Goal: Information Seeking & Learning: Learn about a topic

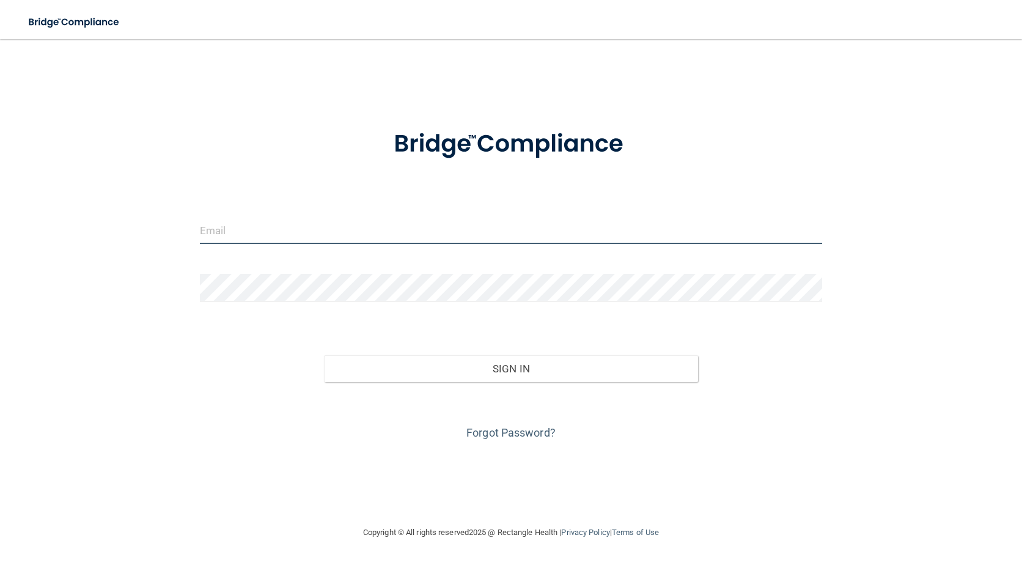
click at [268, 224] on input "email" at bounding box center [511, 230] width 623 height 28
type input "[PERSON_NAME][EMAIL_ADDRESS][DOMAIN_NAME]"
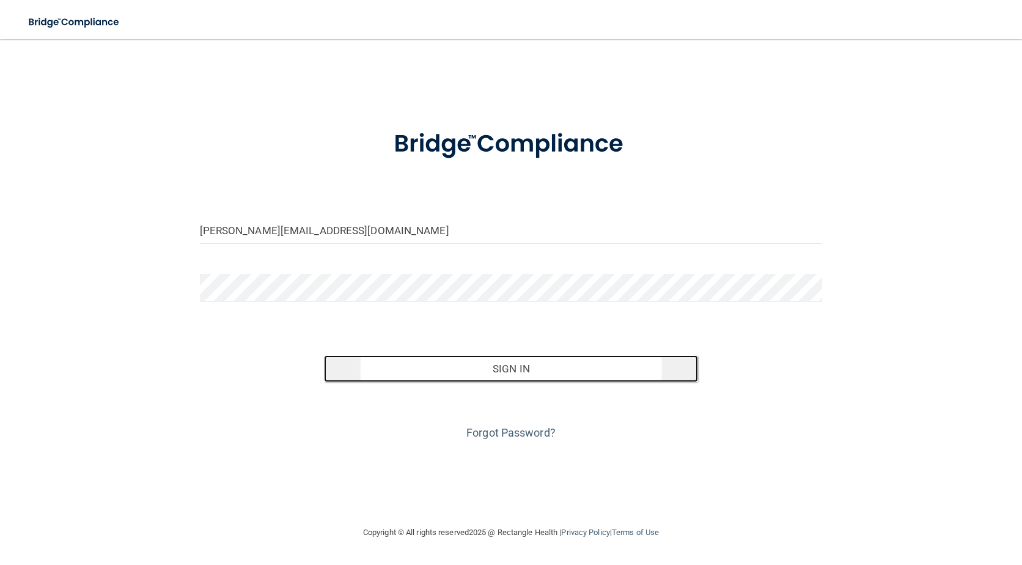
click at [508, 363] on button "Sign In" at bounding box center [511, 368] width 374 height 27
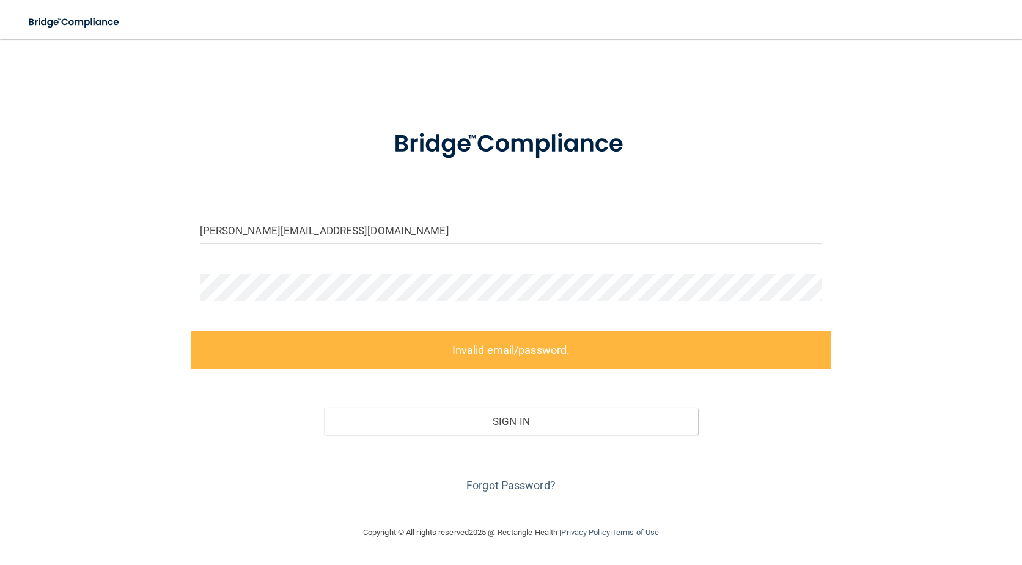
click at [361, 272] on form "mikayla.velez@epicortho.com Invalid email/password. You don't have permission t…" at bounding box center [511, 304] width 623 height 383
click at [70, 259] on div "mikayla.velez@epicortho.com Invalid email/password. You don't have permission t…" at bounding box center [511, 282] width 974 height 462
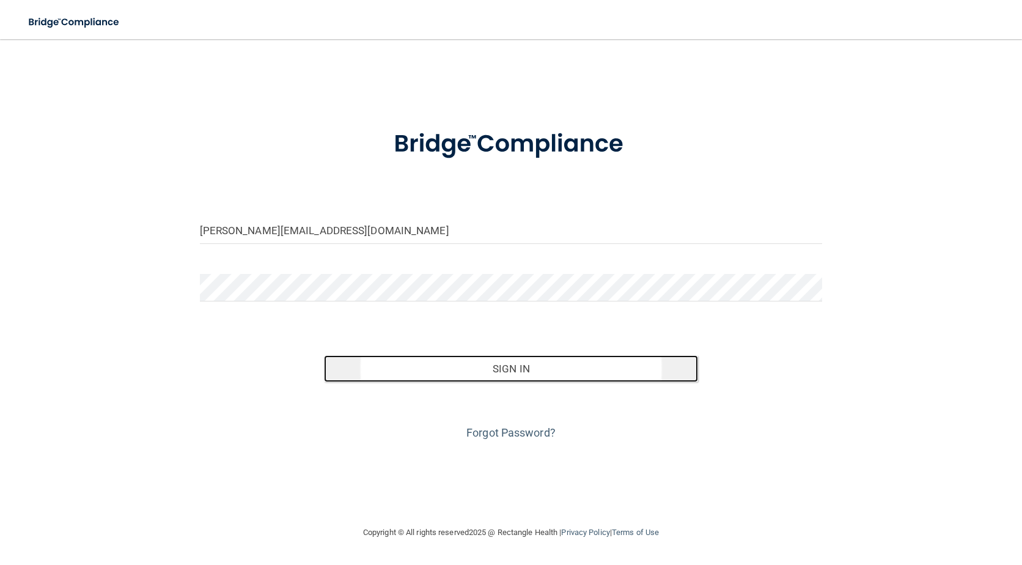
drag, startPoint x: 486, startPoint y: 355, endPoint x: 488, endPoint y: 361, distance: 7.0
click at [487, 355] on button "Sign In" at bounding box center [511, 368] width 374 height 27
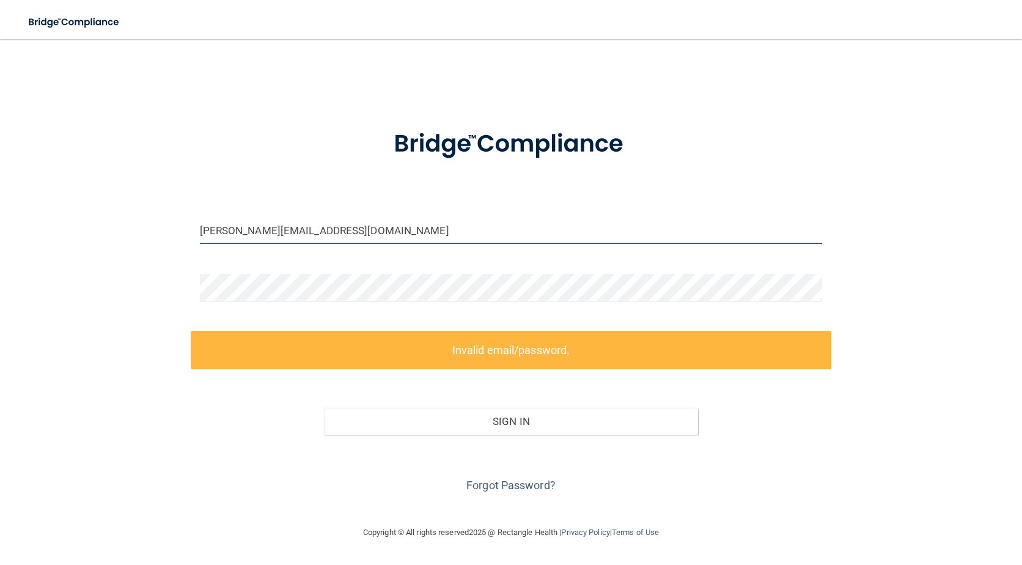
click at [238, 235] on input "[PERSON_NAME][EMAIL_ADDRESS][DOMAIN_NAME]" at bounding box center [511, 230] width 623 height 28
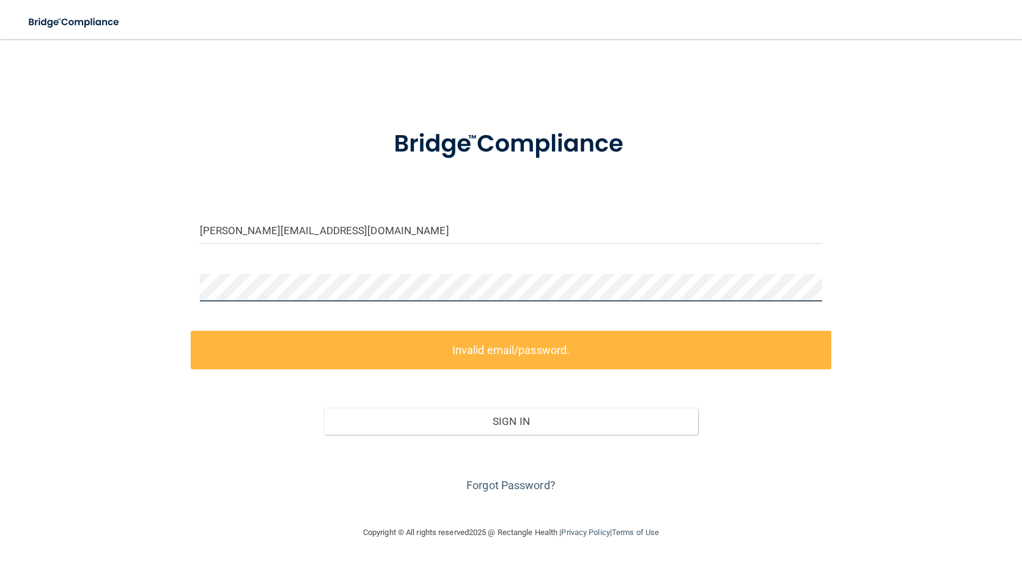
click at [109, 279] on div "mikayla.velez@epicortho.com Invalid email/password. You don't have permission t…" at bounding box center [511, 282] width 974 height 462
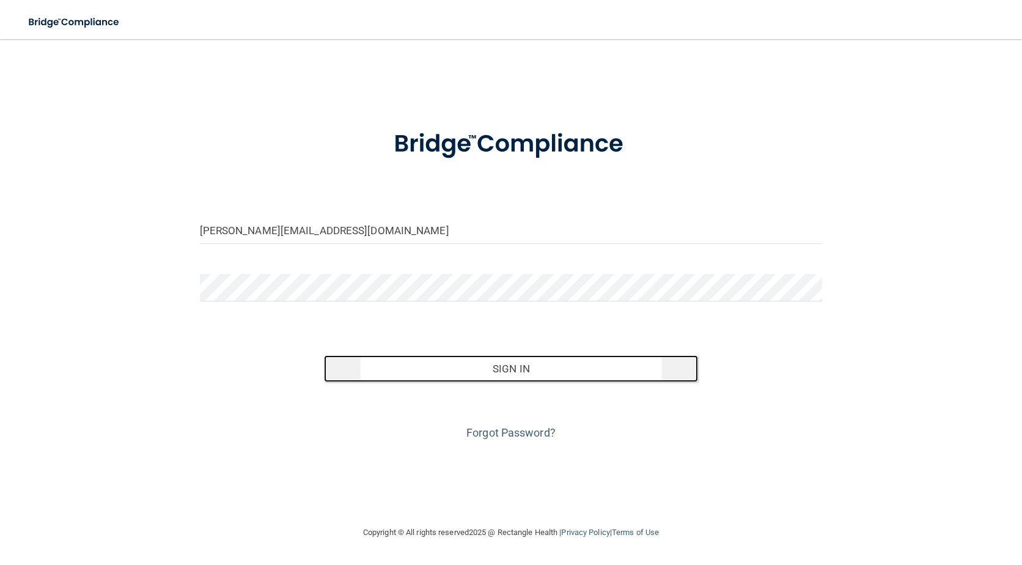
click at [435, 370] on button "Sign In" at bounding box center [511, 368] width 374 height 27
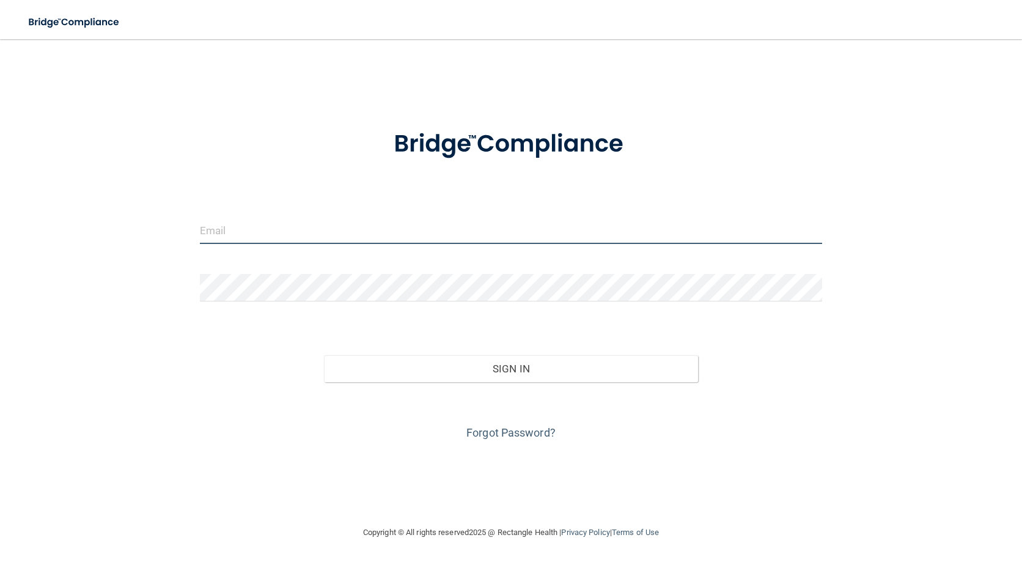
click at [234, 226] on input "email" at bounding box center [511, 230] width 623 height 28
click at [275, 231] on input "email" at bounding box center [511, 230] width 623 height 28
type input "[PERSON_NAME][EMAIL_ADDRESS][DOMAIN_NAME]"
click at [281, 271] on form "mikayla.velez@epicortho.com Invalid email/password. You don't have permission t…" at bounding box center [511, 278] width 623 height 330
click at [456, 385] on div "Forgot Password?" at bounding box center [511, 412] width 641 height 61
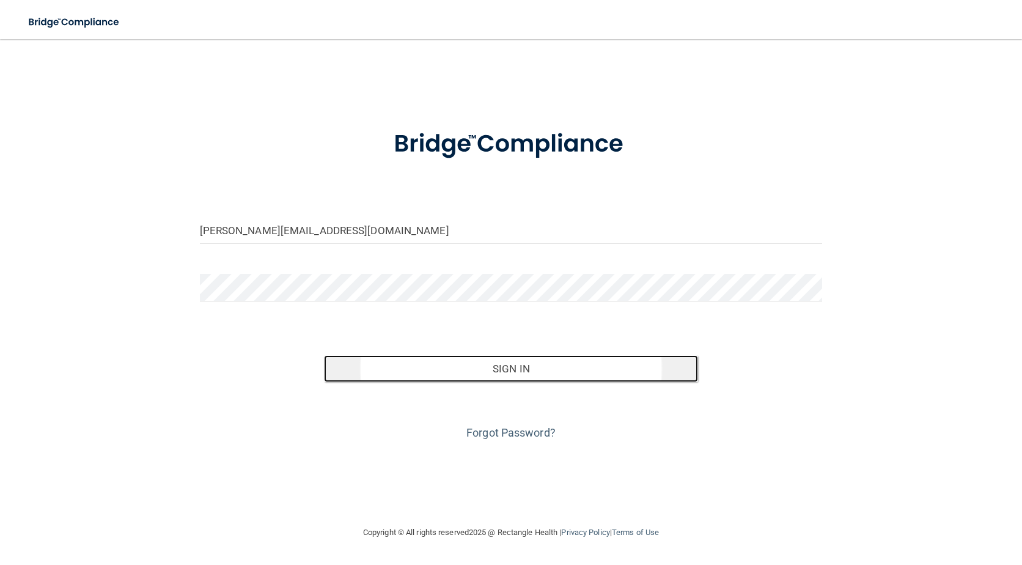
click at [456, 377] on button "Sign In" at bounding box center [511, 368] width 374 height 27
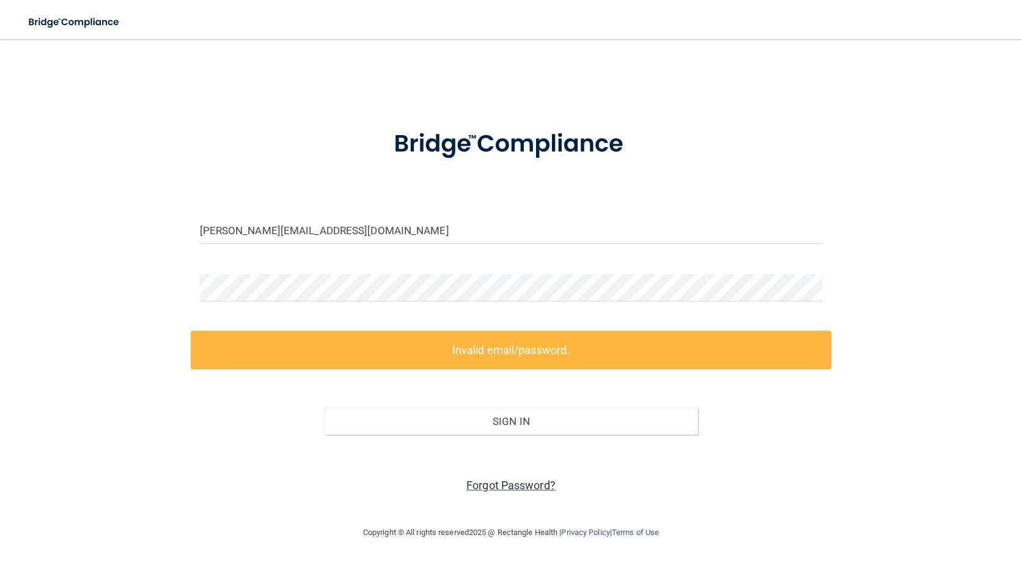
click at [509, 487] on link "Forgot Password?" at bounding box center [511, 485] width 89 height 13
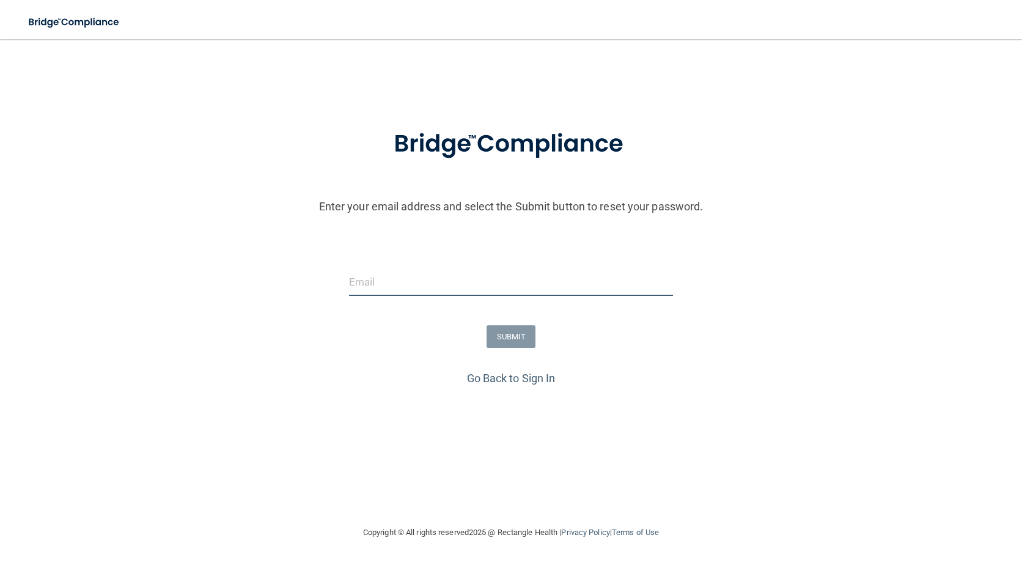
click at [398, 284] on input "email" at bounding box center [511, 282] width 325 height 28
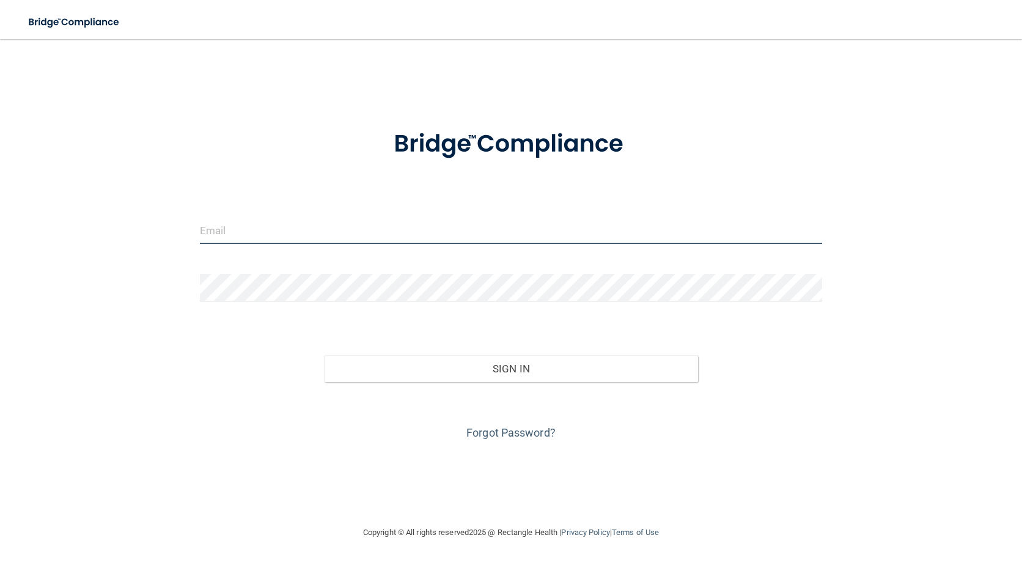
click at [221, 227] on input "email" at bounding box center [511, 230] width 623 height 28
type input "[PERSON_NAME][EMAIL_ADDRESS][DOMAIN_NAME]"
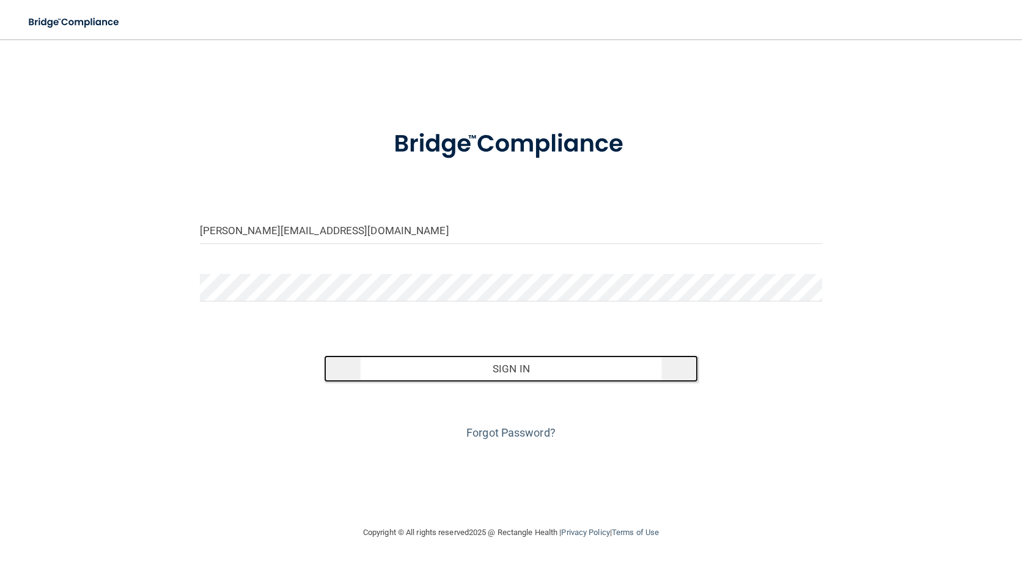
click at [512, 371] on button "Sign In" at bounding box center [511, 368] width 374 height 27
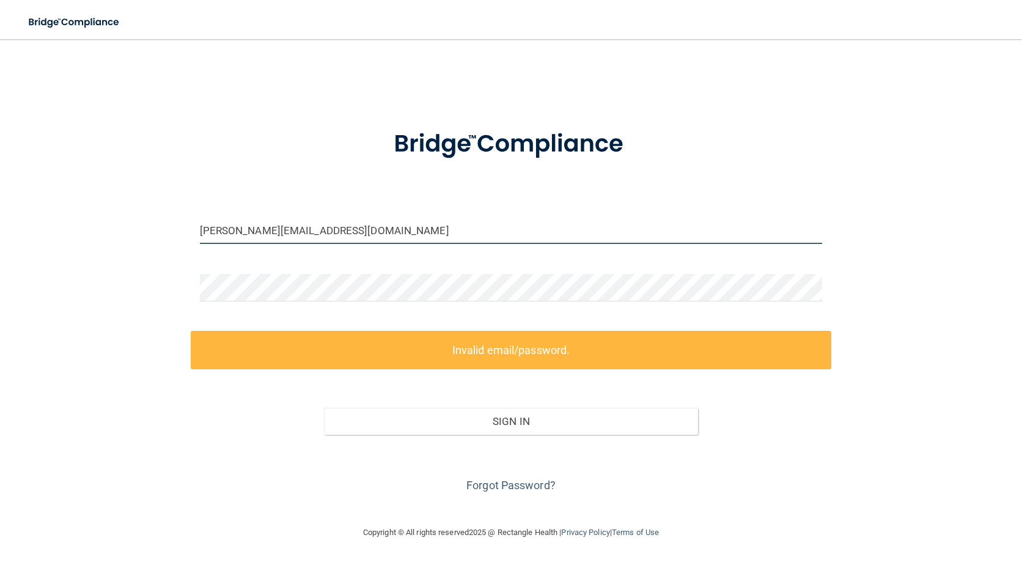
click at [386, 238] on input "[PERSON_NAME][EMAIL_ADDRESS][DOMAIN_NAME]" at bounding box center [511, 230] width 623 height 28
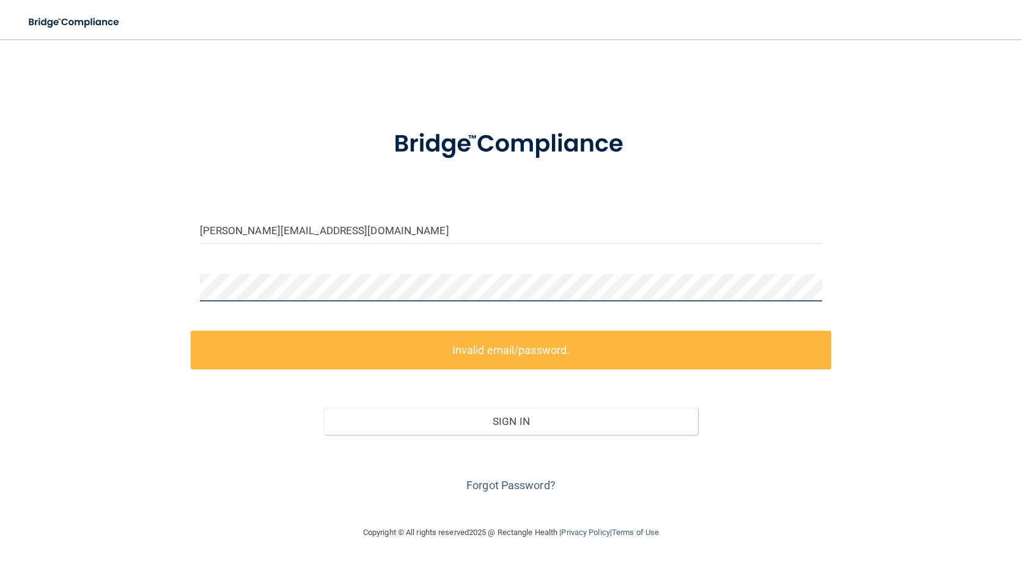
click at [171, 284] on div "mikayla.velez@epicortho.com Invalid email/password. You don't have permission t…" at bounding box center [511, 282] width 974 height 462
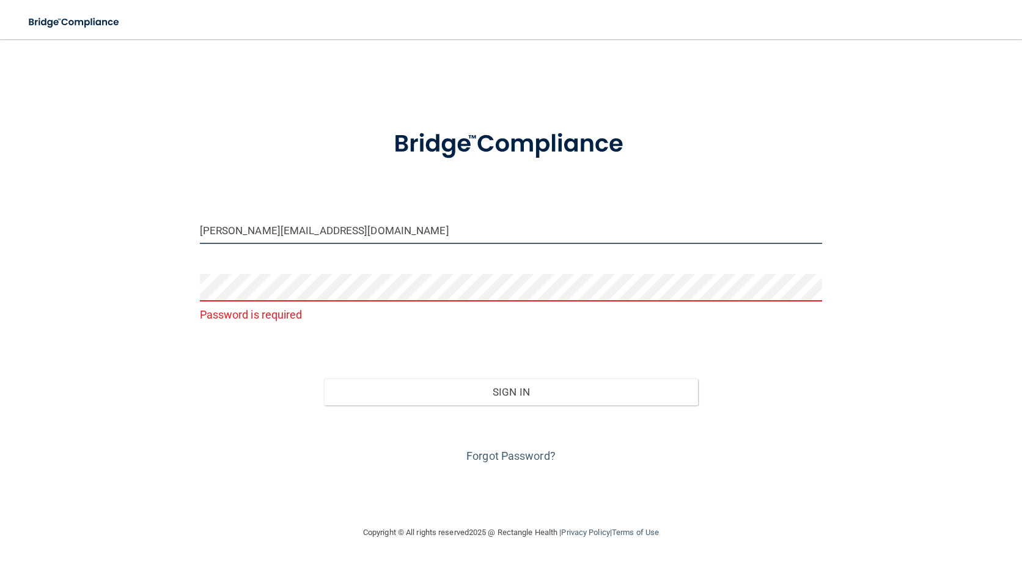
click at [374, 226] on input "[PERSON_NAME][EMAIL_ADDRESS][DOMAIN_NAME]" at bounding box center [511, 230] width 623 height 28
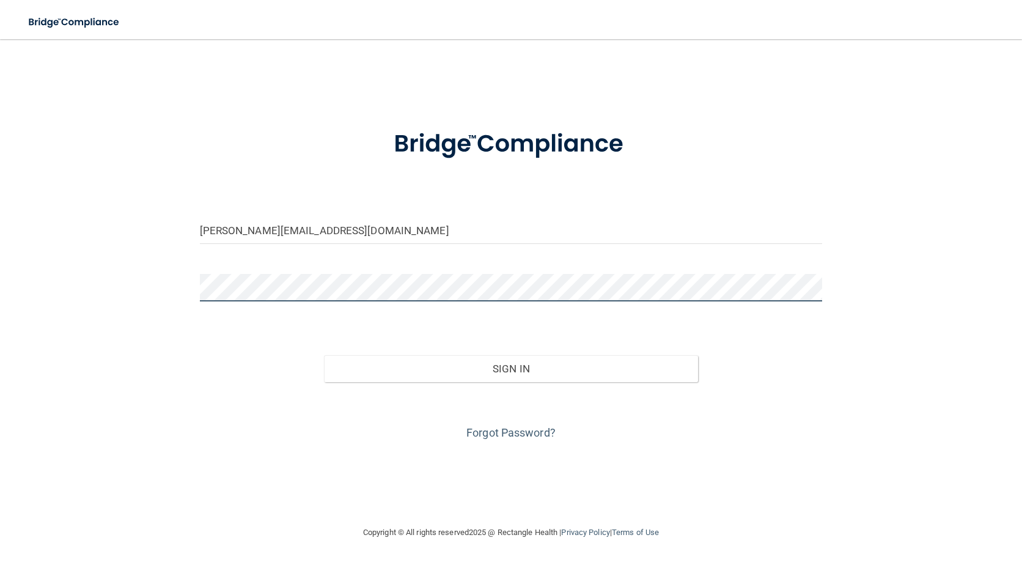
click at [196, 287] on div at bounding box center [511, 292] width 641 height 37
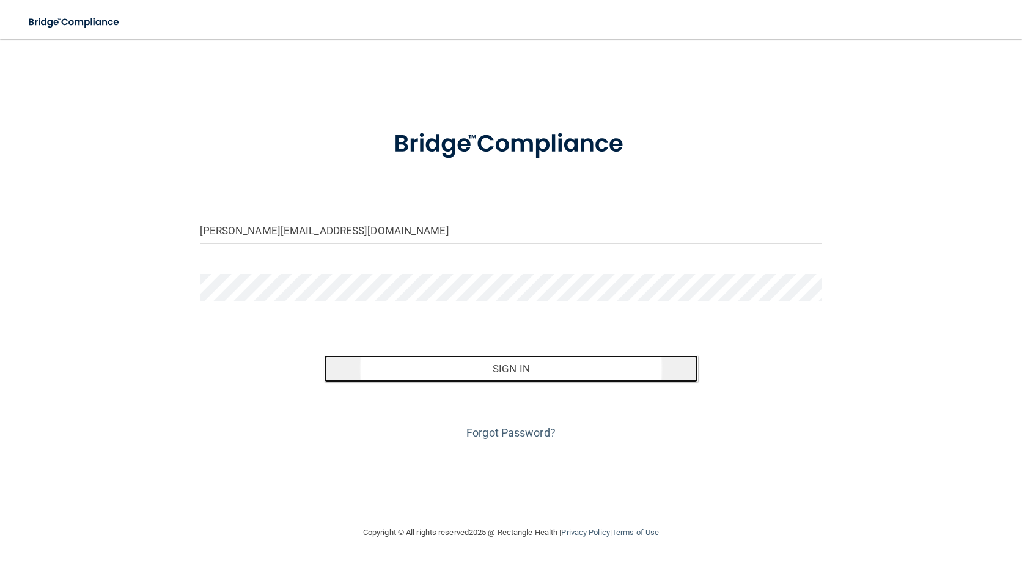
click at [460, 376] on button "Sign In" at bounding box center [511, 368] width 374 height 27
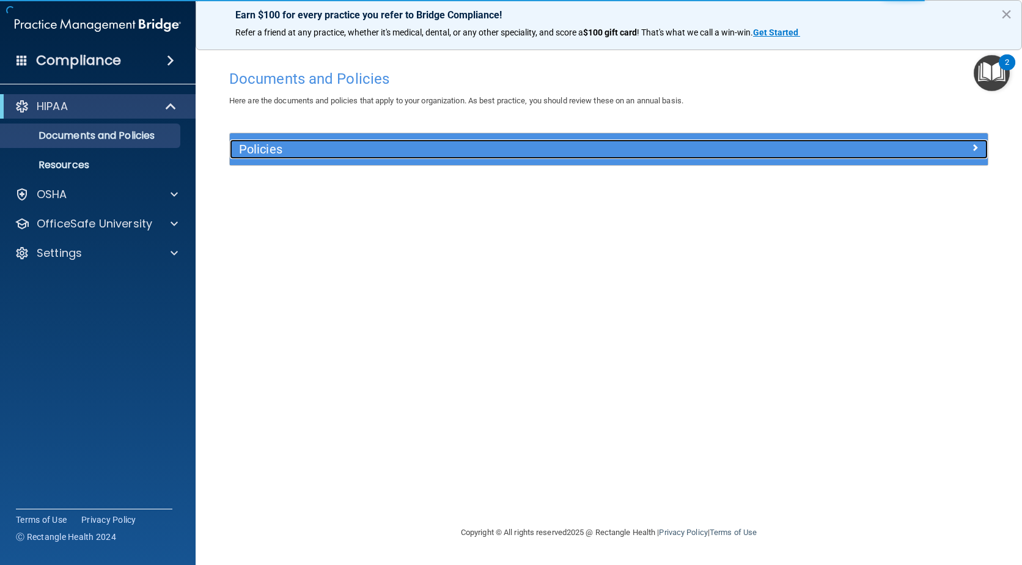
click at [281, 141] on div "Policies" at bounding box center [514, 149] width 569 height 20
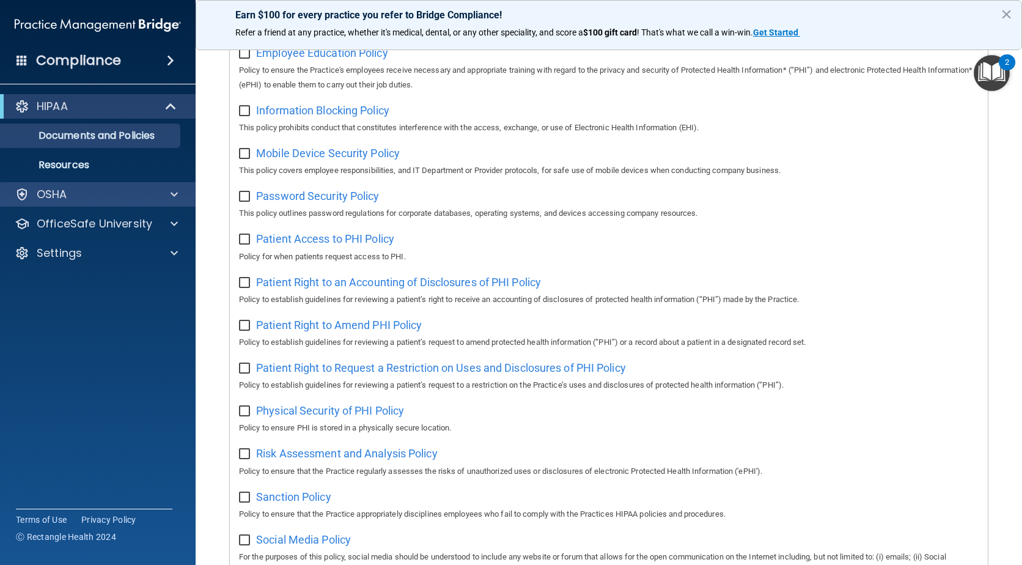
scroll to position [248, 0]
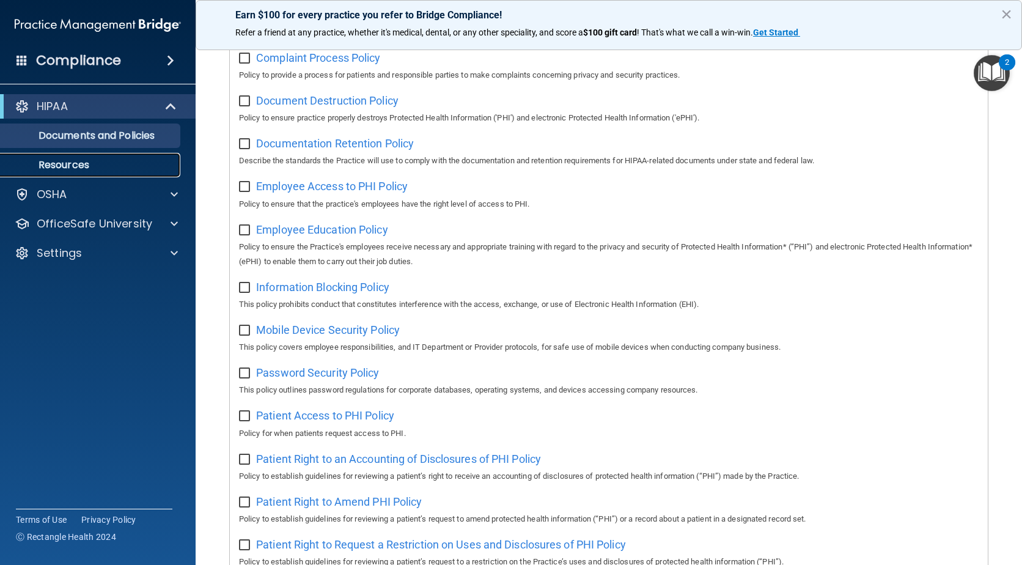
click at [125, 159] on p "Resources" at bounding box center [91, 165] width 167 height 12
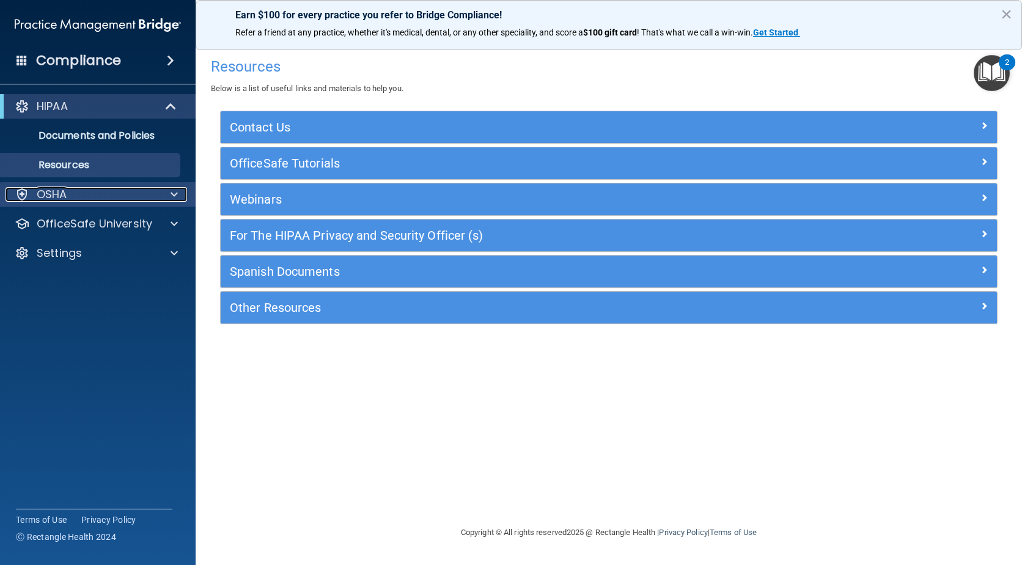
click at [105, 195] on div "OSHA" at bounding box center [82, 194] width 152 height 15
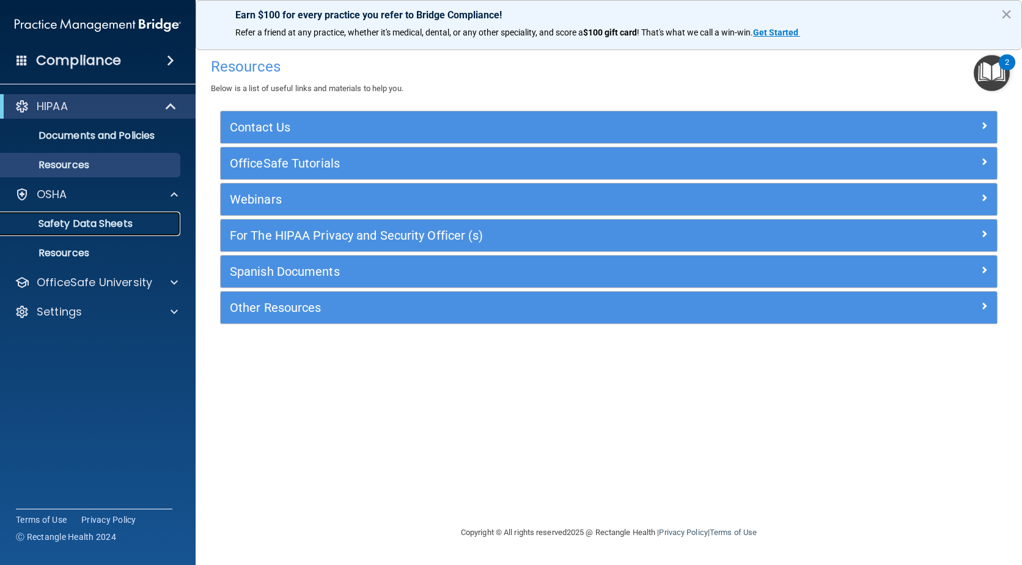
click at [103, 229] on p "Safety Data Sheets" at bounding box center [91, 224] width 167 height 12
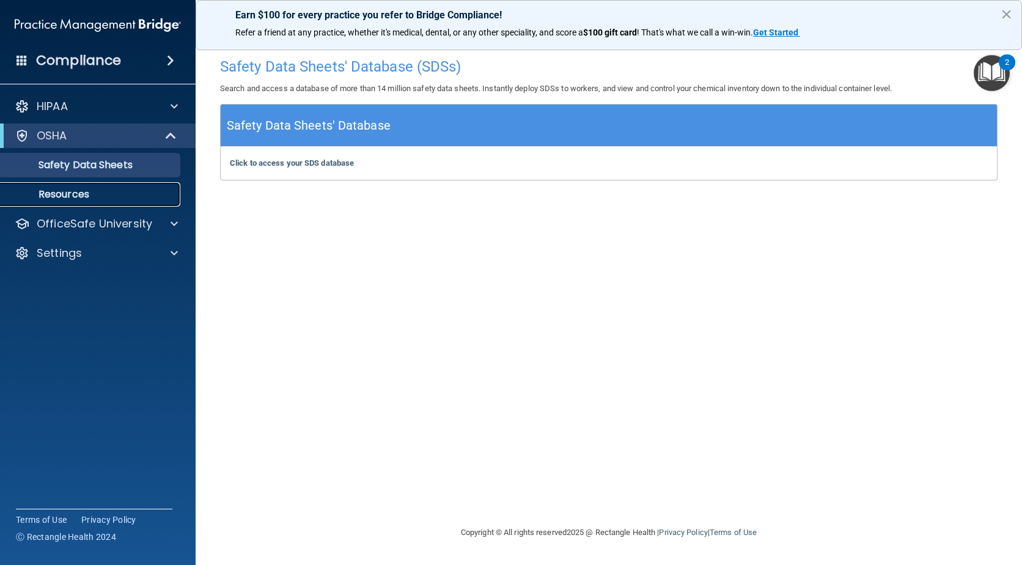
click at [122, 193] on p "Resources" at bounding box center [91, 194] width 167 height 12
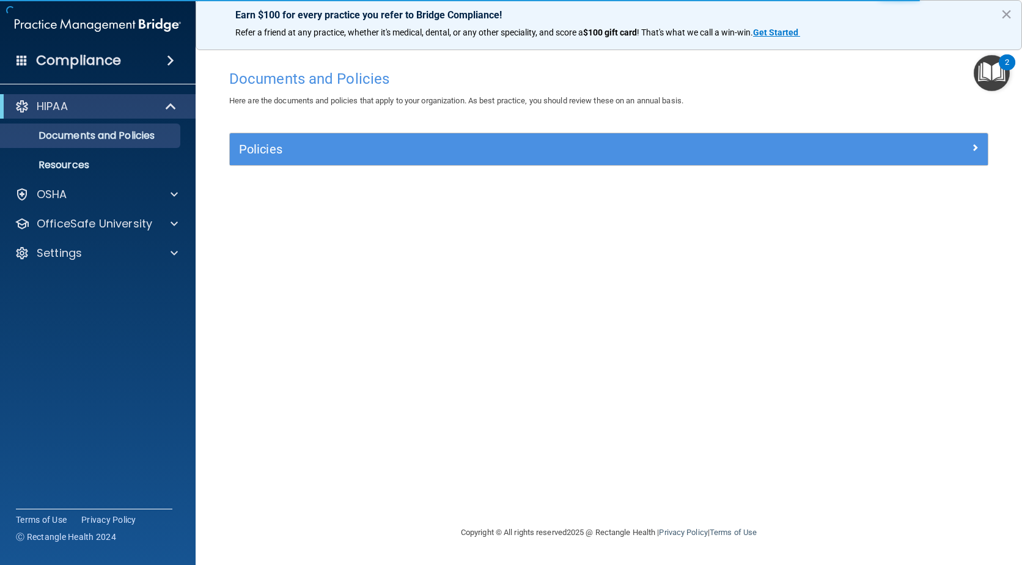
click at [993, 72] on img "Open Resource Center, 2 new notifications" at bounding box center [992, 73] width 36 height 36
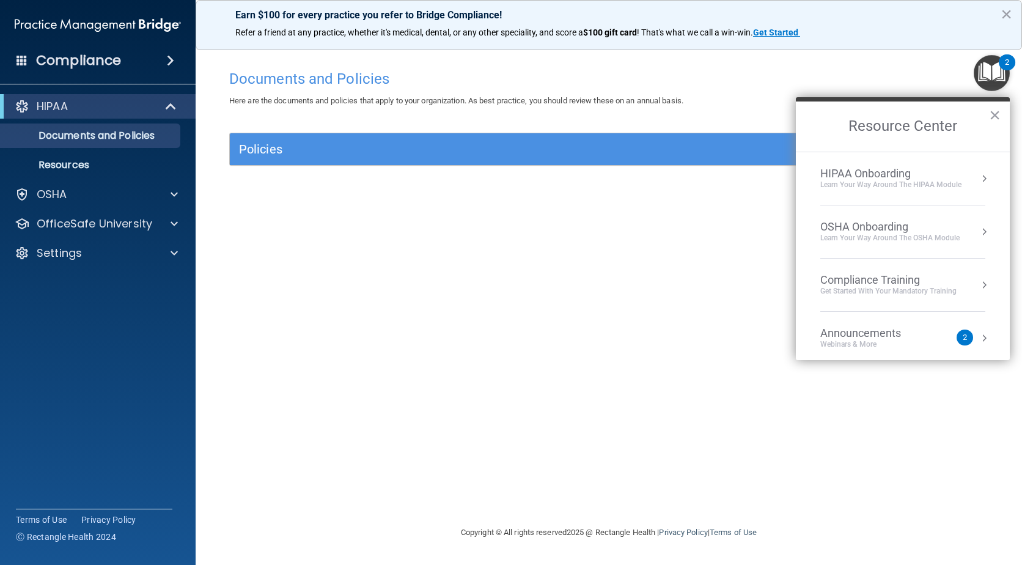
click at [893, 175] on div "HIPAA Onboarding" at bounding box center [891, 173] width 141 height 13
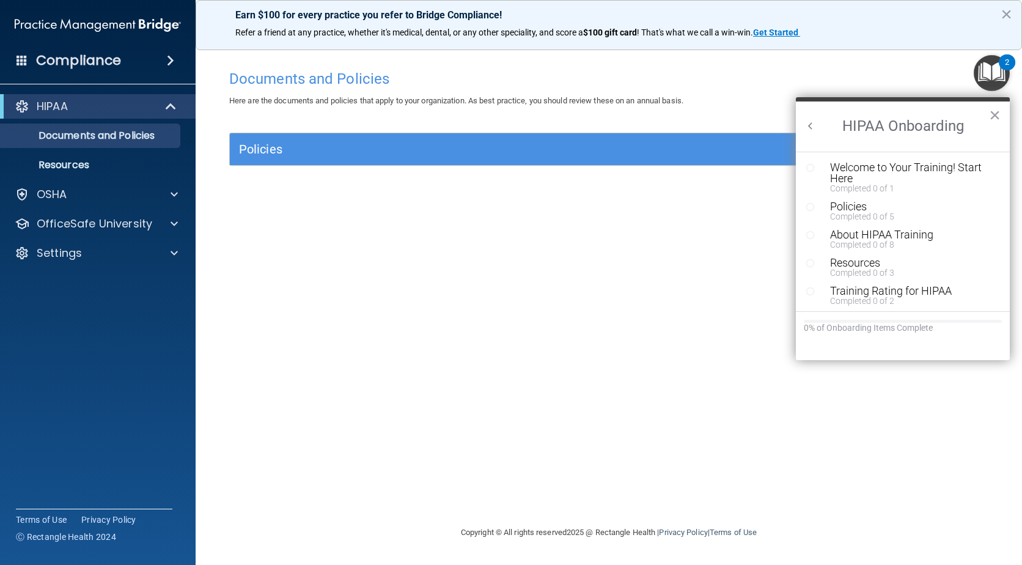
click at [287, 245] on div "Documents and Policies Here are the documents and policies that apply to your o…" at bounding box center [609, 295] width 778 height 462
click at [282, 221] on div "Documents and Policies Here are the documents and policies that apply to your o…" at bounding box center [609, 295] width 778 height 462
click at [995, 113] on button "×" at bounding box center [995, 115] width 12 height 20
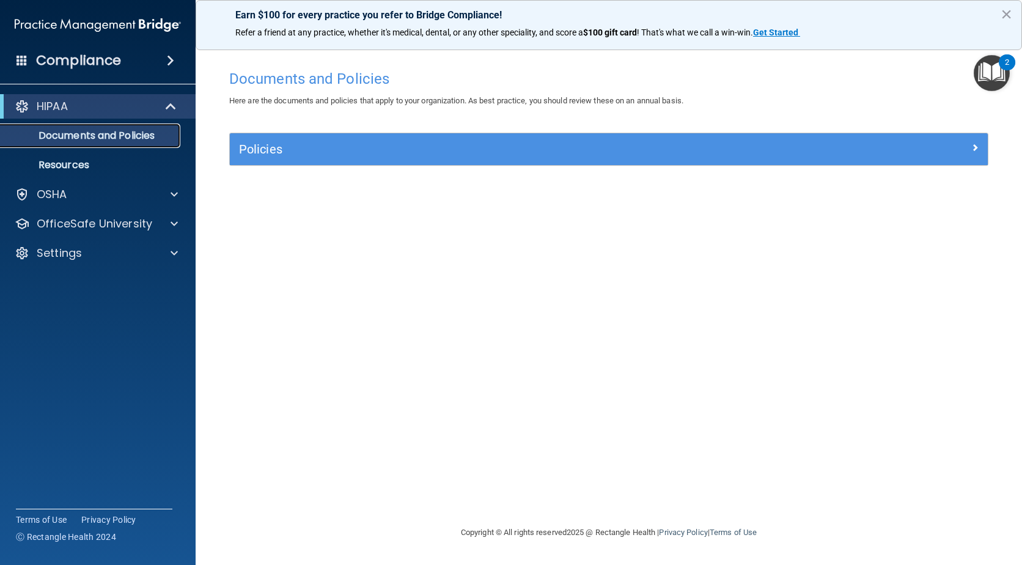
click at [122, 130] on p "Documents and Policies" at bounding box center [91, 136] width 167 height 12
click at [168, 109] on span at bounding box center [172, 106] width 10 height 15
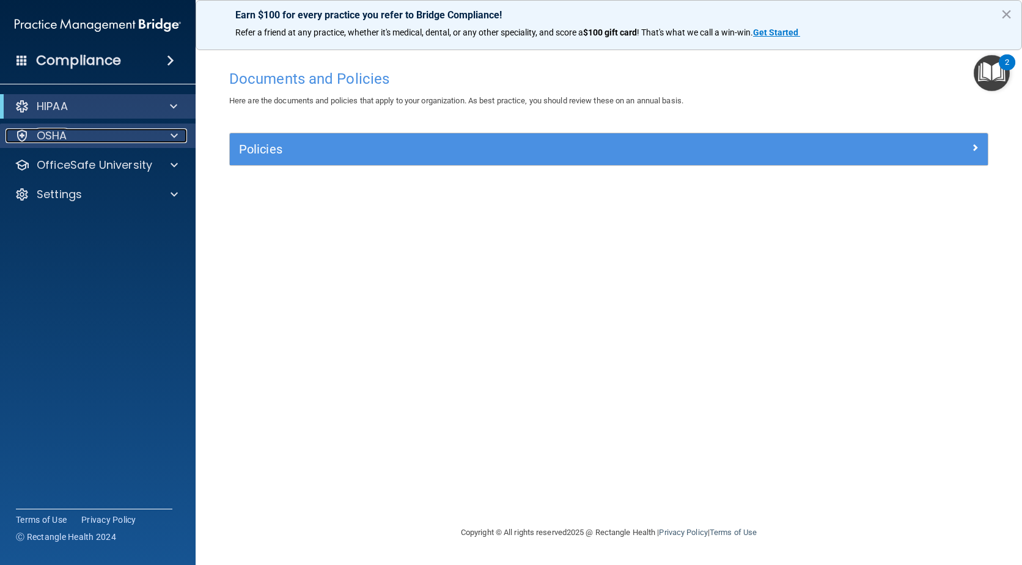
click at [146, 140] on div "OSHA" at bounding box center [82, 135] width 152 height 15
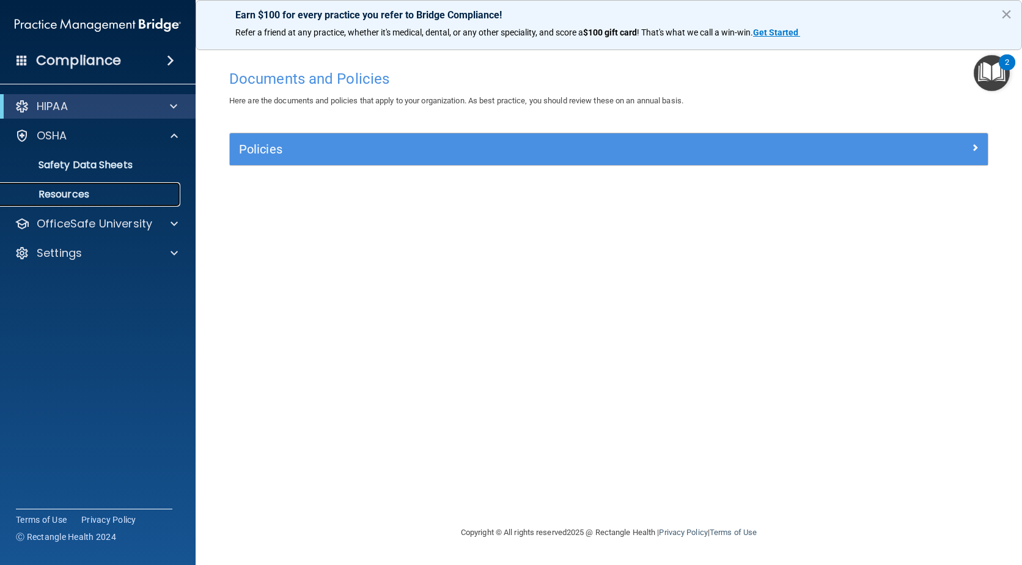
click at [92, 196] on p "Resources" at bounding box center [91, 194] width 167 height 12
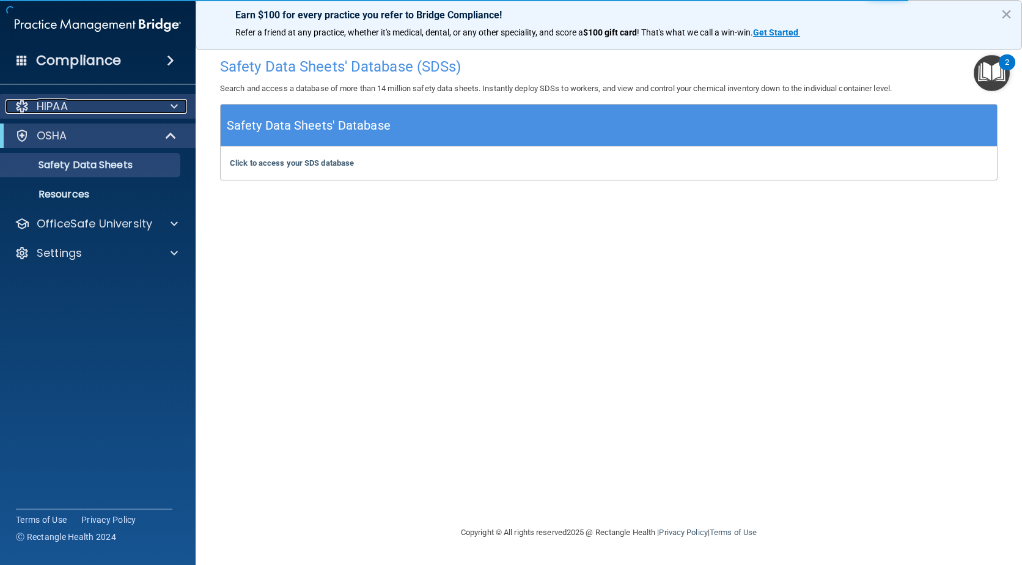
click at [127, 105] on div "HIPAA" at bounding box center [82, 106] width 152 height 15
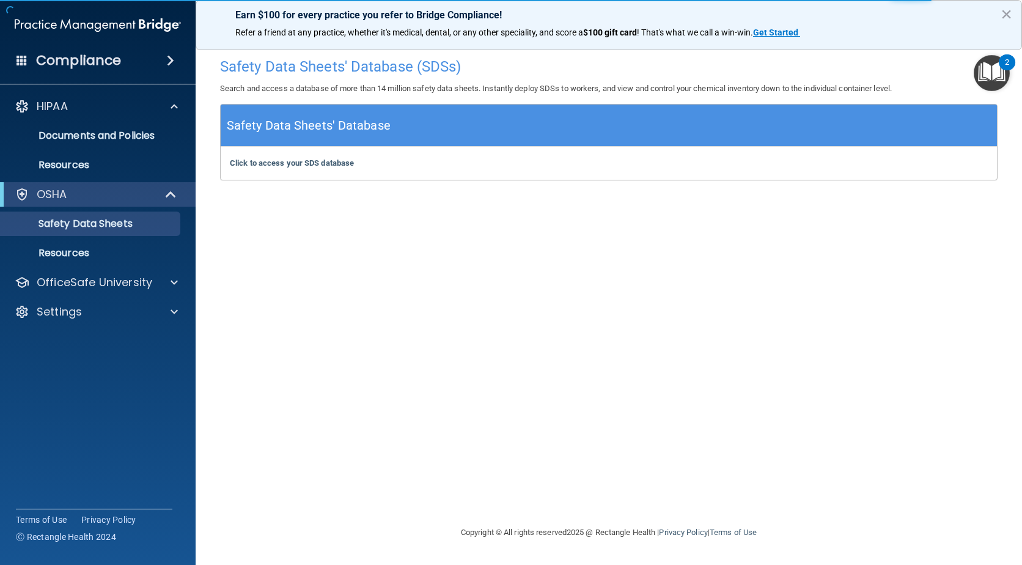
click at [112, 62] on h4 "Compliance" at bounding box center [78, 60] width 85 height 17
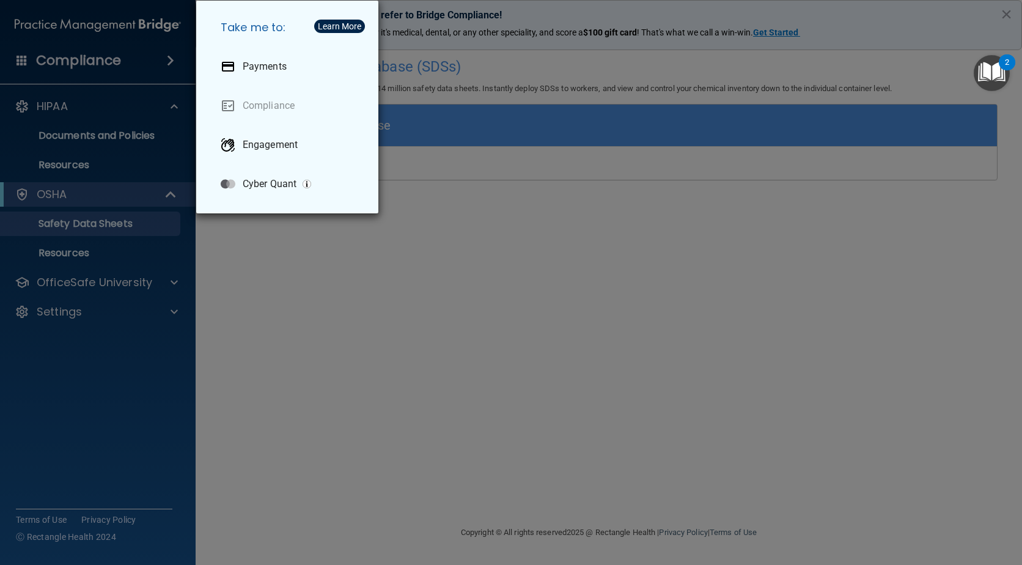
click at [514, 157] on div "Take me to: Payments Compliance Engagement Cyber Quant" at bounding box center [511, 282] width 1022 height 565
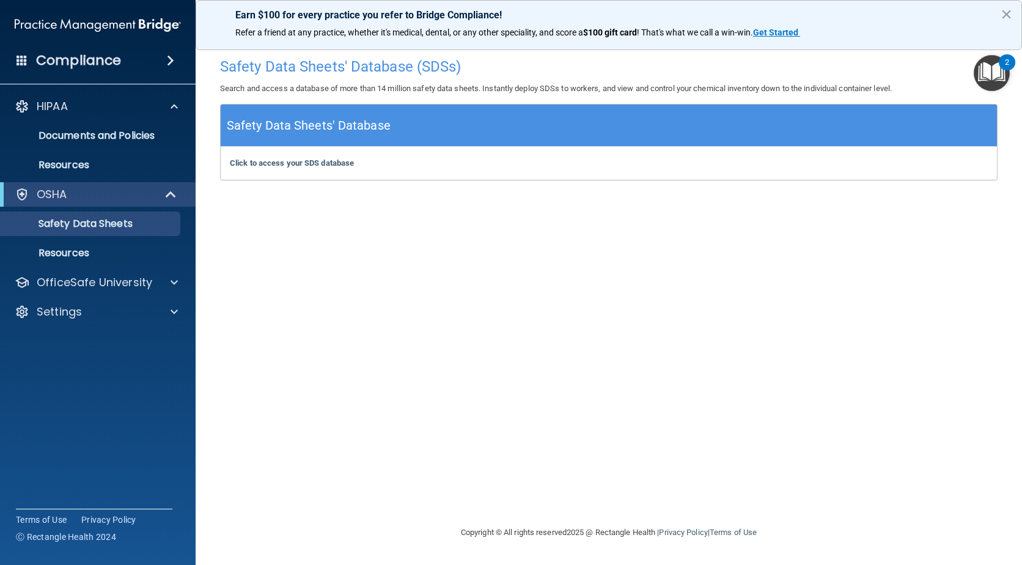
click at [988, 75] on img "Open Resource Center, 2 new notifications" at bounding box center [992, 73] width 36 height 36
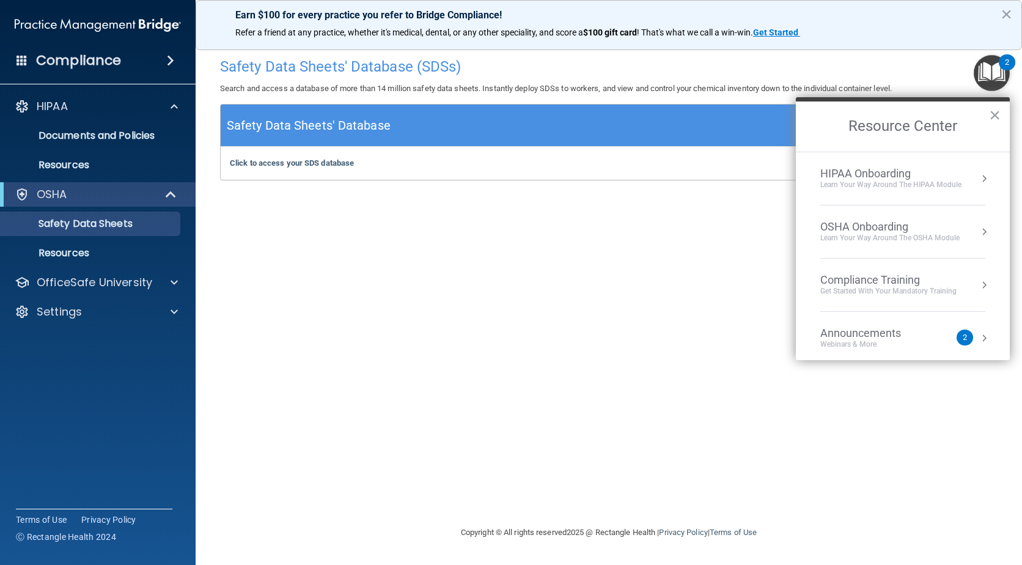
click at [929, 176] on div "HIPAA Onboarding" at bounding box center [891, 173] width 141 height 13
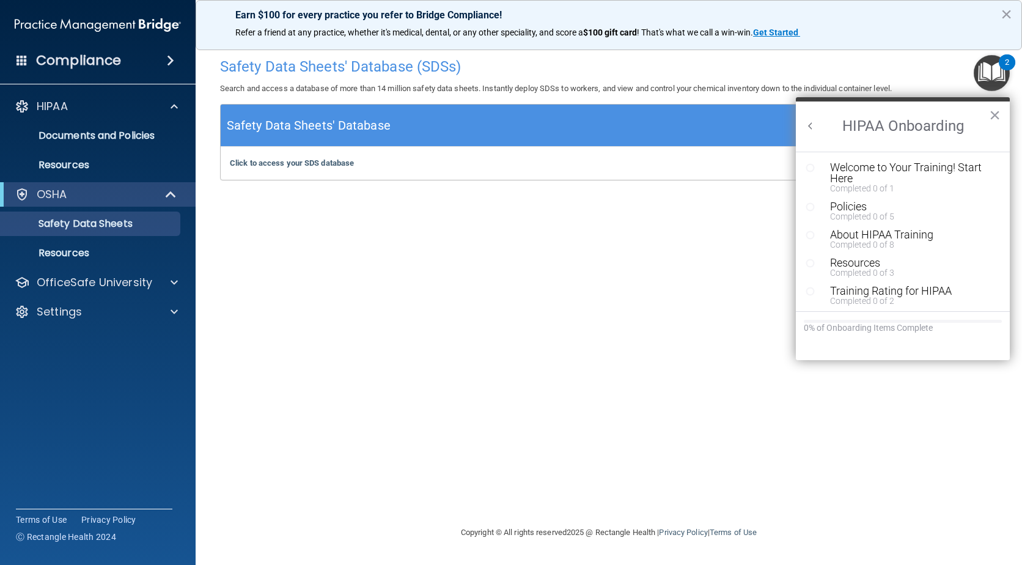
click at [815, 166] on div "Resource Center" at bounding box center [815, 167] width 18 height 10
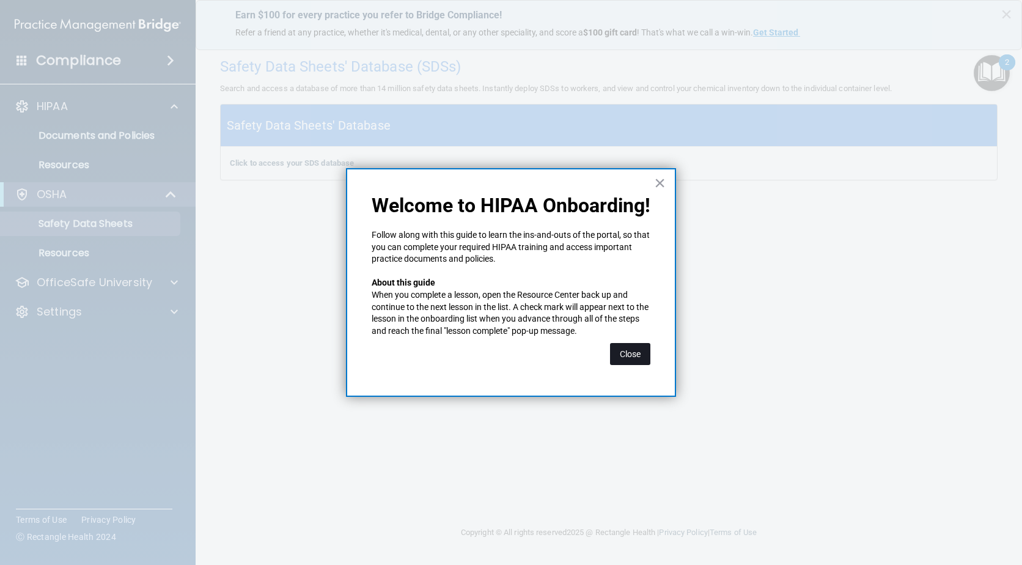
click at [639, 352] on button "Close" at bounding box center [630, 354] width 40 height 22
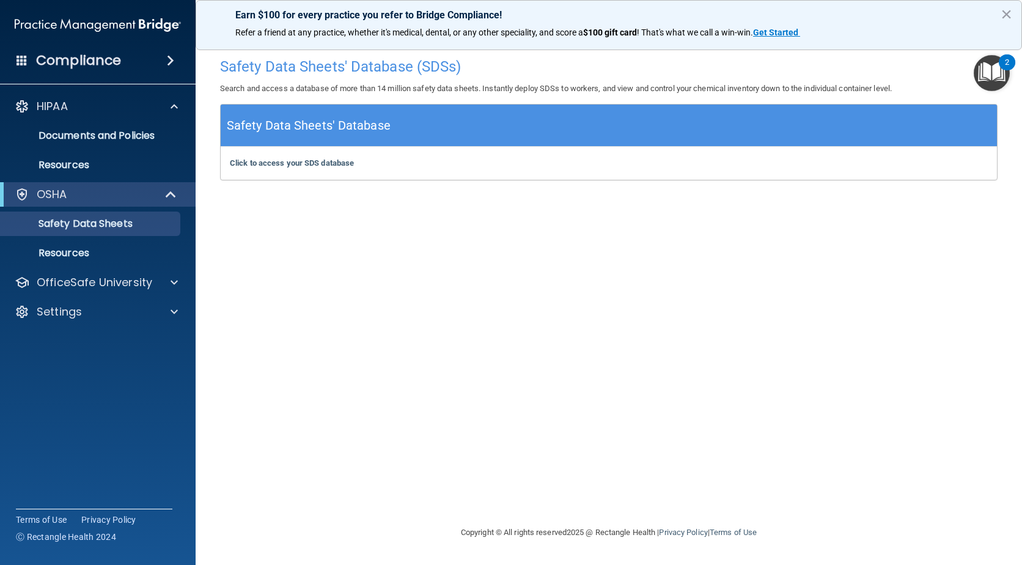
click at [986, 70] on img "Open Resource Center, 2 new notifications" at bounding box center [992, 73] width 36 height 36
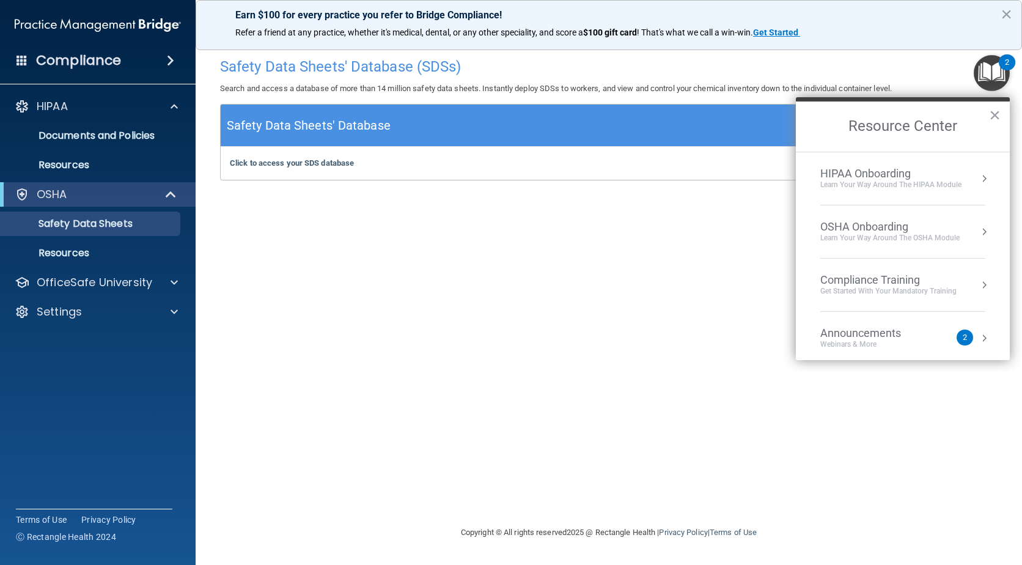
click at [909, 192] on li "HIPAA Onboarding Learn Your Way around the HIPAA module" at bounding box center [903, 178] width 165 height 53
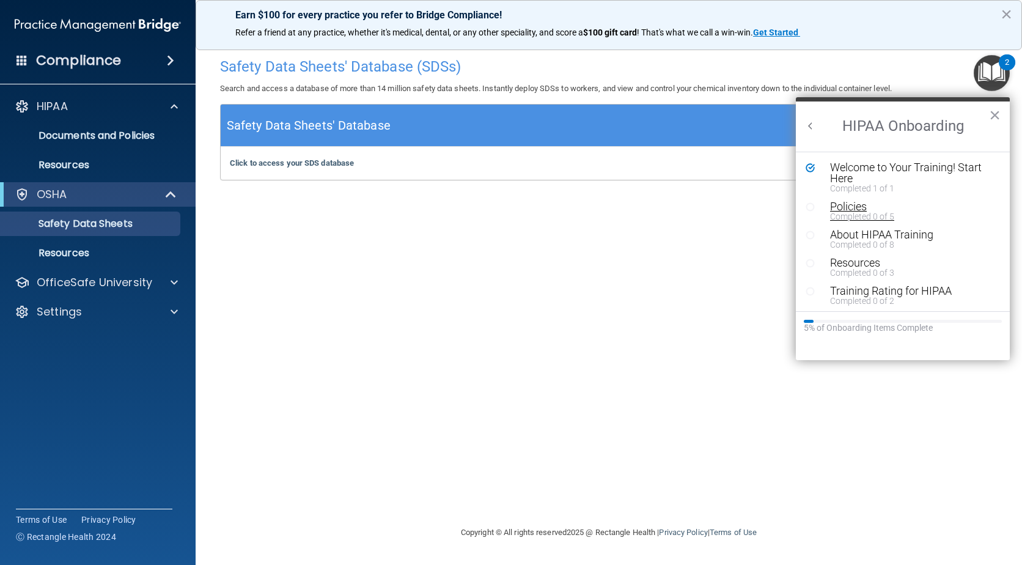
click at [871, 214] on div "Completed 0 of 5" at bounding box center [907, 216] width 155 height 9
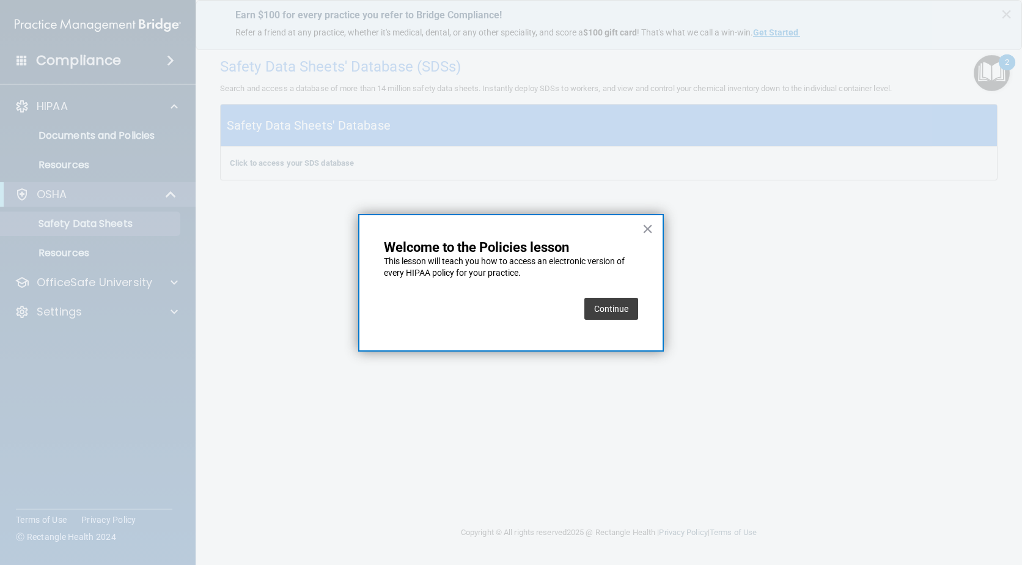
click at [629, 308] on button "Continue" at bounding box center [612, 309] width 54 height 22
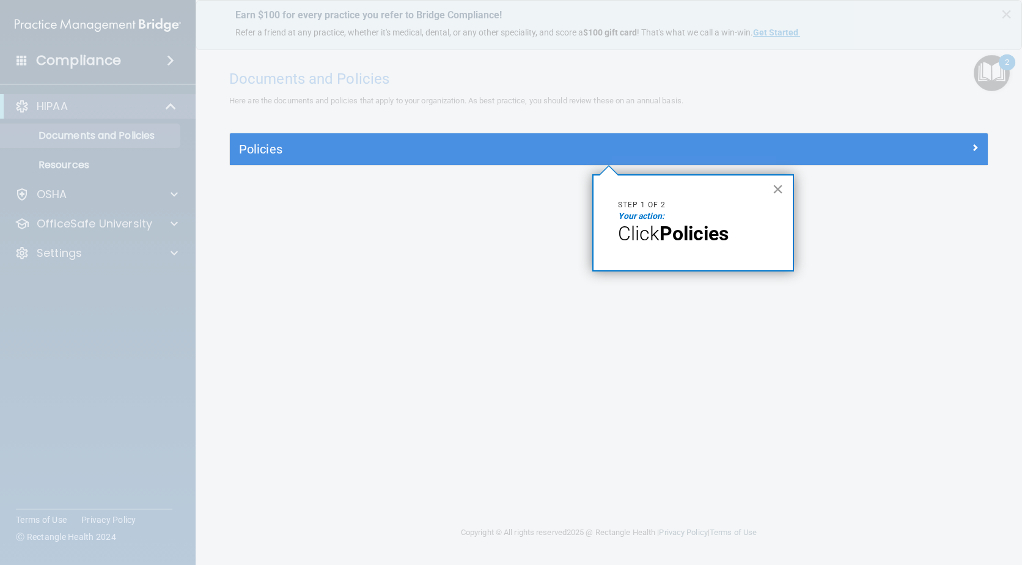
click at [782, 192] on button "×" at bounding box center [778, 189] width 12 height 20
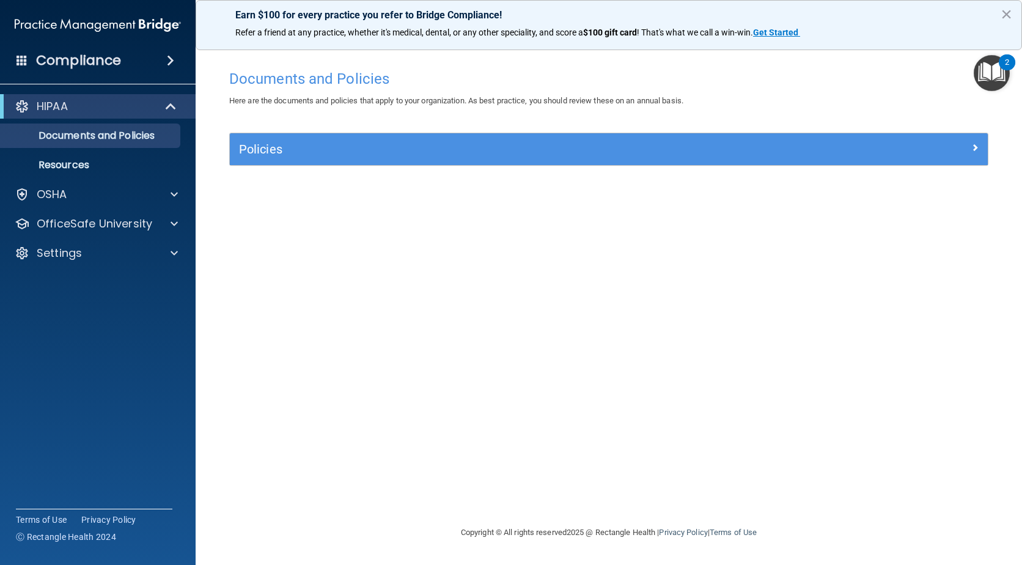
click at [106, 97] on div "HIPAA" at bounding box center [98, 106] width 196 height 24
click at [51, 101] on p "HIPAA" at bounding box center [52, 106] width 31 height 15
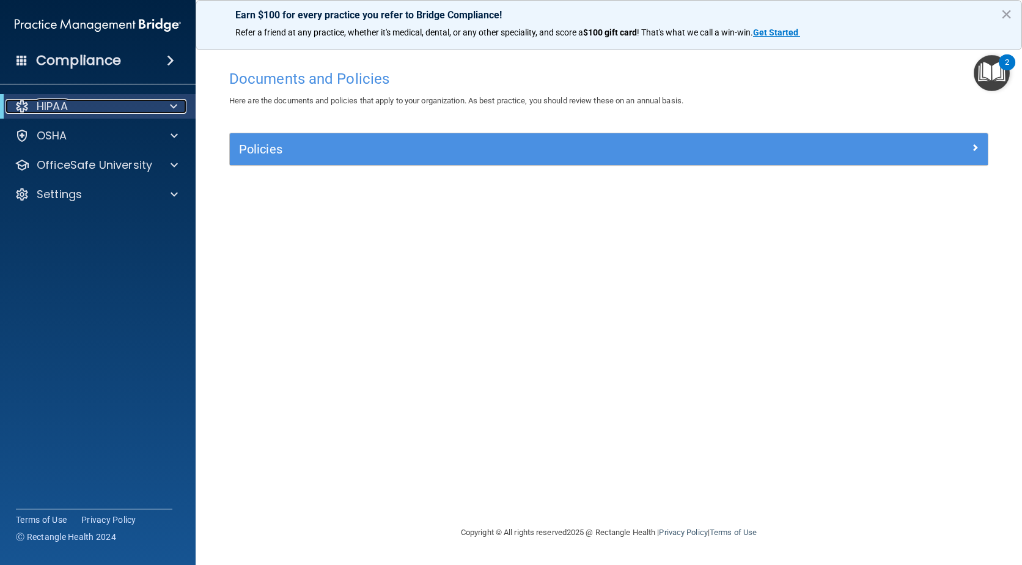
click at [51, 113] on p "HIPAA" at bounding box center [52, 106] width 31 height 15
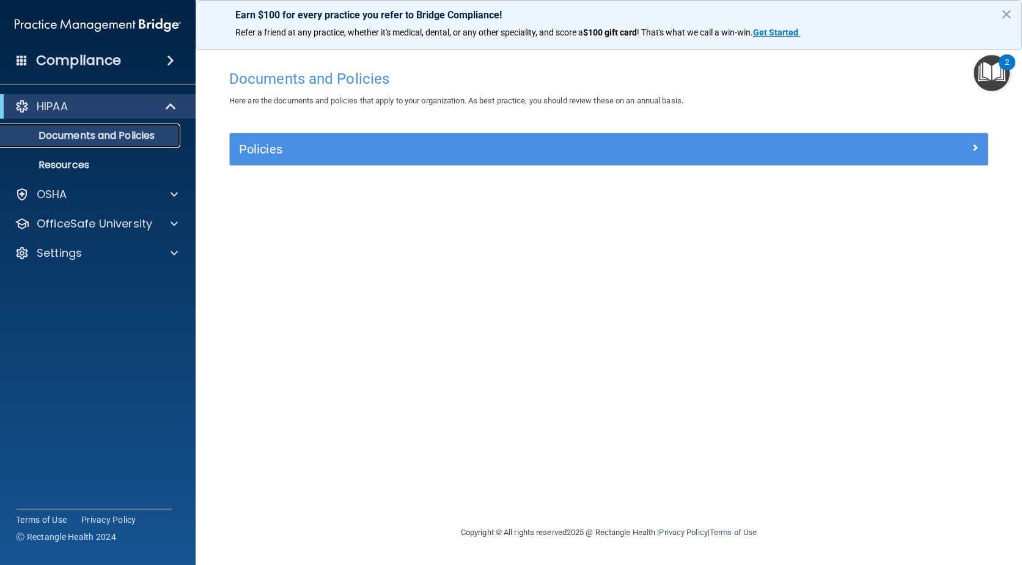
click at [46, 133] on p "Documents and Policies" at bounding box center [91, 136] width 167 height 12
click at [59, 161] on p "Resources" at bounding box center [91, 165] width 167 height 12
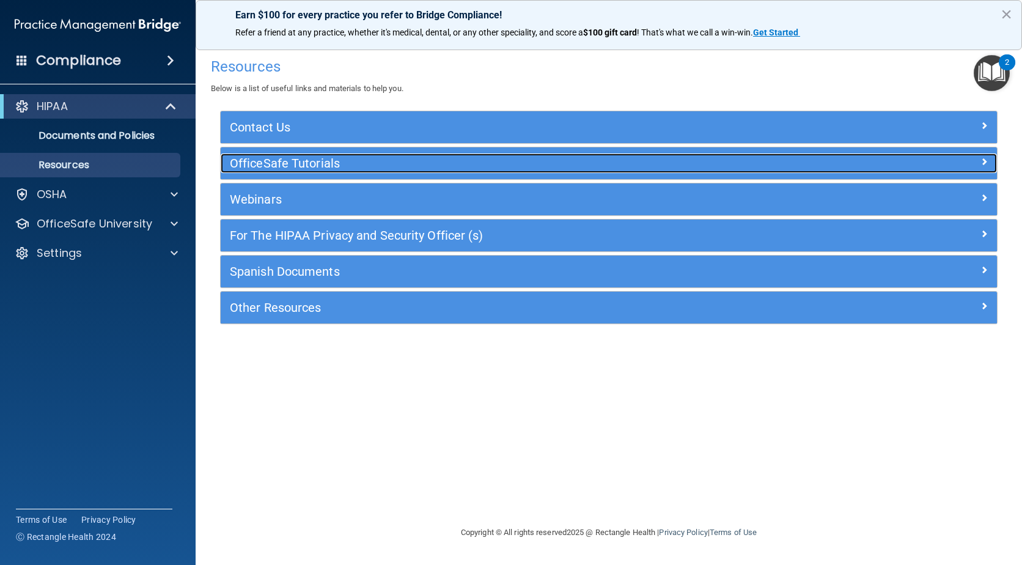
click at [309, 160] on h5 "OfficeSafe Tutorials" at bounding box center [512, 163] width 564 height 13
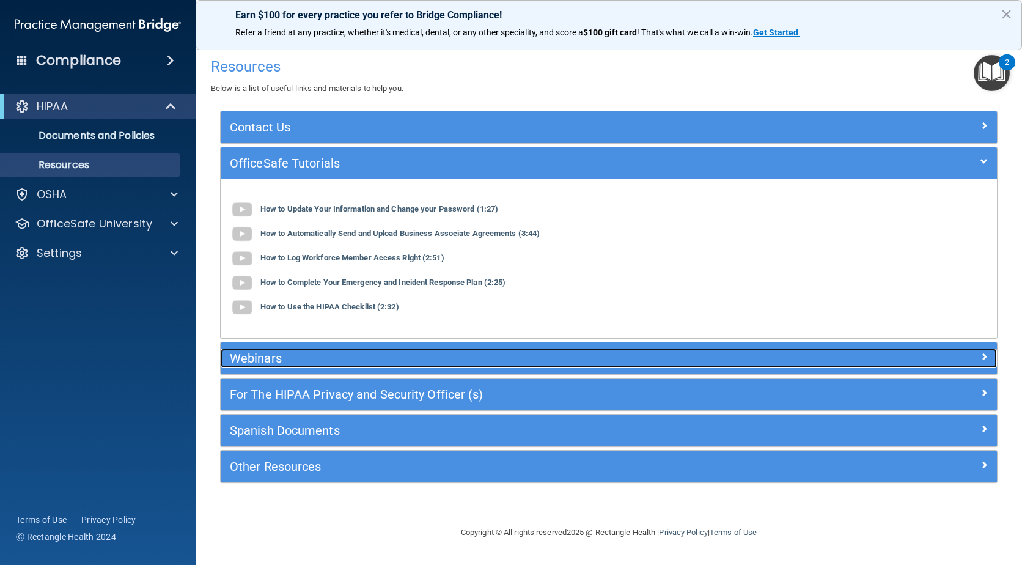
click at [321, 356] on h5 "Webinars" at bounding box center [512, 358] width 564 height 13
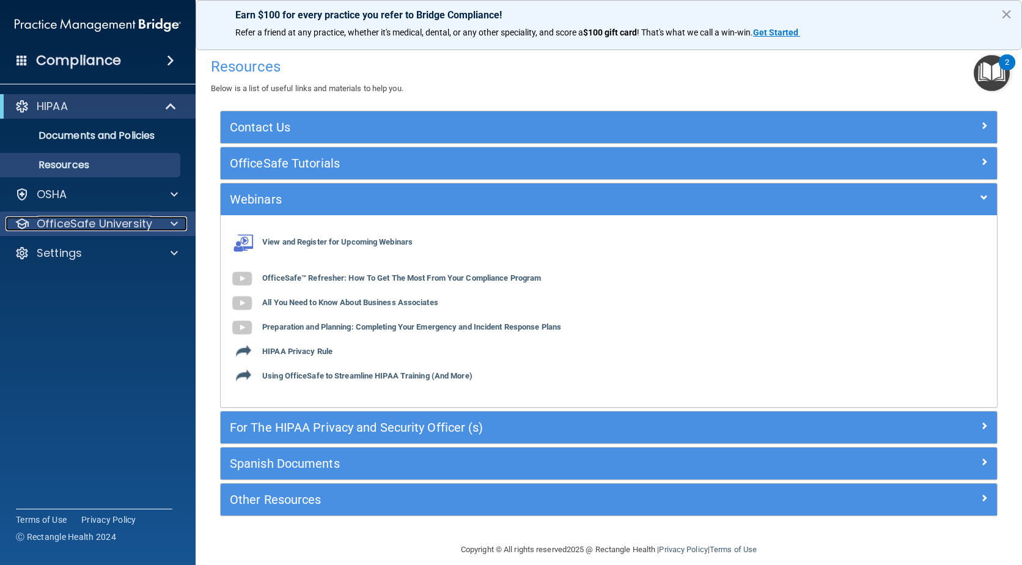
click at [106, 228] on p "OfficeSafe University" at bounding box center [95, 223] width 116 height 15
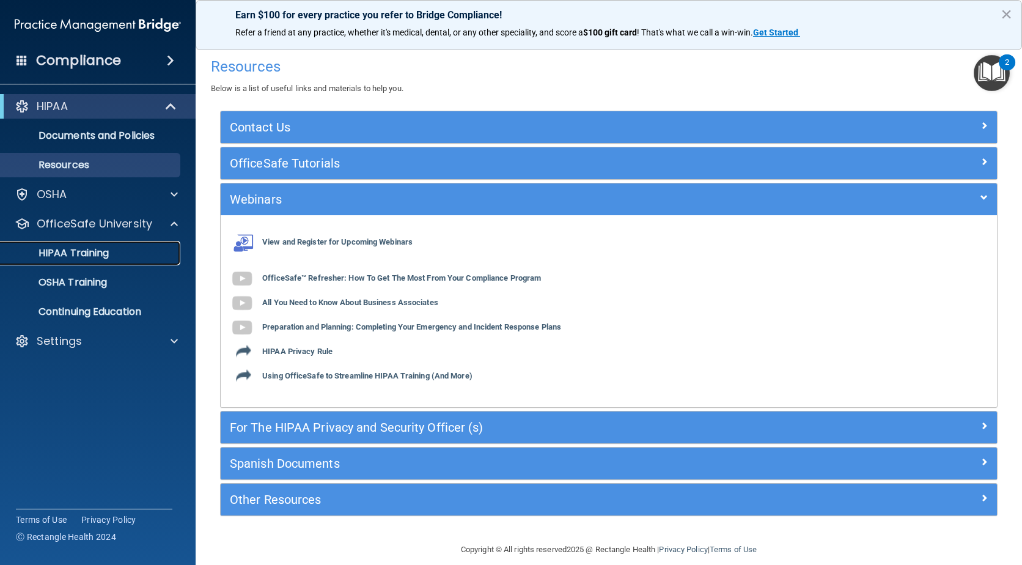
click at [102, 258] on p "HIPAA Training" at bounding box center [58, 253] width 101 height 12
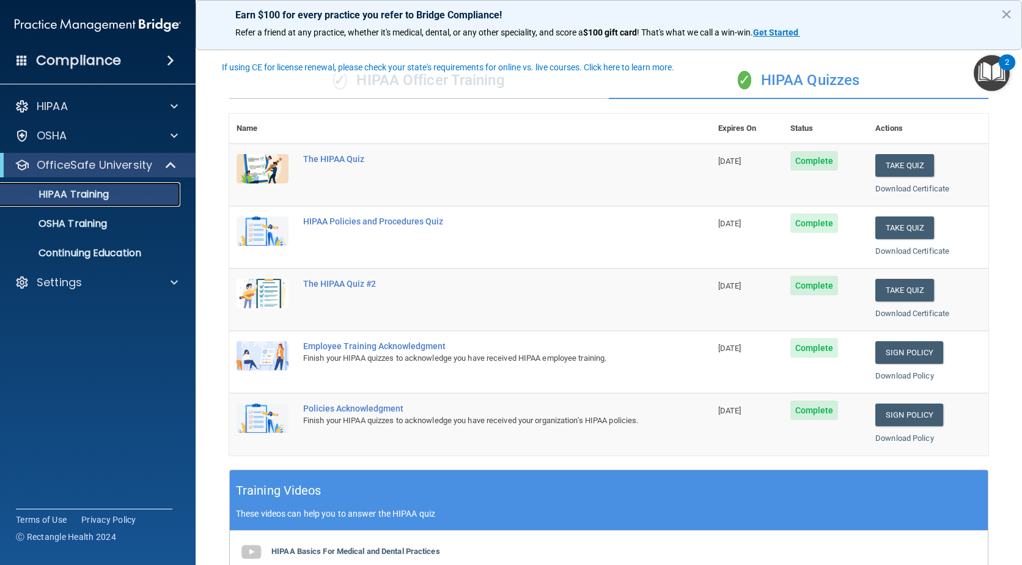
scroll to position [50, 0]
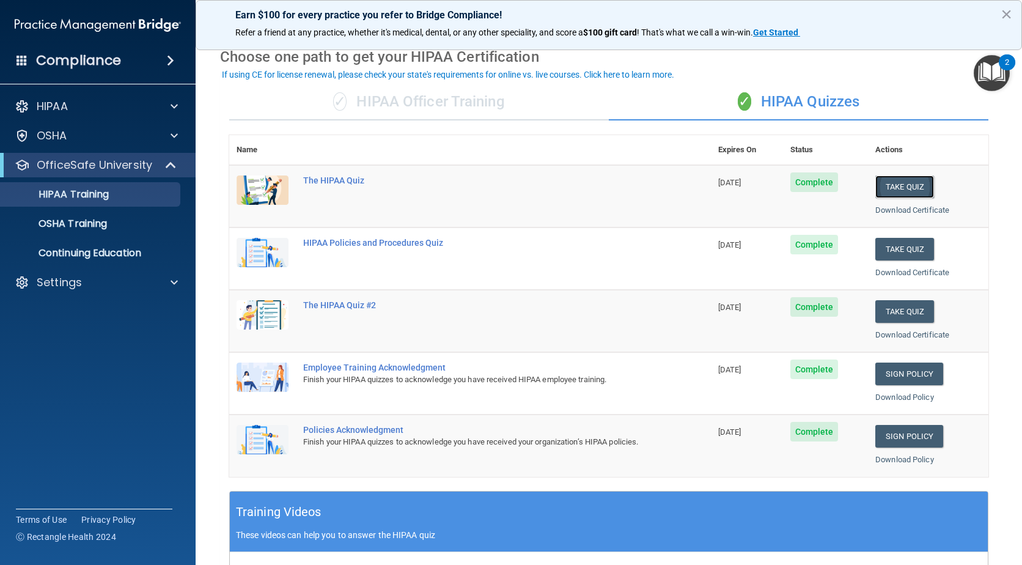
click at [889, 185] on button "Take Quiz" at bounding box center [905, 187] width 59 height 23
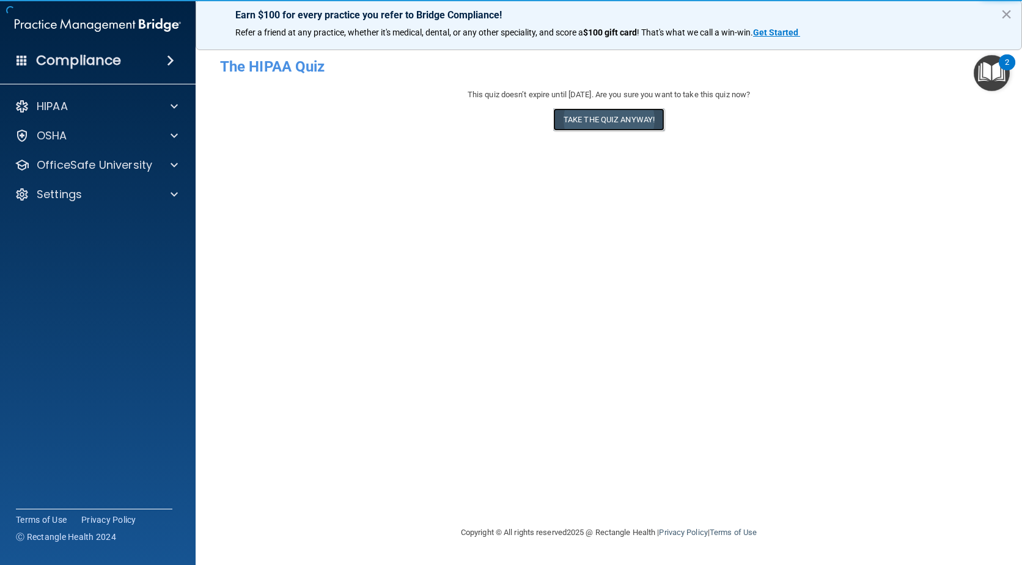
click at [619, 119] on button "Take the quiz anyway!" at bounding box center [608, 119] width 111 height 23
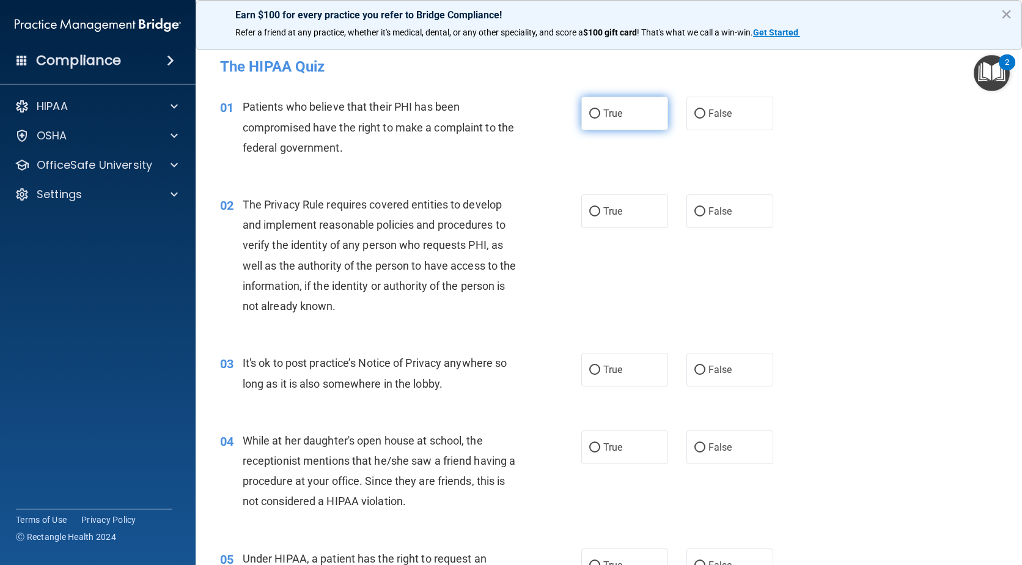
click at [626, 105] on label "True" at bounding box center [625, 114] width 87 height 34
click at [601, 109] on input "True" at bounding box center [595, 113] width 11 height 9
radio input "true"
click at [616, 200] on label "True" at bounding box center [625, 211] width 87 height 34
click at [601, 207] on input "True" at bounding box center [595, 211] width 11 height 9
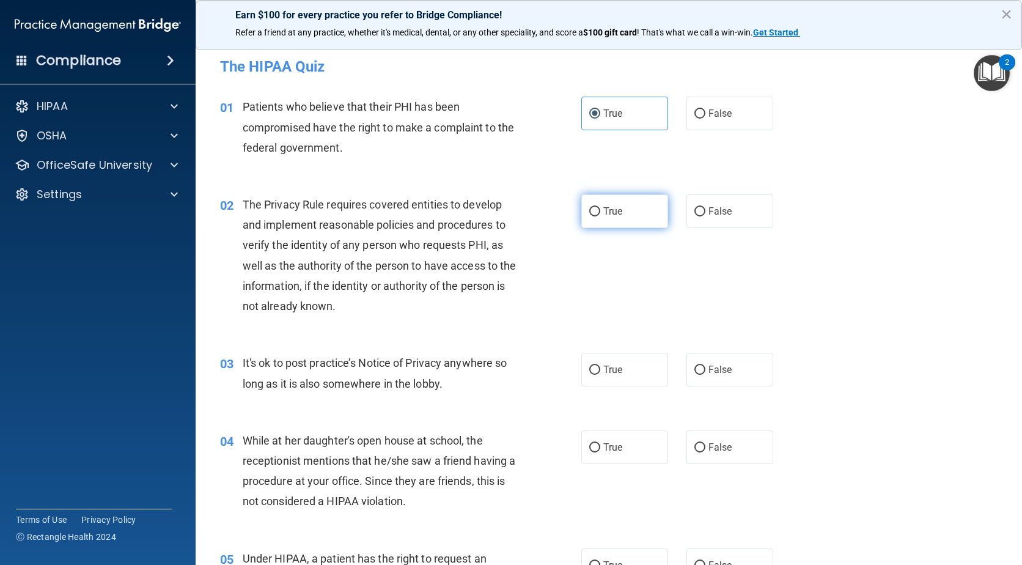
radio input "true"
click at [721, 362] on label "False" at bounding box center [730, 370] width 87 height 34
click at [706, 366] on input "False" at bounding box center [700, 370] width 11 height 9
radio input "true"
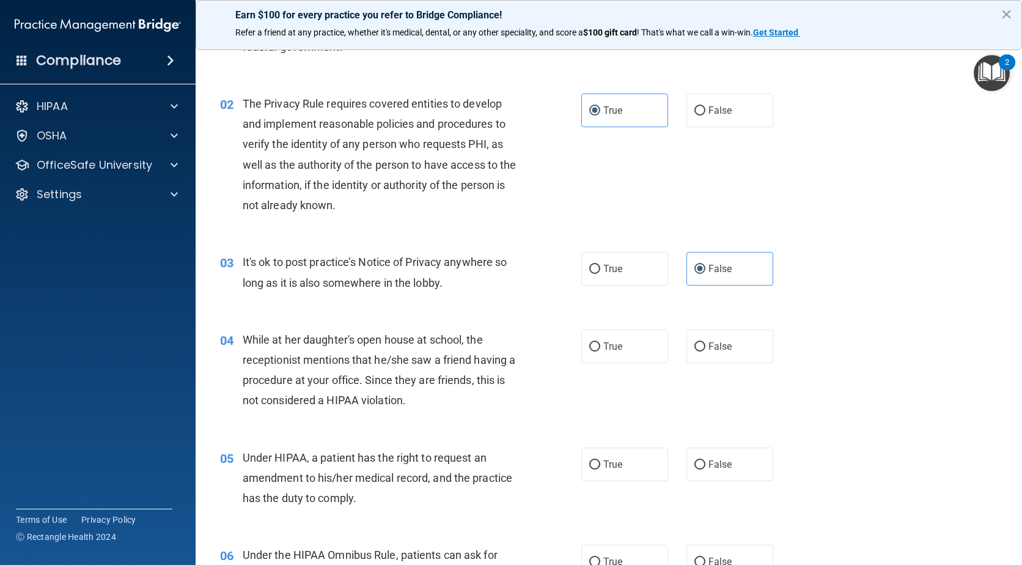
scroll to position [122, 0]
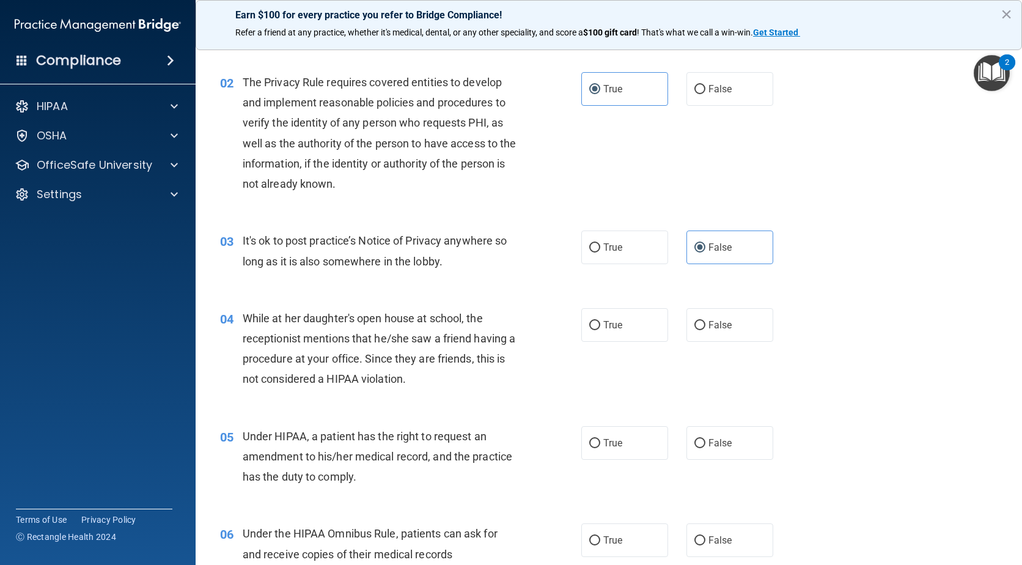
drag, startPoint x: 718, startPoint y: 320, endPoint x: 712, endPoint y: 358, distance: 38.4
click at [717, 320] on span "False" at bounding box center [721, 325] width 24 height 12
click at [706, 321] on input "False" at bounding box center [700, 325] width 11 height 9
radio input "true"
click at [710, 432] on label "False" at bounding box center [730, 443] width 87 height 34
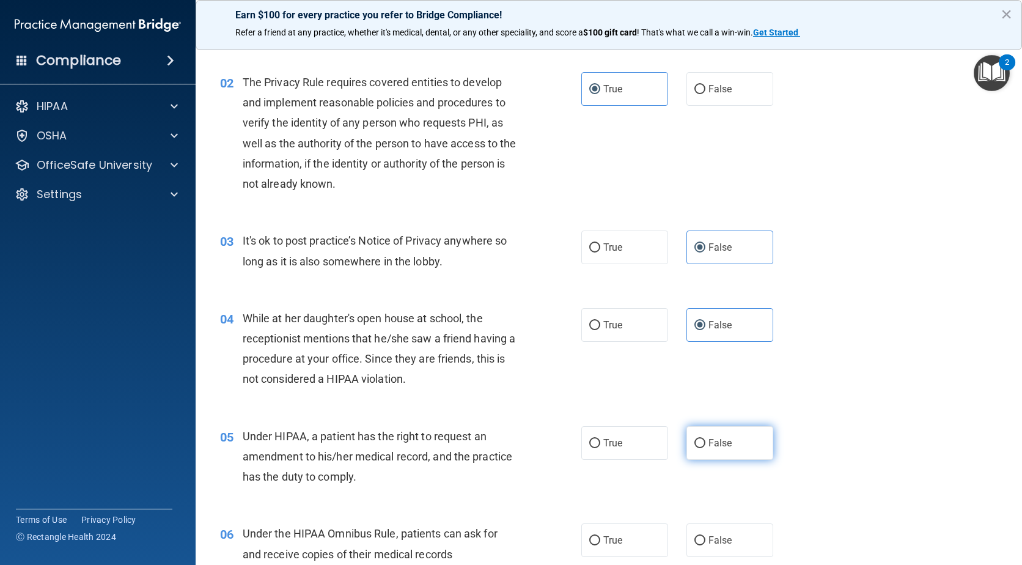
click at [706, 439] on input "False" at bounding box center [700, 443] width 11 height 9
radio input "true"
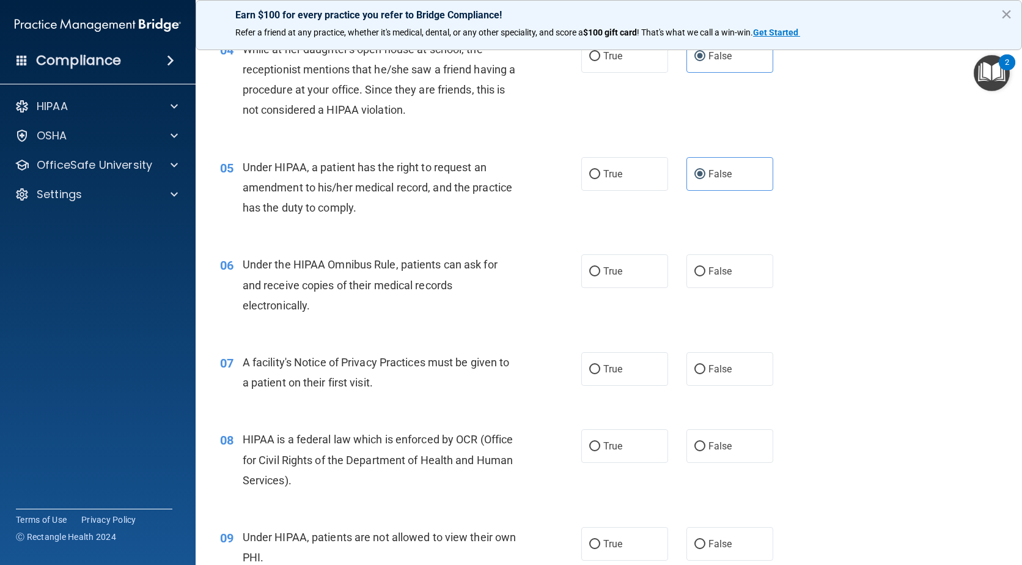
scroll to position [428, 0]
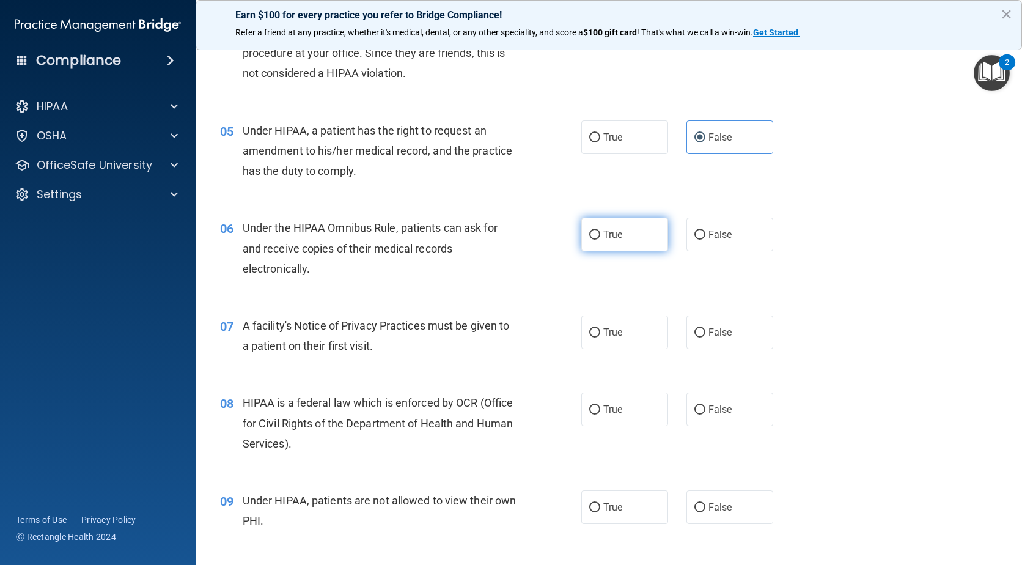
click at [613, 238] on span "True" at bounding box center [613, 235] width 19 height 12
click at [601, 238] on input "True" at bounding box center [595, 235] width 11 height 9
radio input "true"
click at [604, 337] on span "True" at bounding box center [613, 333] width 19 height 12
click at [601, 337] on input "True" at bounding box center [595, 332] width 11 height 9
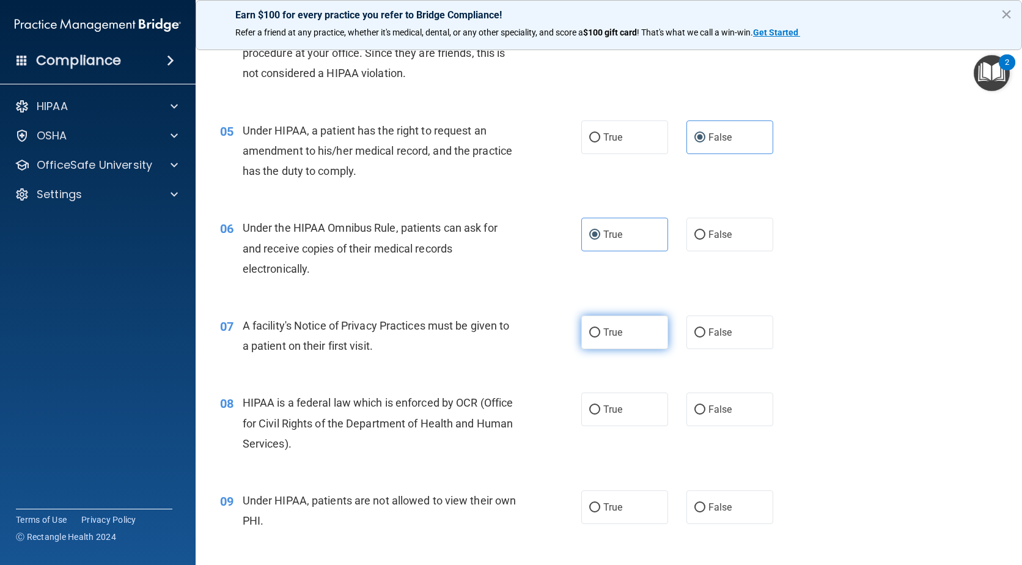
radio input "true"
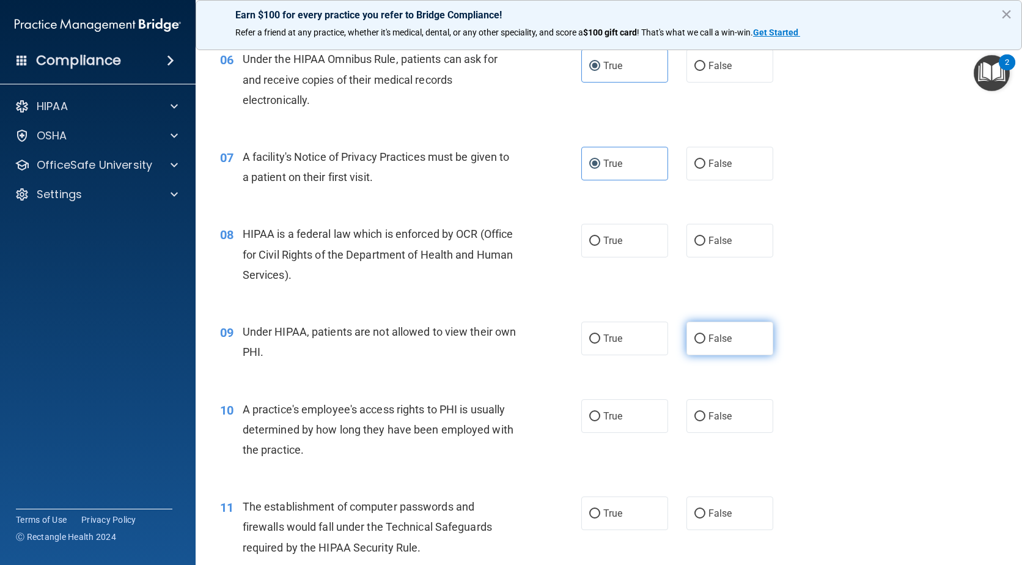
scroll to position [612, 0]
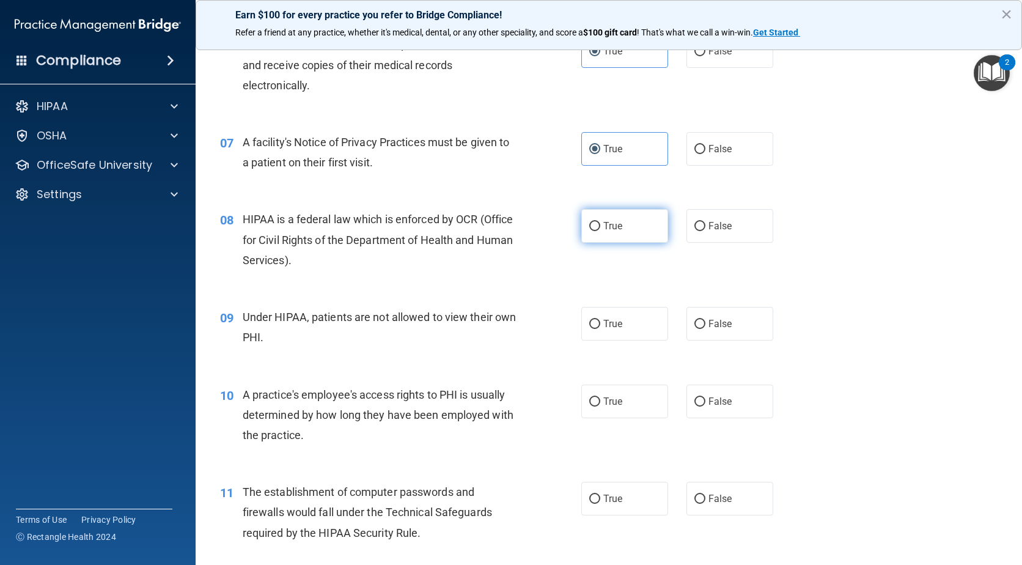
click at [659, 236] on label "True" at bounding box center [625, 226] width 87 height 34
click at [601, 231] on input "True" at bounding box center [595, 226] width 11 height 9
radio input "true"
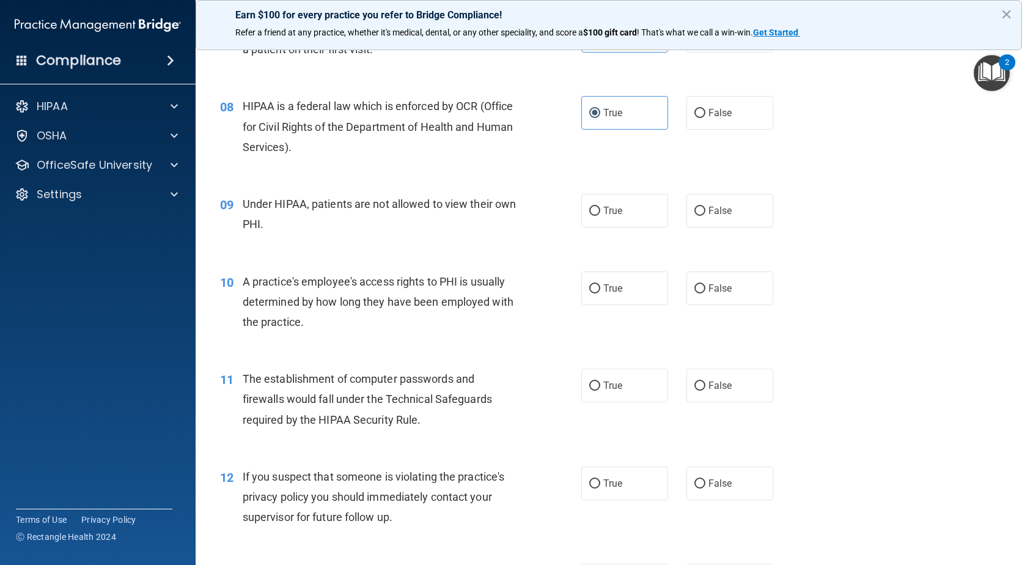
scroll to position [734, 0]
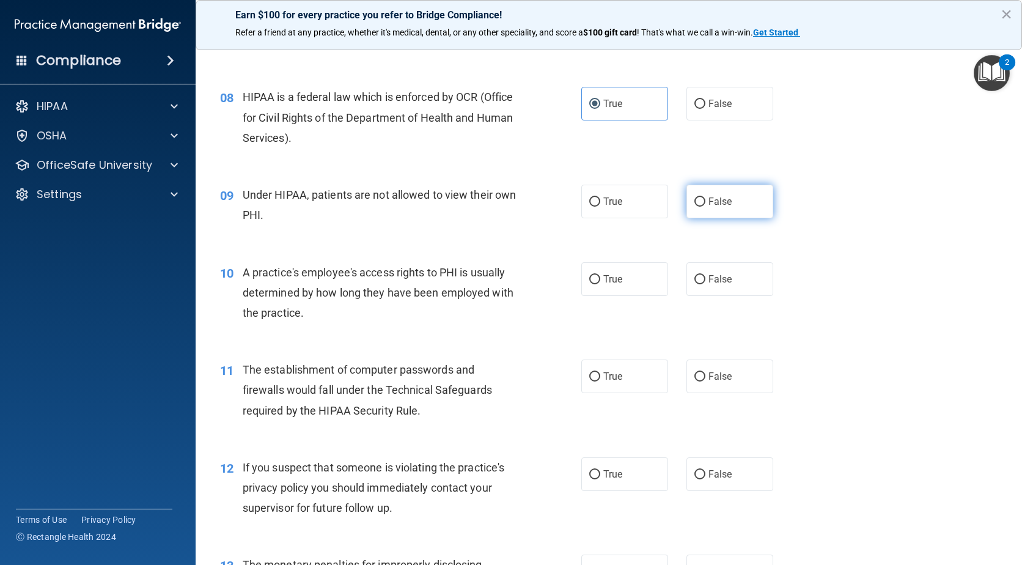
click at [741, 203] on label "False" at bounding box center [730, 202] width 87 height 34
click at [706, 203] on input "False" at bounding box center [700, 202] width 11 height 9
radio input "true"
click at [738, 269] on label "False" at bounding box center [730, 279] width 87 height 34
click at [706, 275] on input "False" at bounding box center [700, 279] width 11 height 9
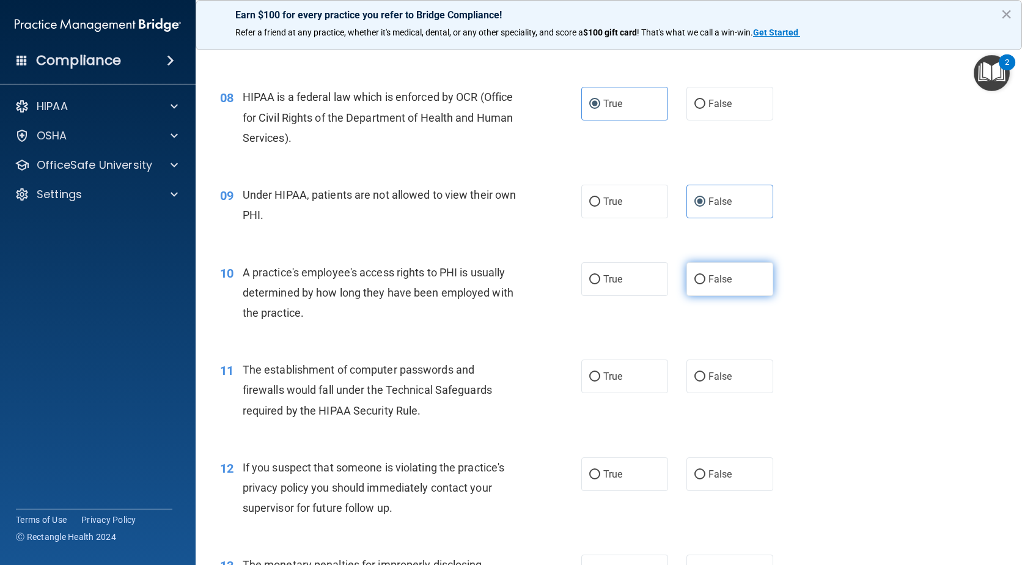
radio input "true"
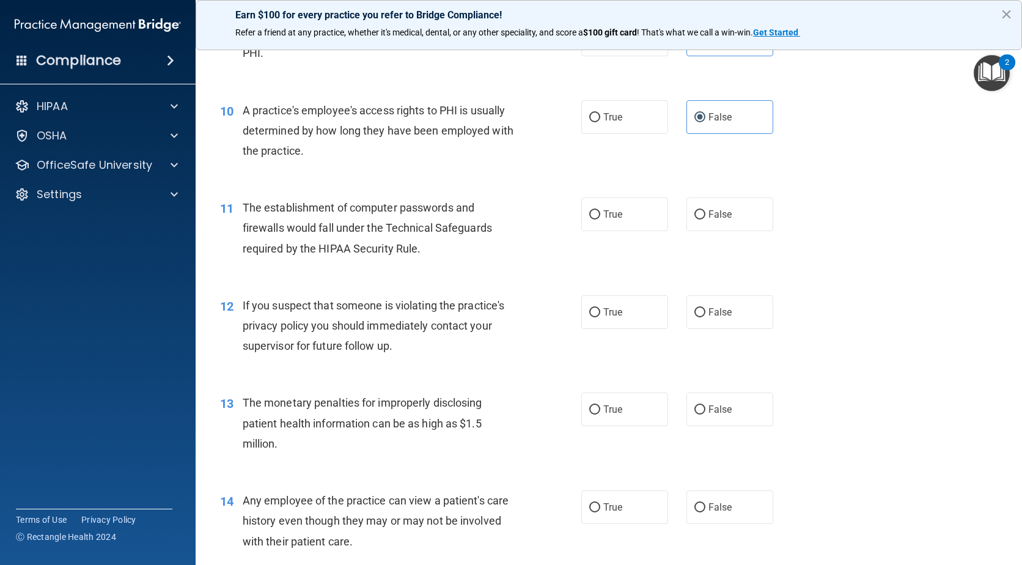
scroll to position [917, 0]
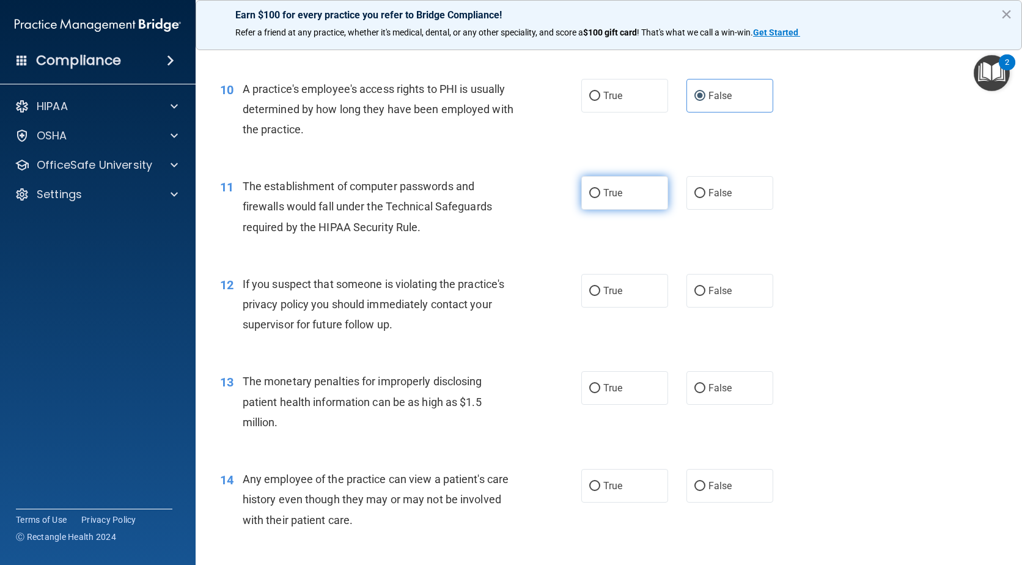
click at [622, 198] on label "True" at bounding box center [625, 193] width 87 height 34
click at [601, 198] on input "True" at bounding box center [595, 193] width 11 height 9
radio input "true"
click at [616, 275] on label "True" at bounding box center [625, 291] width 87 height 34
click at [601, 287] on input "True" at bounding box center [595, 291] width 11 height 9
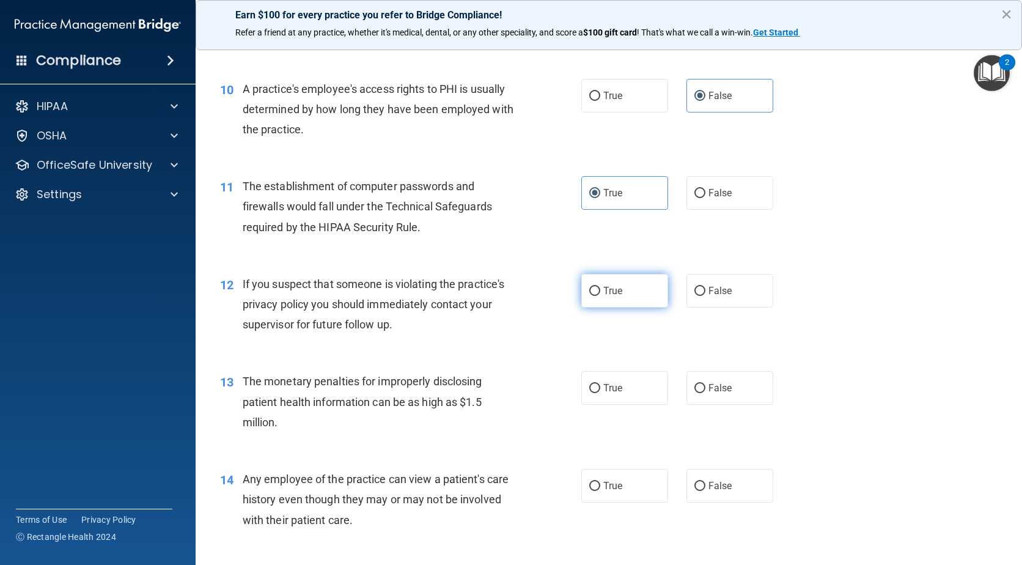
radio input "true"
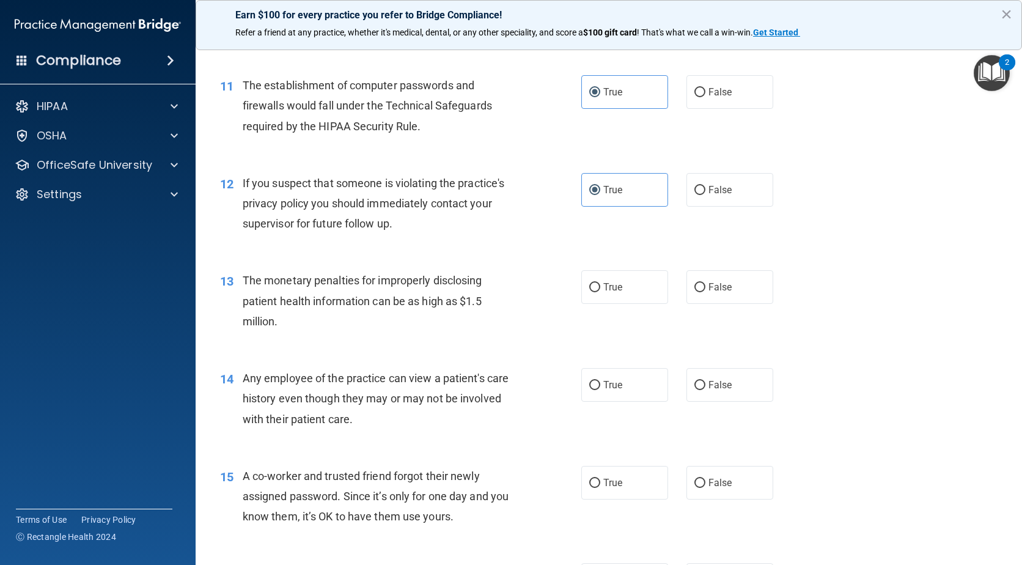
scroll to position [1040, 0]
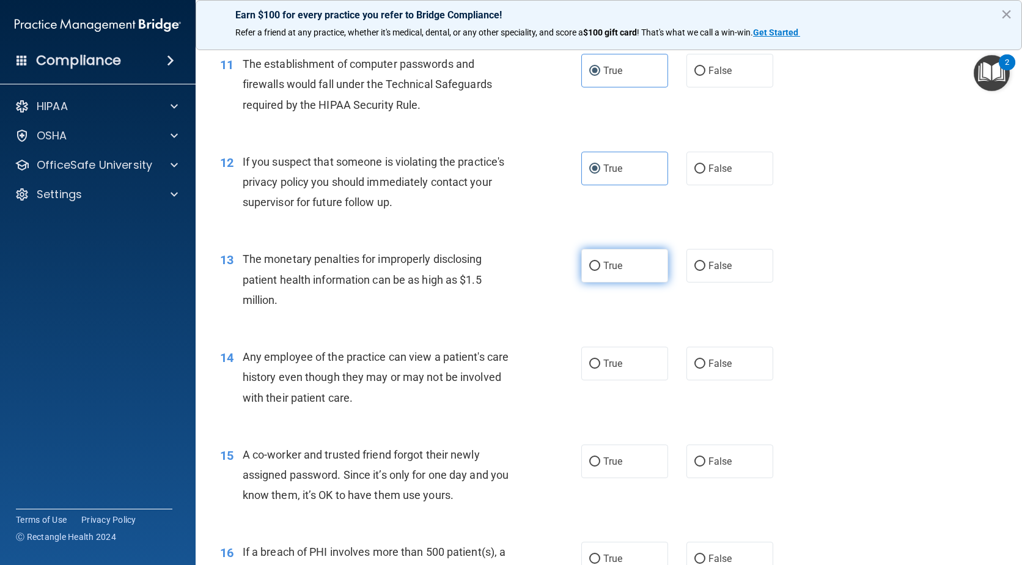
click at [650, 265] on label "True" at bounding box center [625, 266] width 87 height 34
click at [601, 265] on input "True" at bounding box center [595, 266] width 11 height 9
radio input "true"
click at [711, 375] on label "False" at bounding box center [730, 364] width 87 height 34
click at [706, 369] on input "False" at bounding box center [700, 364] width 11 height 9
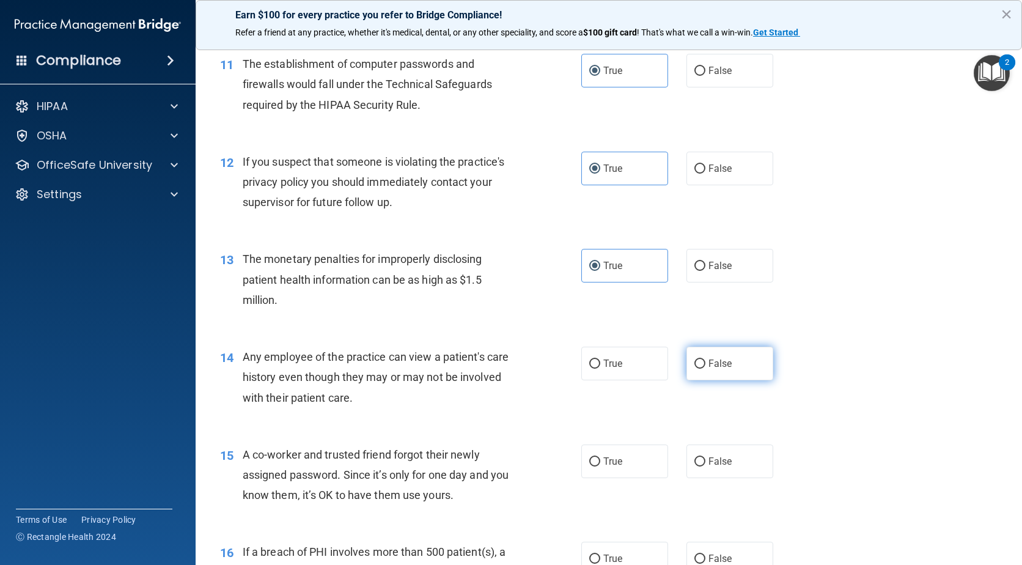
radio input "true"
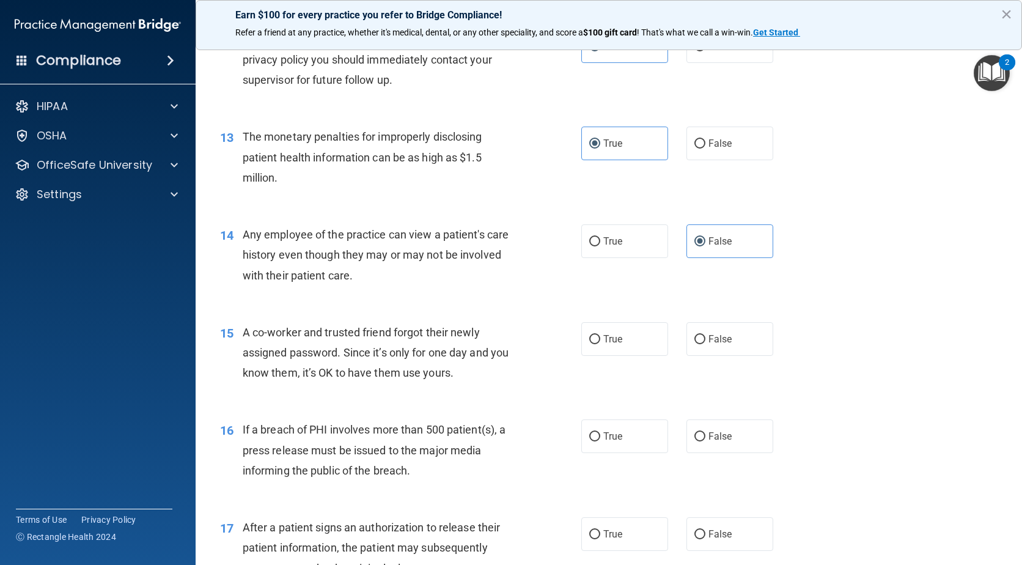
scroll to position [1223, 0]
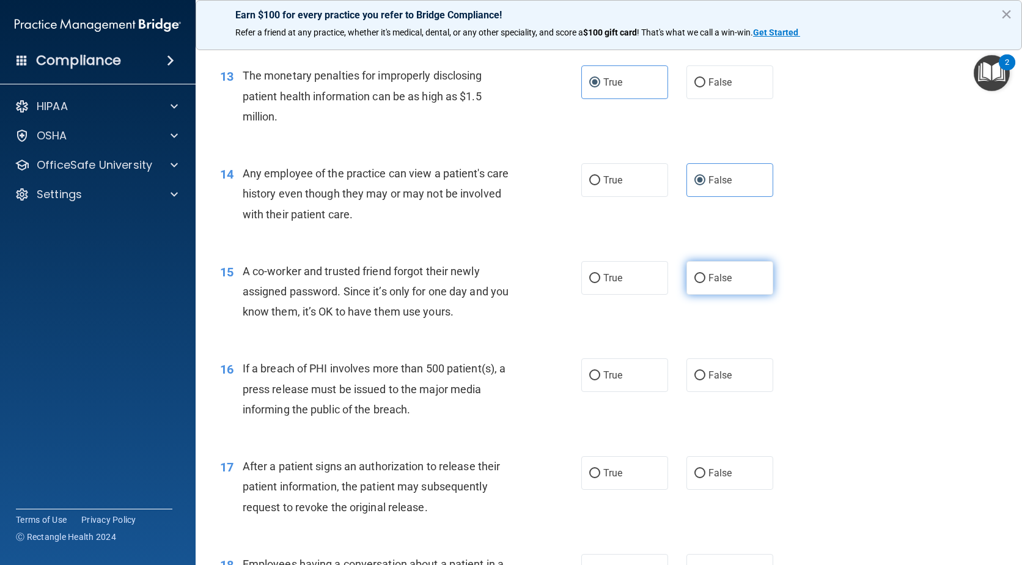
click at [741, 279] on label "False" at bounding box center [730, 278] width 87 height 34
click at [706, 279] on input "False" at bounding box center [700, 278] width 11 height 9
radio input "true"
click at [616, 377] on span "True" at bounding box center [613, 375] width 19 height 12
click at [601, 377] on input "True" at bounding box center [595, 375] width 11 height 9
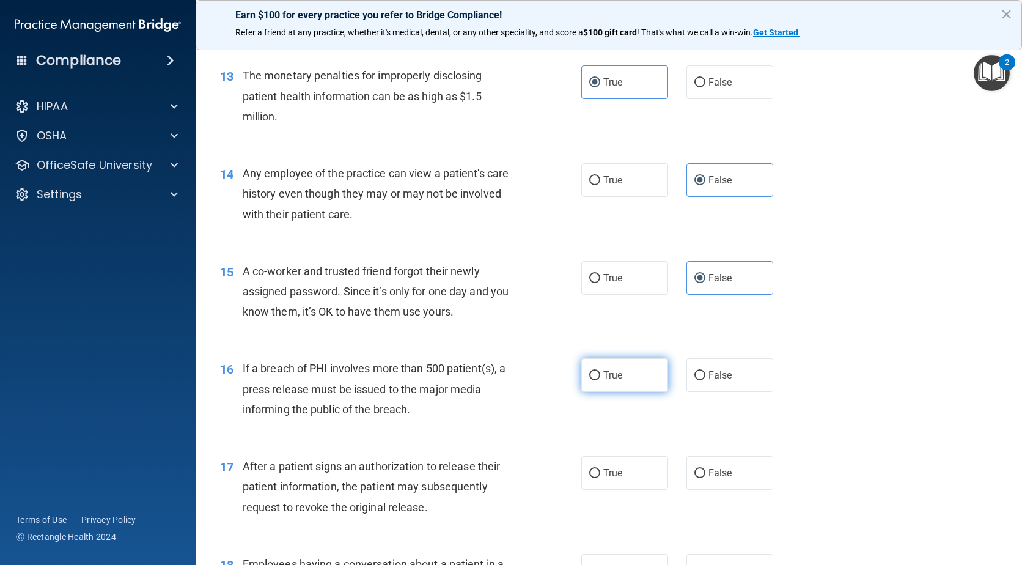
radio input "true"
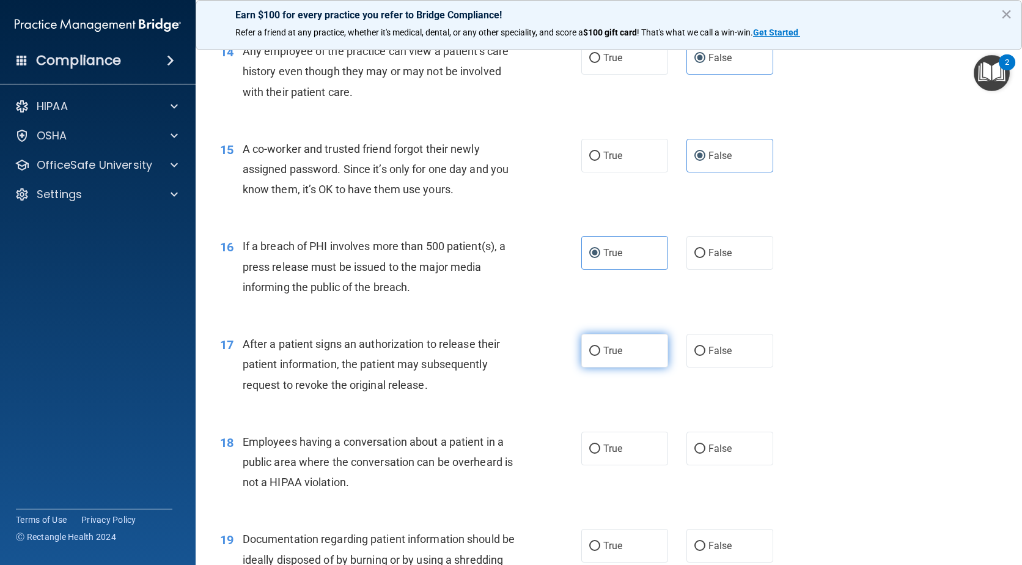
click at [623, 348] on label "True" at bounding box center [625, 351] width 87 height 34
click at [601, 348] on input "True" at bounding box center [595, 351] width 11 height 9
radio input "true"
click at [711, 435] on label "False" at bounding box center [730, 449] width 87 height 34
click at [706, 445] on input "False" at bounding box center [700, 449] width 11 height 9
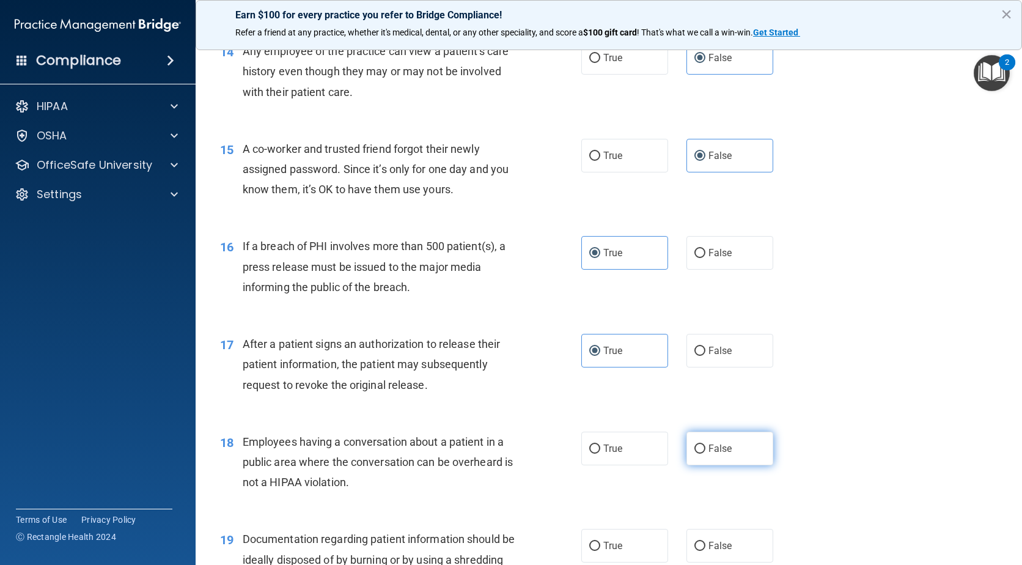
radio input "true"
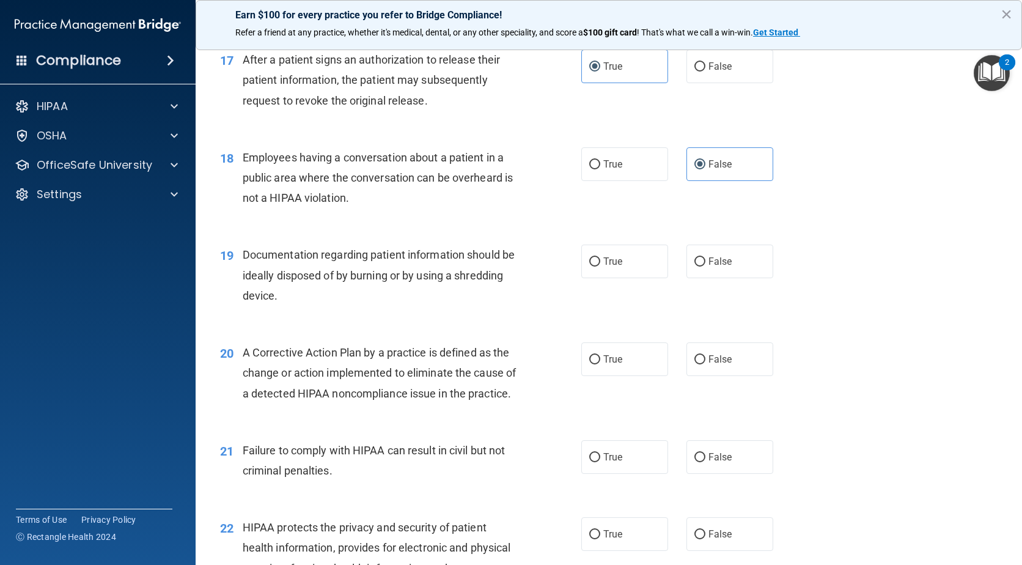
scroll to position [1651, 0]
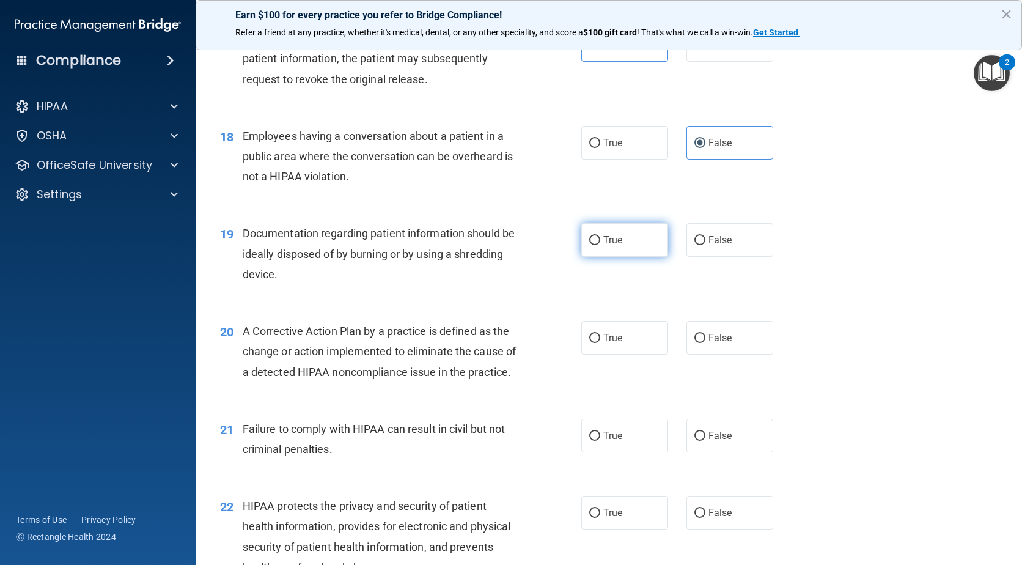
click at [634, 241] on label "True" at bounding box center [625, 240] width 87 height 34
click at [601, 241] on input "True" at bounding box center [595, 240] width 11 height 9
radio input "true"
click at [626, 341] on label "True" at bounding box center [625, 338] width 87 height 34
click at [601, 341] on input "True" at bounding box center [595, 338] width 11 height 9
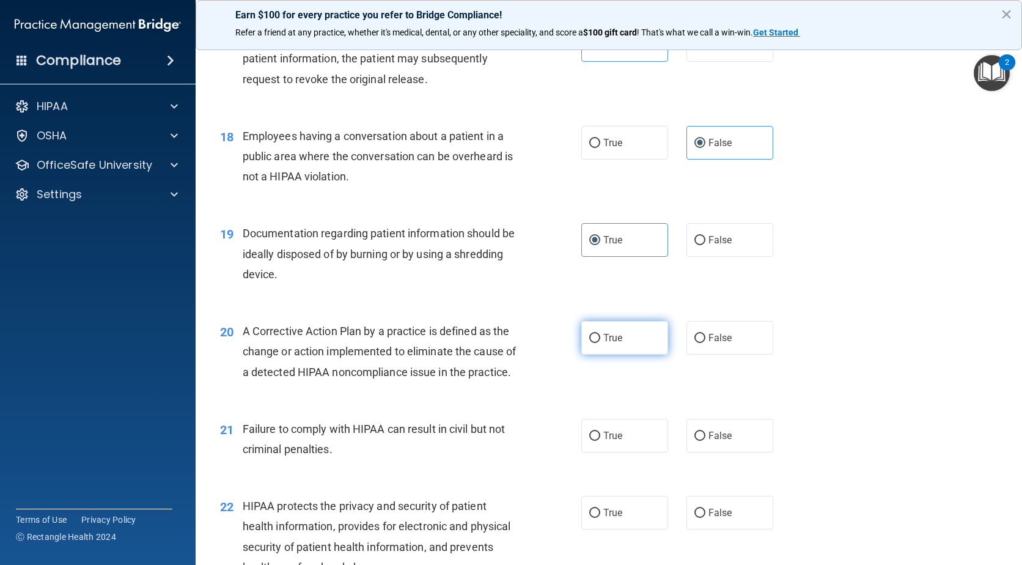
radio input "true"
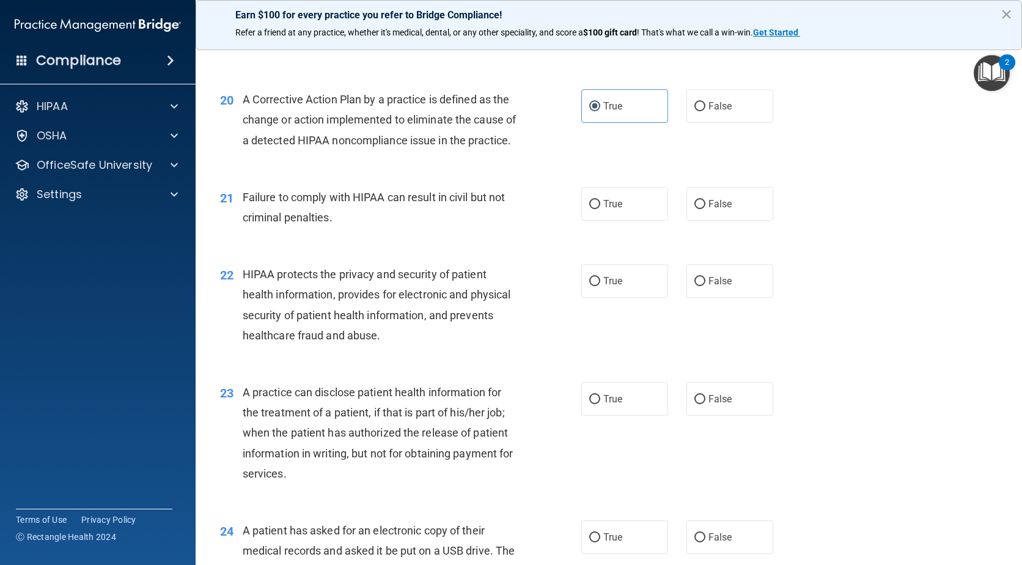
scroll to position [1896, 0]
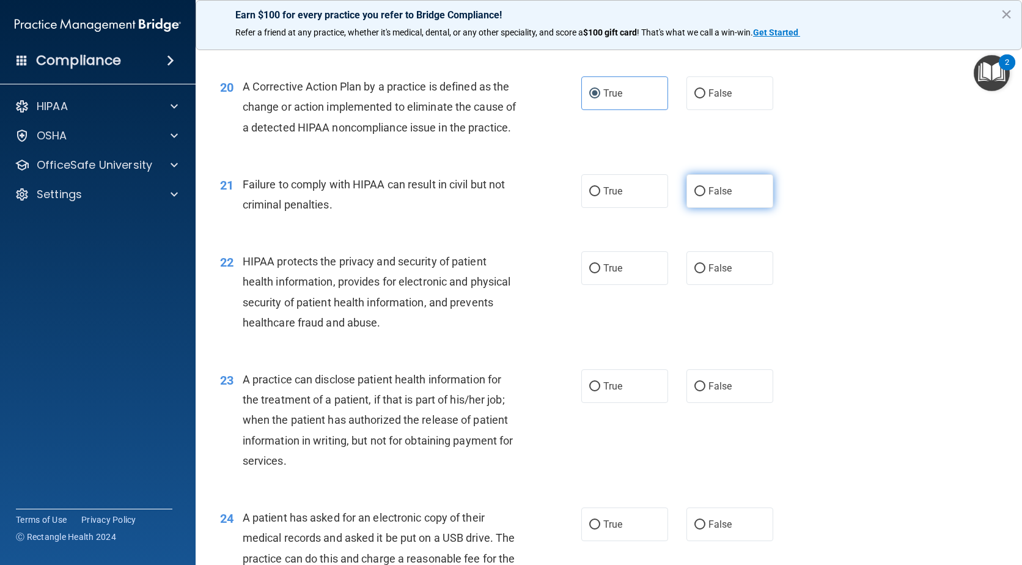
click at [718, 197] on span "False" at bounding box center [721, 191] width 24 height 12
click at [706, 196] on input "False" at bounding box center [700, 191] width 11 height 9
radio input "true"
click at [612, 281] on label "True" at bounding box center [625, 268] width 87 height 34
click at [601, 273] on input "True" at bounding box center [595, 268] width 11 height 9
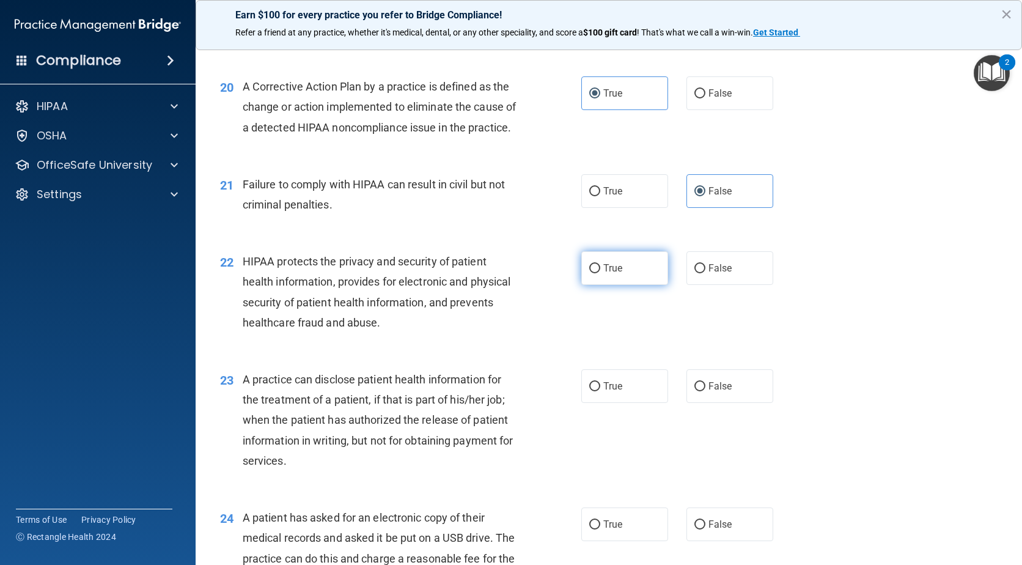
radio input "true"
click at [724, 399] on label "False" at bounding box center [730, 386] width 87 height 34
click at [706, 391] on input "False" at bounding box center [700, 386] width 11 height 9
radio input "true"
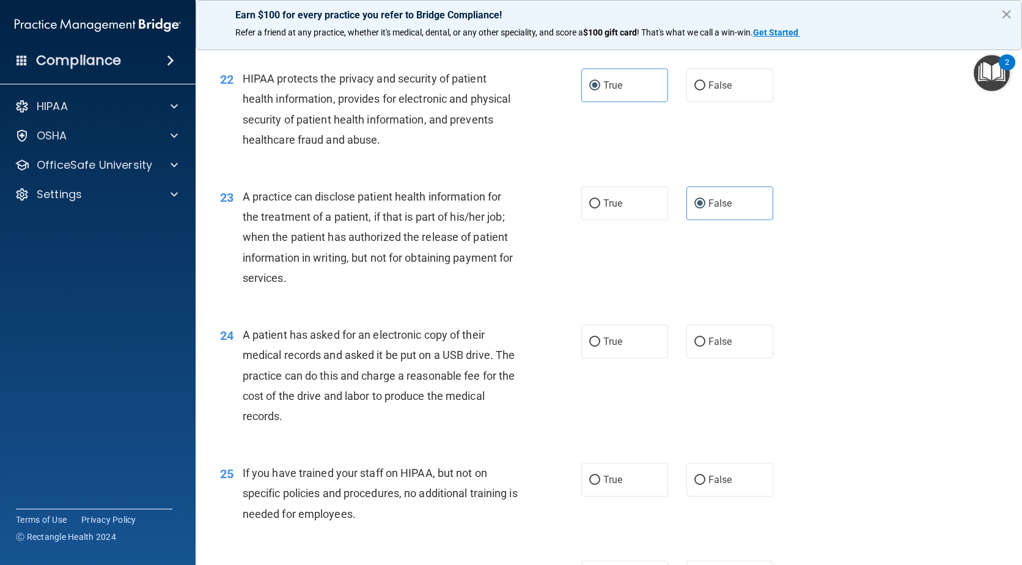
scroll to position [2079, 0]
click at [623, 358] on label "True" at bounding box center [625, 341] width 87 height 34
click at [601, 346] on input "True" at bounding box center [595, 341] width 11 height 9
radio input "true"
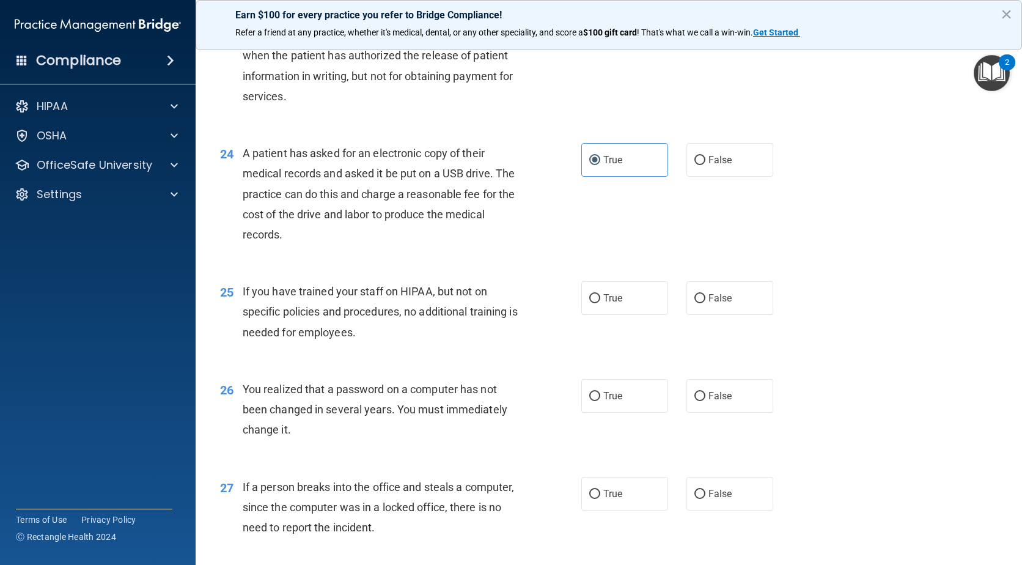
scroll to position [2263, 0]
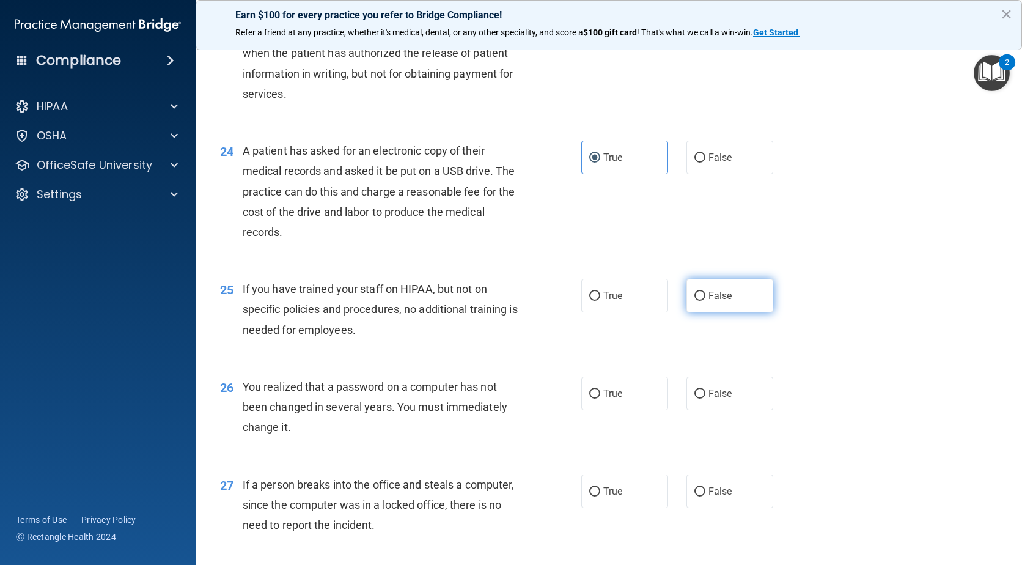
click at [739, 312] on label "False" at bounding box center [730, 296] width 87 height 34
click at [706, 301] on input "False" at bounding box center [700, 296] width 11 height 9
radio input "true"
click at [618, 399] on span "True" at bounding box center [613, 394] width 19 height 12
click at [601, 399] on input "True" at bounding box center [595, 394] width 11 height 9
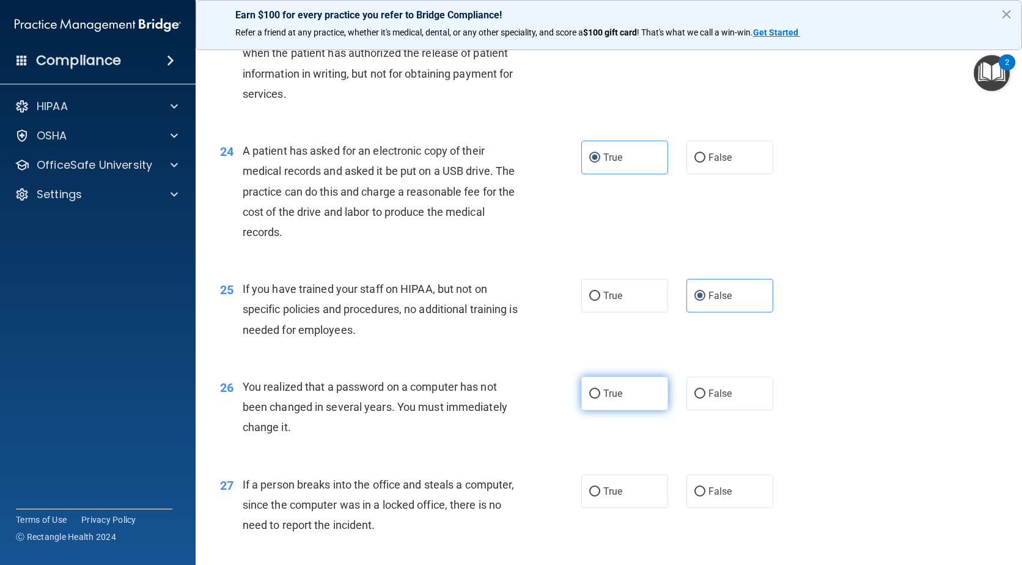
radio input "true"
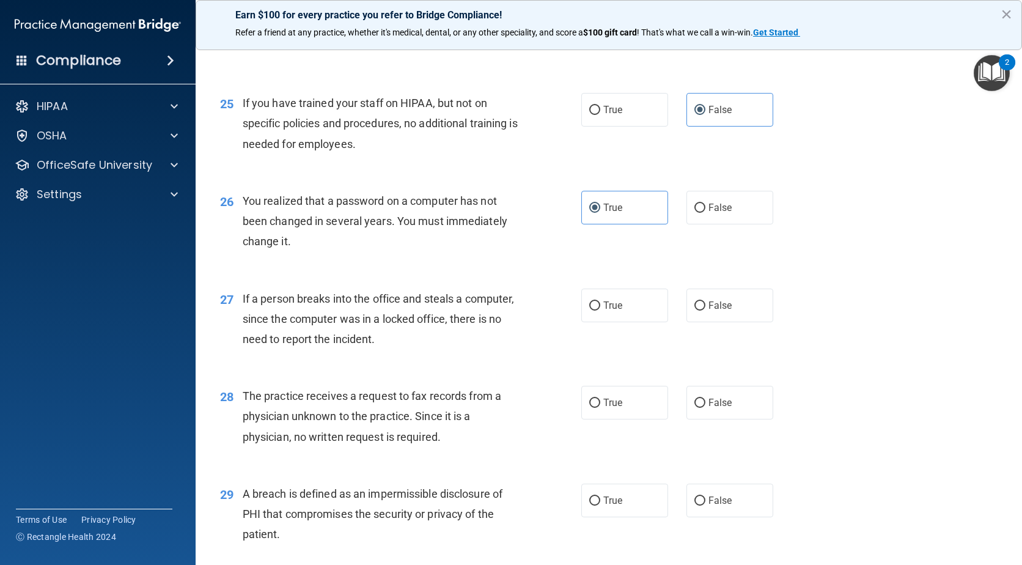
scroll to position [2507, 0]
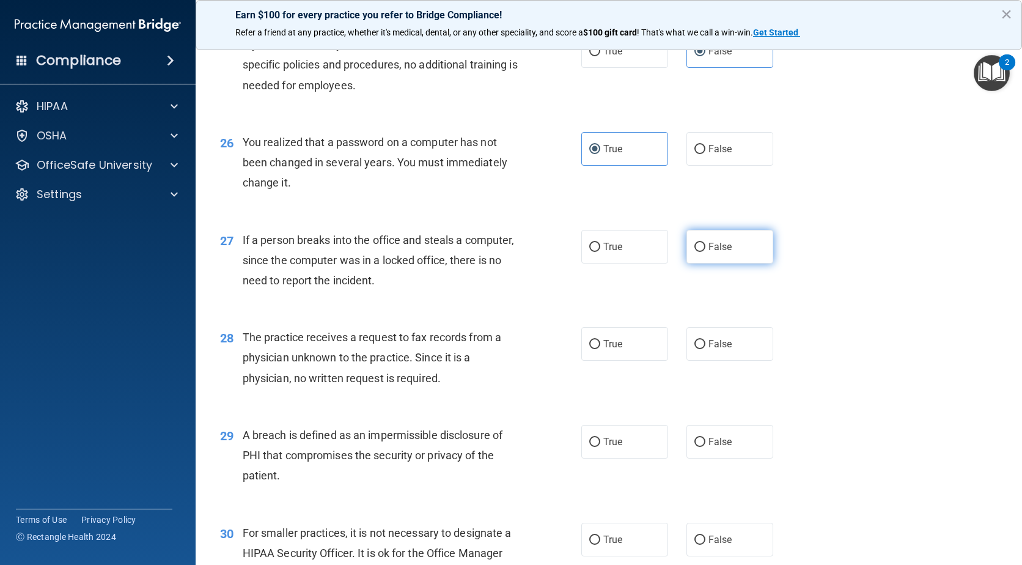
click at [717, 264] on label "False" at bounding box center [730, 247] width 87 height 34
click at [706, 252] on input "False" at bounding box center [700, 247] width 11 height 9
radio input "true"
click at [726, 347] on div "28 The practice receives a request to fax records from a physician unknown to t…" at bounding box center [609, 361] width 796 height 98
click at [729, 361] on label "False" at bounding box center [730, 344] width 87 height 34
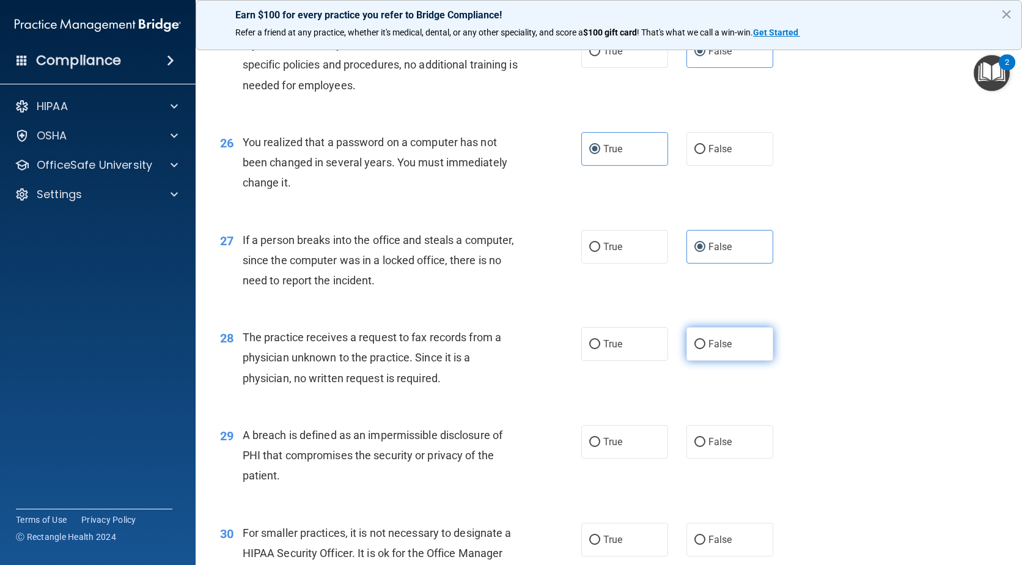
click at [706, 349] on input "False" at bounding box center [700, 344] width 11 height 9
radio input "true"
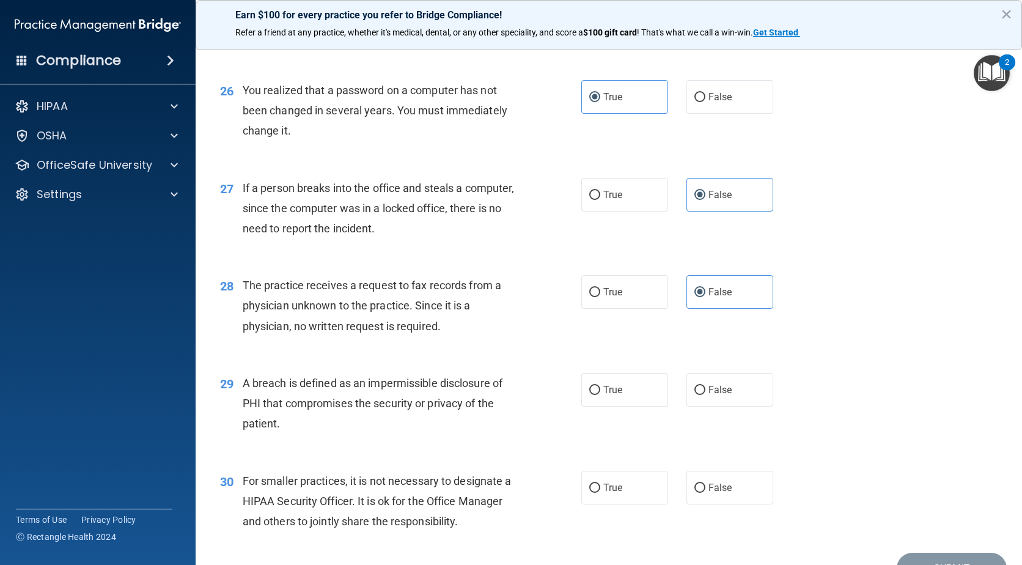
scroll to position [2647, 0]
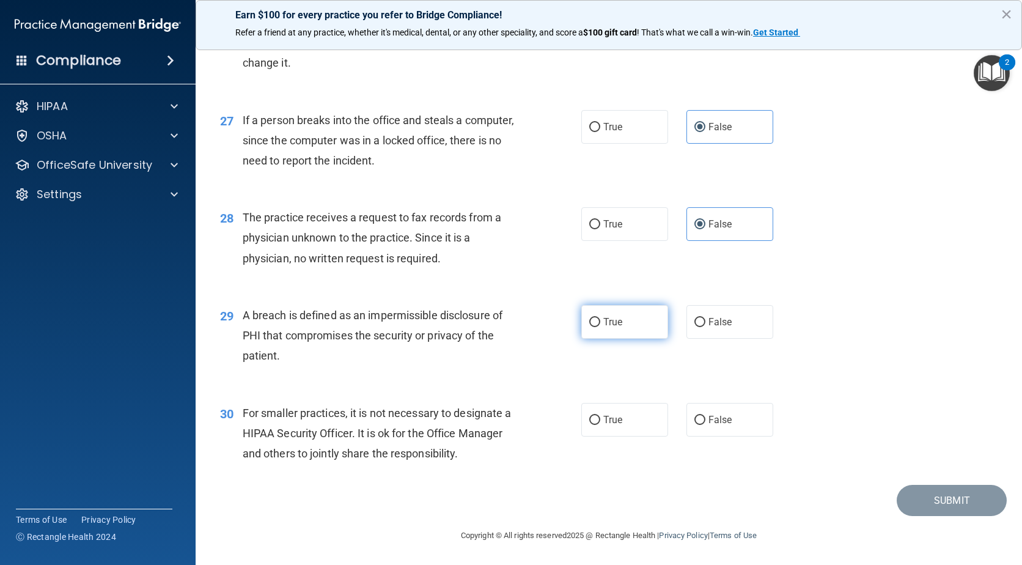
click at [604, 326] on span "True" at bounding box center [613, 322] width 19 height 12
click at [601, 326] on input "True" at bounding box center [595, 322] width 11 height 9
radio input "true"
click at [715, 426] on label "False" at bounding box center [730, 420] width 87 height 34
click at [706, 425] on input "False" at bounding box center [700, 420] width 11 height 9
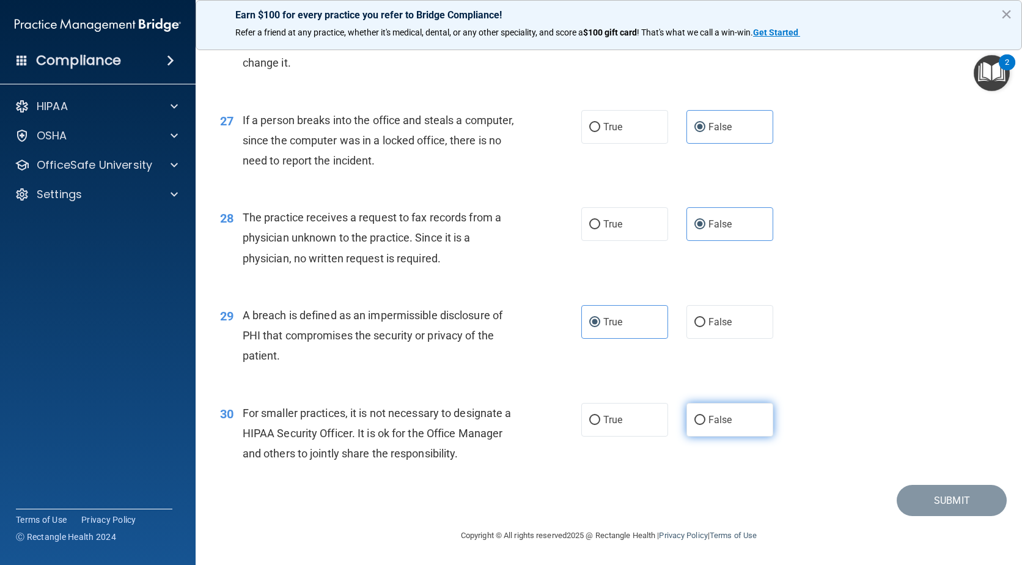
radio input "true"
click at [925, 485] on div "30 For smaller practices, it is not necessary to designate a HIPAA Security Off…" at bounding box center [609, 437] width 796 height 98
click at [928, 495] on button "Submit" at bounding box center [952, 500] width 110 height 31
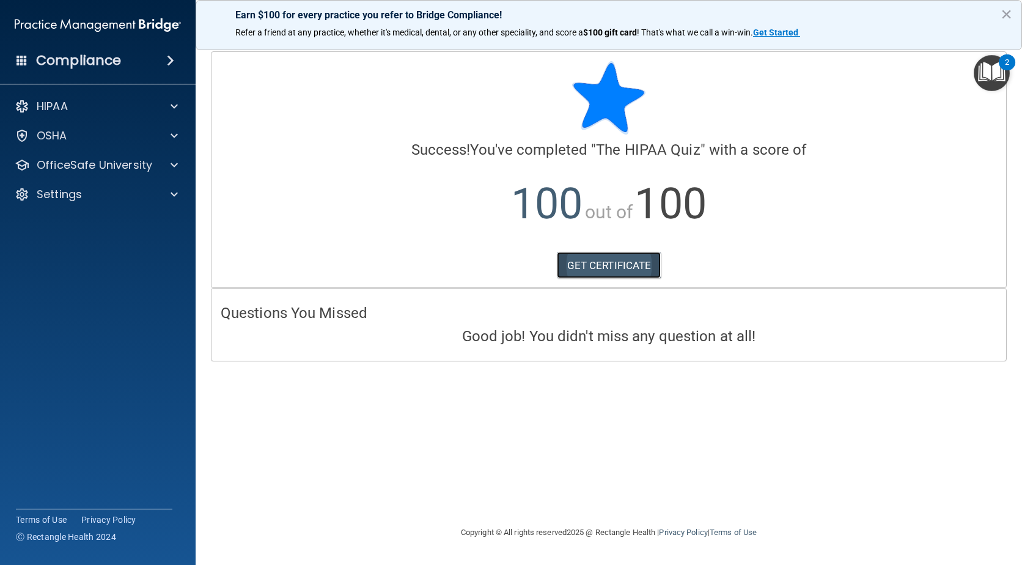
click at [610, 260] on link "GET CERTIFICATE" at bounding box center [609, 265] width 105 height 27
click at [167, 168] on div at bounding box center [172, 165] width 31 height 15
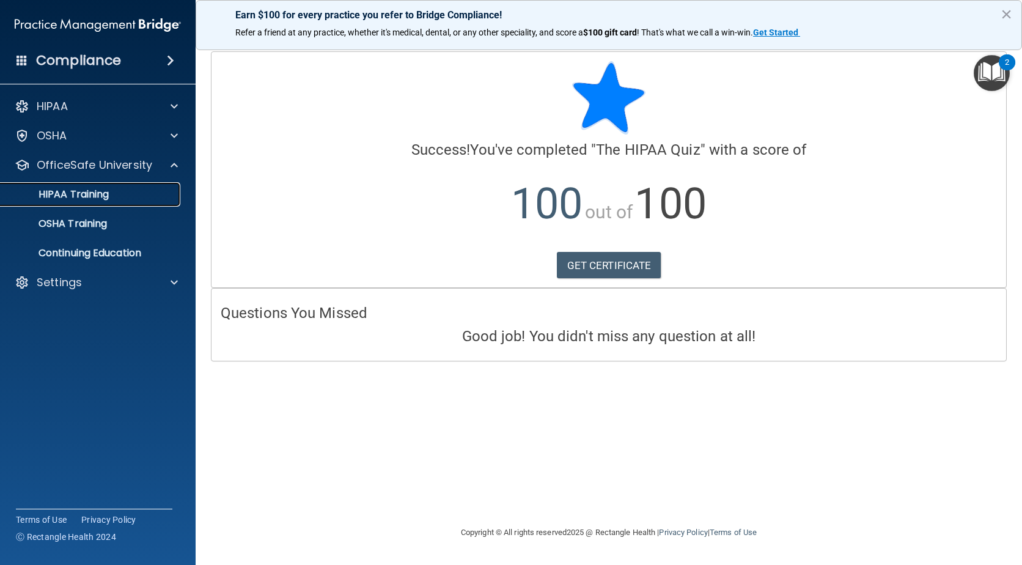
click at [114, 200] on div "HIPAA Training" at bounding box center [91, 194] width 167 height 12
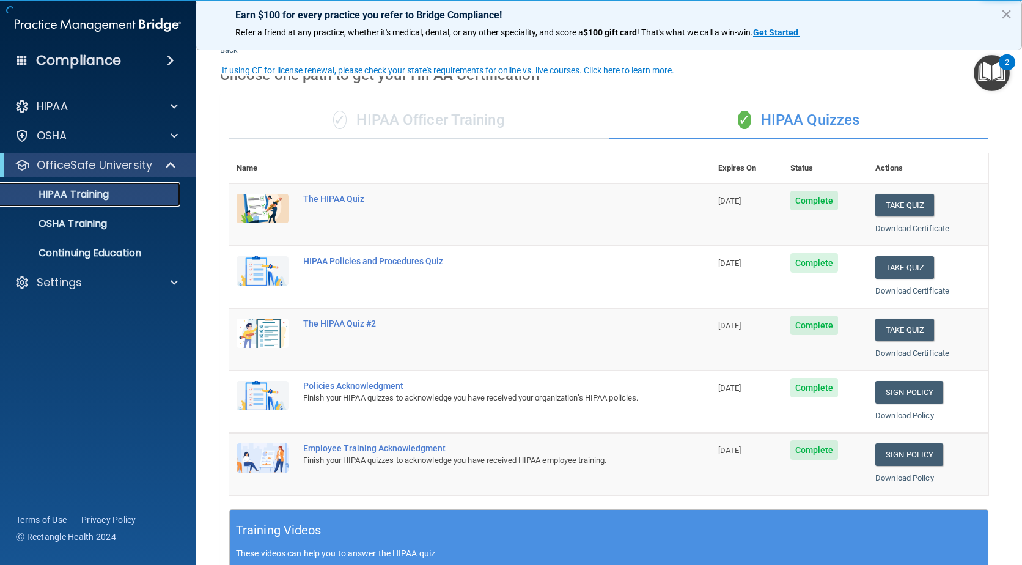
scroll to position [61, 0]
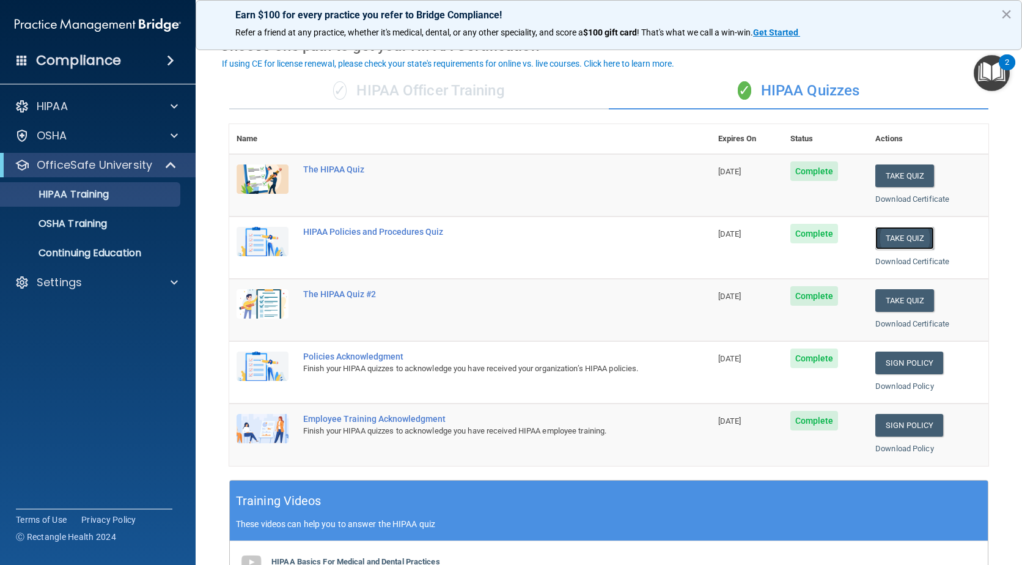
click at [912, 235] on button "Take Quiz" at bounding box center [905, 238] width 59 height 23
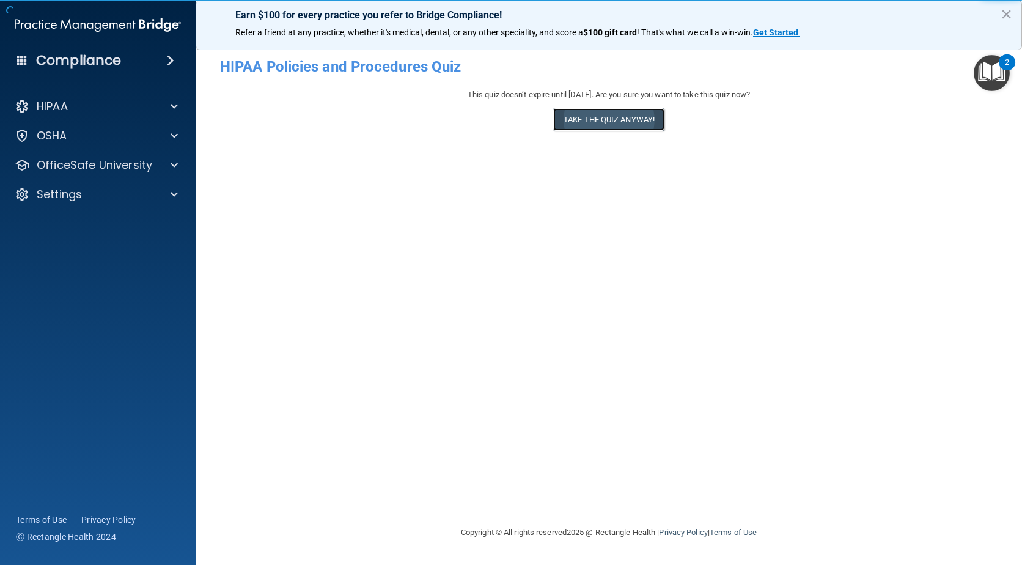
click at [612, 120] on button "Take the quiz anyway!" at bounding box center [608, 119] width 111 height 23
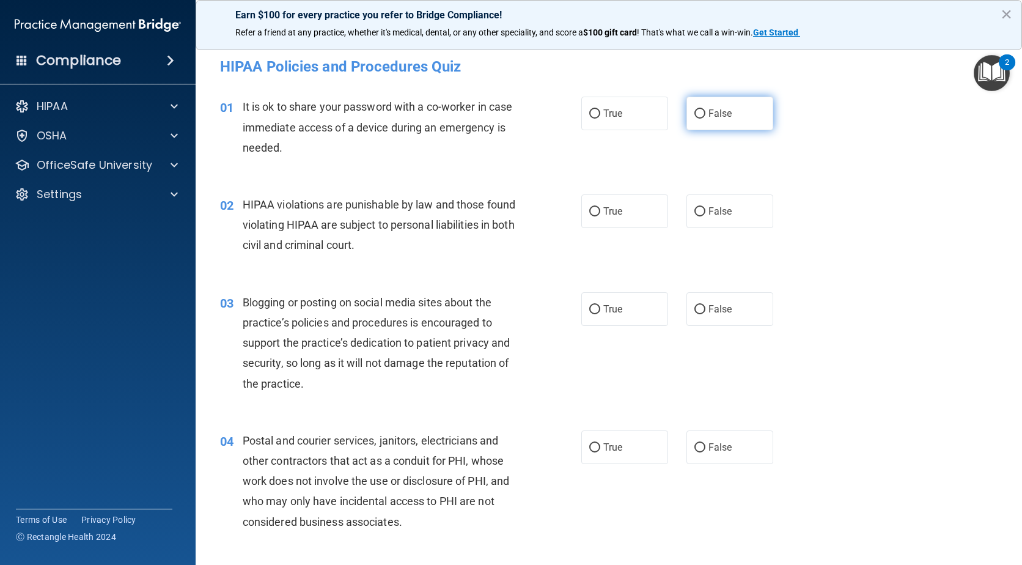
click at [695, 125] on label "False" at bounding box center [730, 114] width 87 height 34
click at [695, 119] on input "False" at bounding box center [700, 113] width 11 height 9
radio input "true"
click at [616, 210] on span "True" at bounding box center [613, 211] width 19 height 12
click at [721, 313] on span "False" at bounding box center [721, 309] width 24 height 12
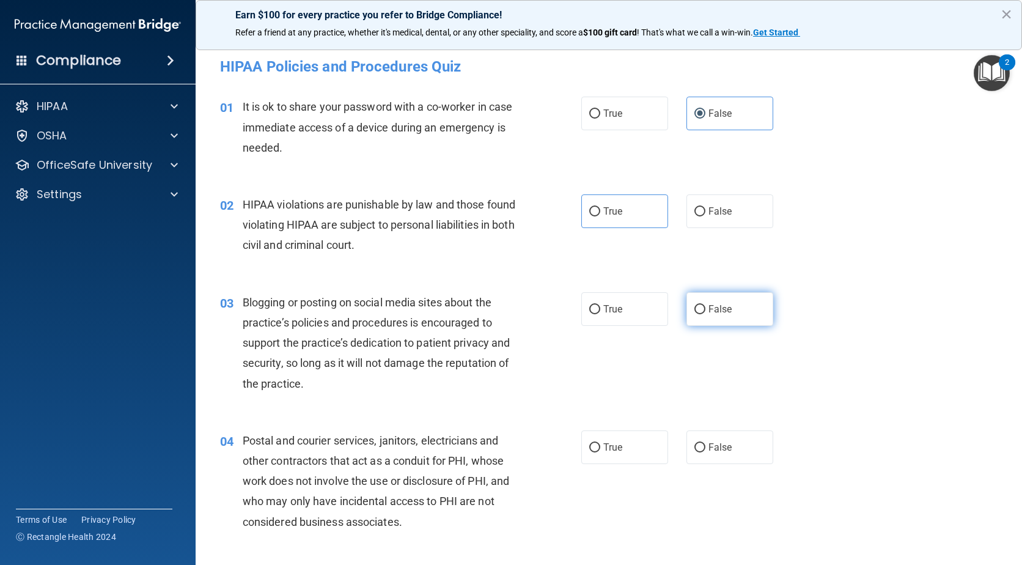
click at [706, 313] on input "False" at bounding box center [700, 309] width 11 height 9
radio input "true"
click at [634, 219] on label "True" at bounding box center [625, 211] width 87 height 34
click at [601, 216] on input "True" at bounding box center [595, 211] width 11 height 9
radio input "true"
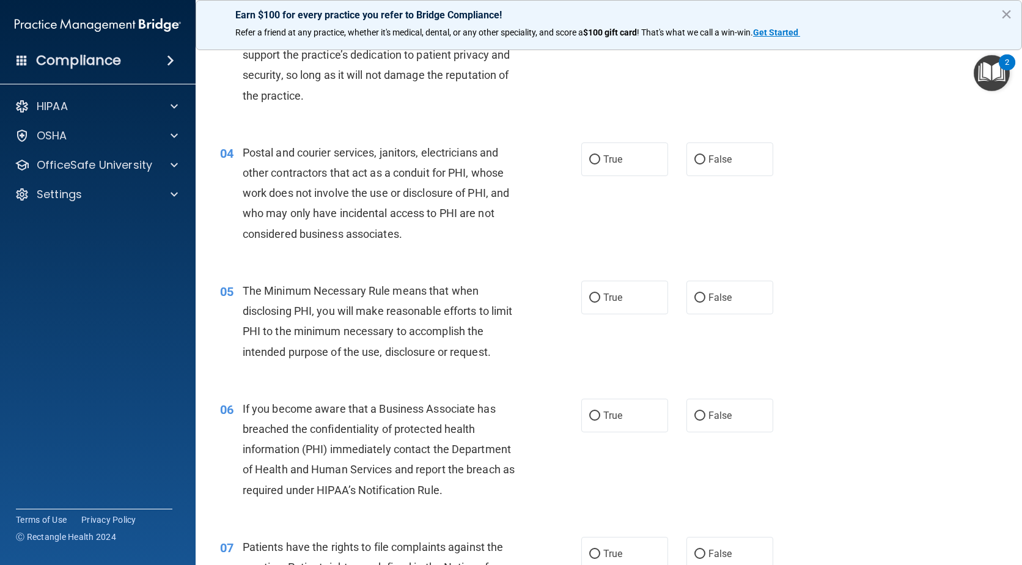
scroll to position [306, 0]
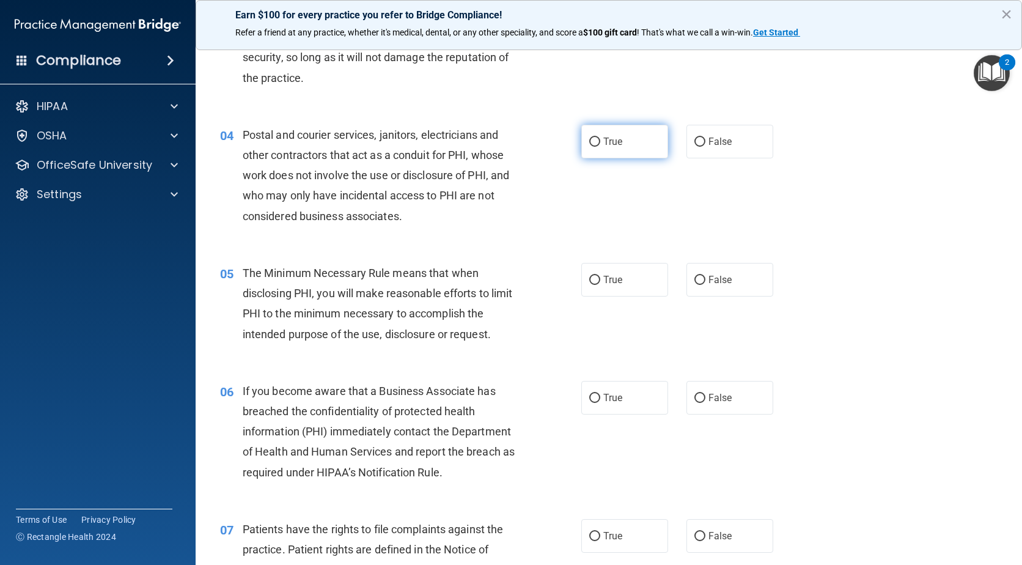
click at [608, 147] on label "True" at bounding box center [625, 142] width 87 height 34
click at [601, 147] on input "True" at bounding box center [595, 142] width 11 height 9
radio input "true"
click at [618, 271] on label "True" at bounding box center [625, 280] width 87 height 34
click at [601, 276] on input "True" at bounding box center [595, 280] width 11 height 9
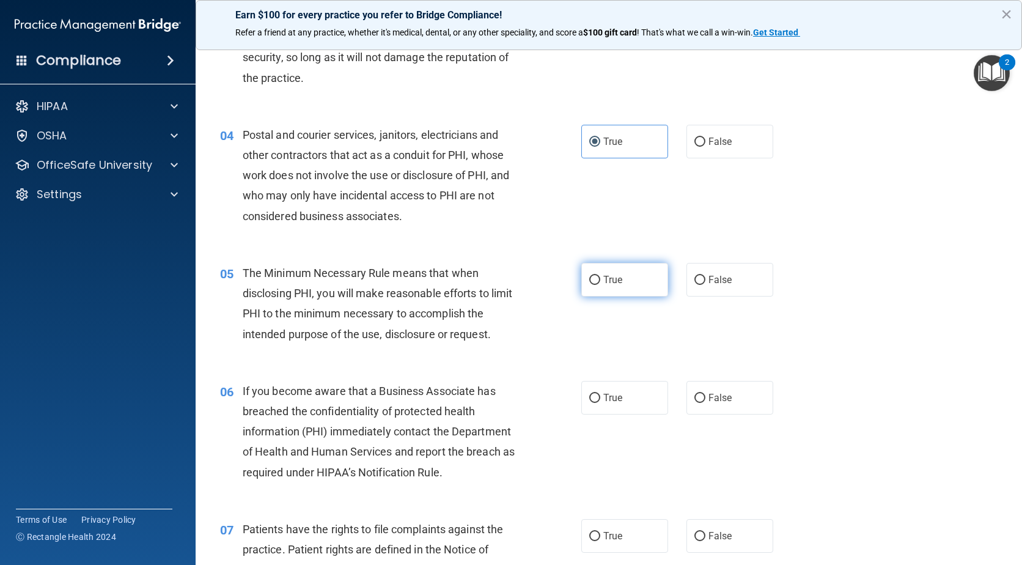
radio input "true"
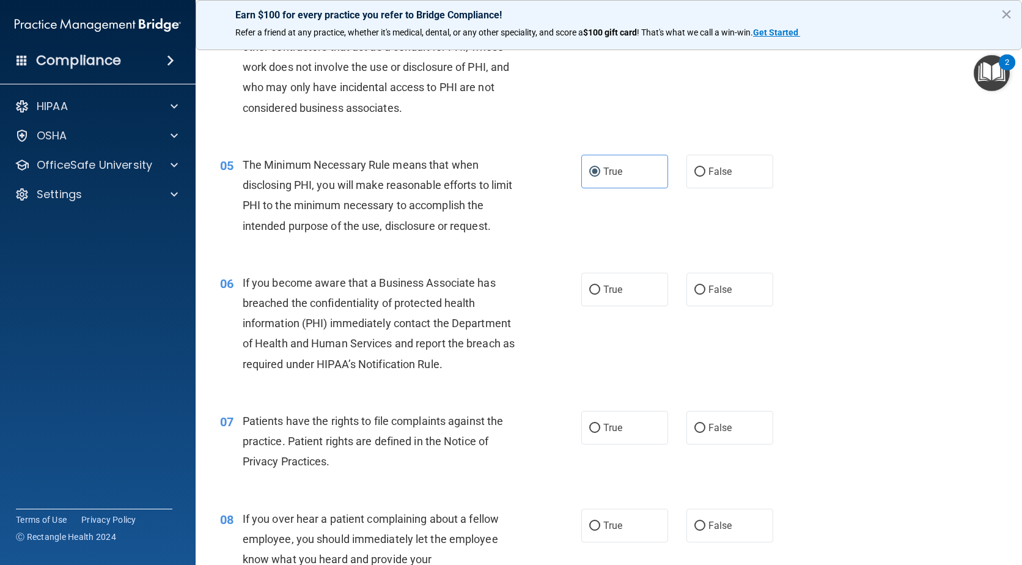
scroll to position [428, 0]
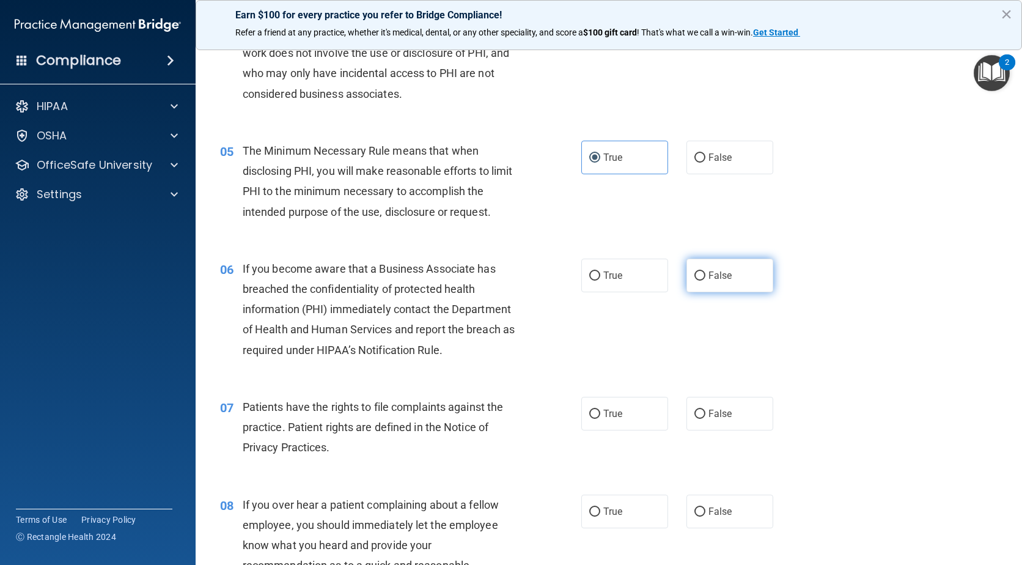
click at [717, 276] on span "False" at bounding box center [721, 276] width 24 height 12
click at [706, 276] on input "False" at bounding box center [700, 276] width 11 height 9
radio input "true"
click at [618, 412] on span "True" at bounding box center [613, 414] width 19 height 12
click at [601, 412] on input "True" at bounding box center [595, 414] width 11 height 9
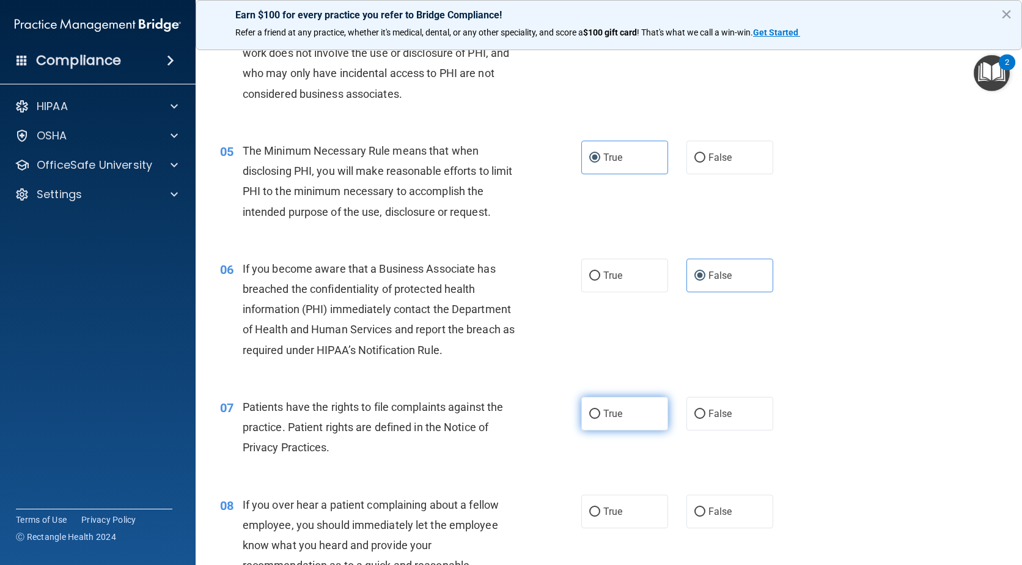
radio input "true"
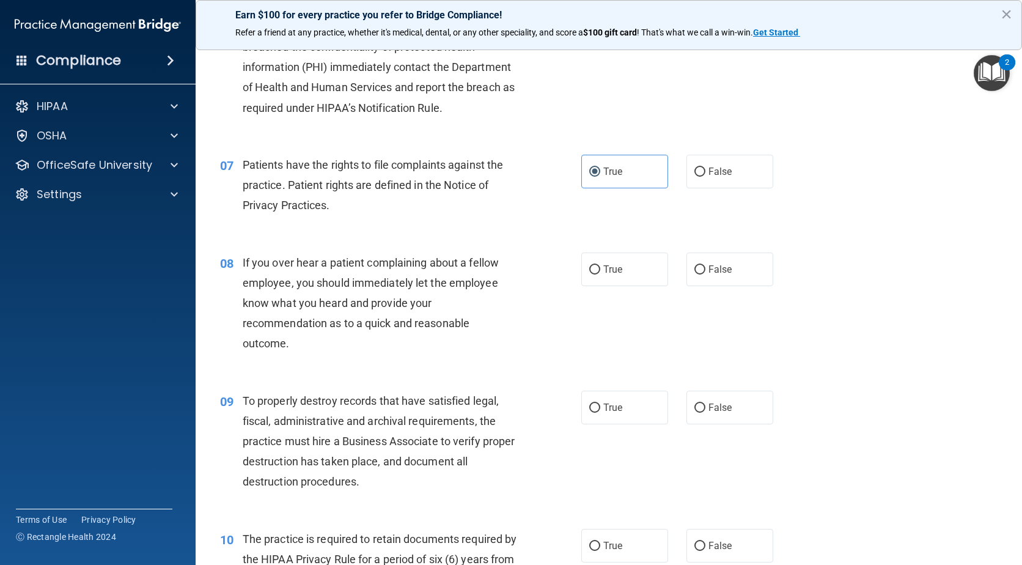
scroll to position [673, 0]
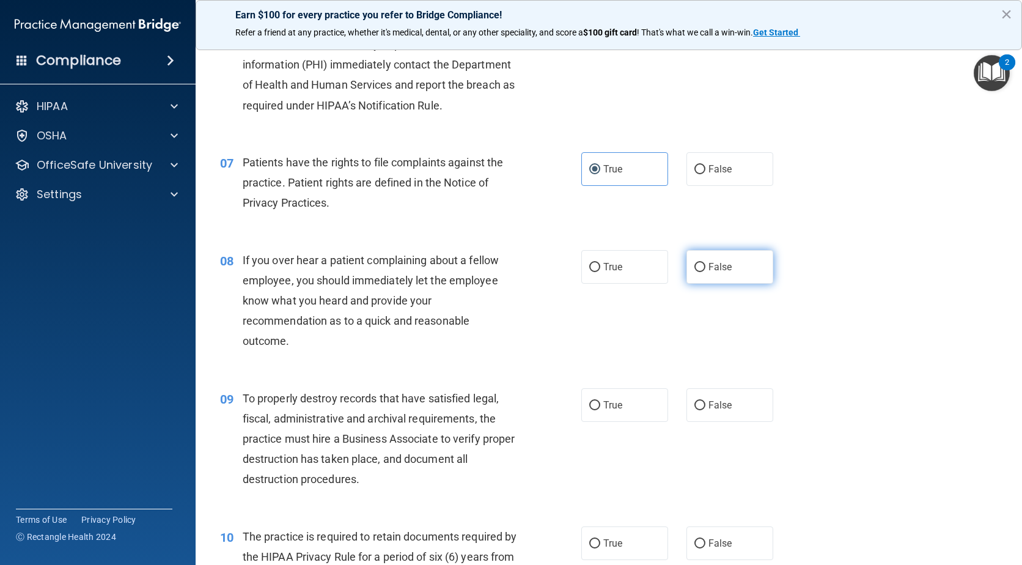
click at [746, 257] on label "False" at bounding box center [730, 267] width 87 height 34
click at [706, 263] on input "False" at bounding box center [700, 267] width 11 height 9
radio input "true"
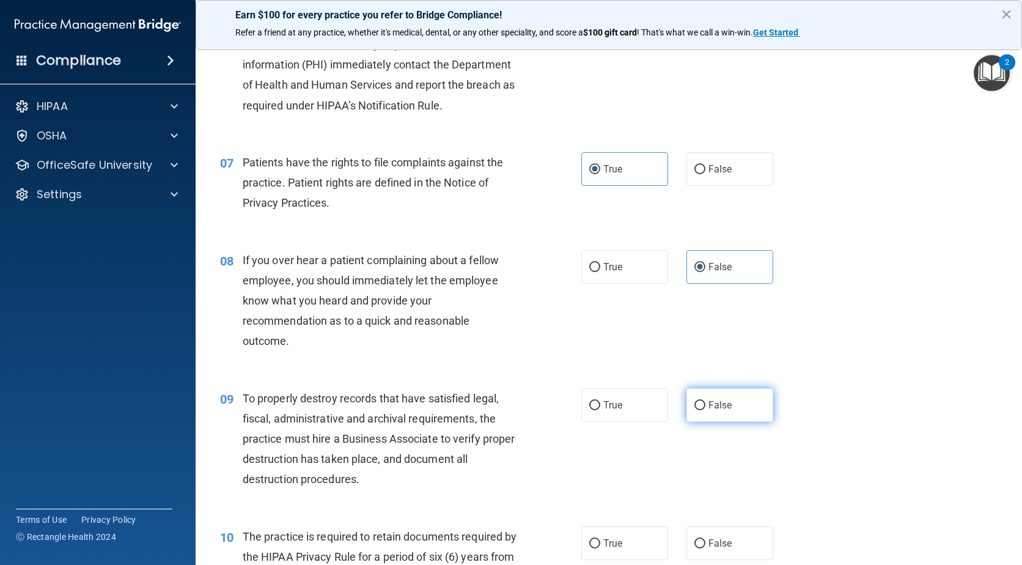
click at [726, 402] on span "False" at bounding box center [721, 405] width 24 height 12
click at [706, 402] on input "False" at bounding box center [700, 405] width 11 height 9
radio input "true"
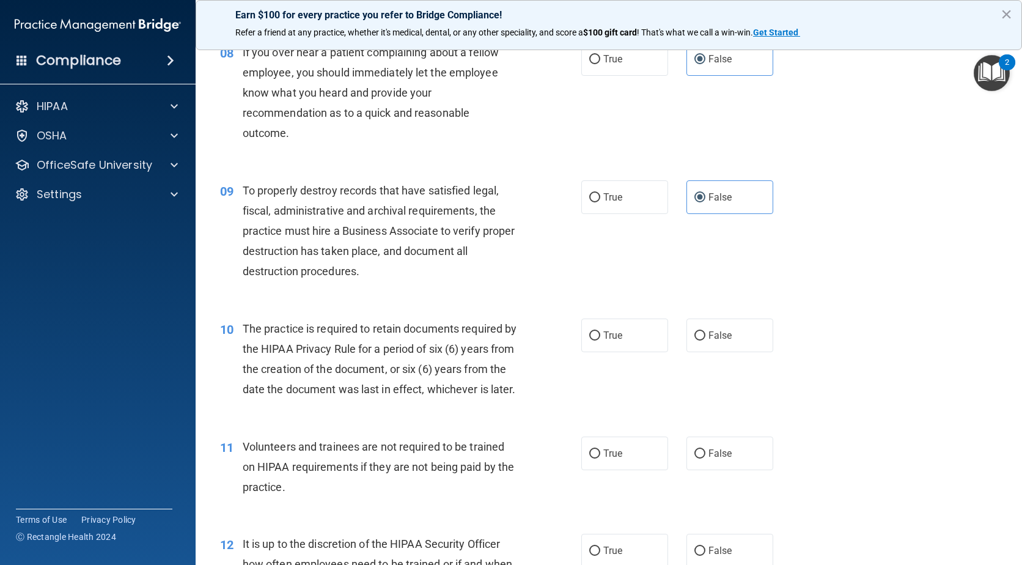
scroll to position [917, 0]
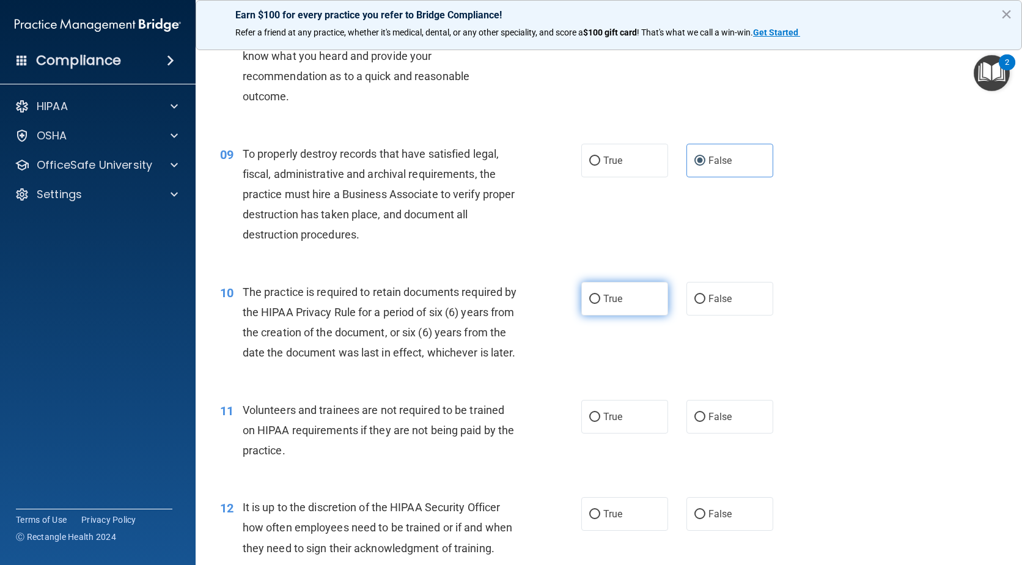
click at [653, 297] on label "True" at bounding box center [625, 299] width 87 height 34
click at [601, 297] on input "True" at bounding box center [595, 299] width 11 height 9
radio input "true"
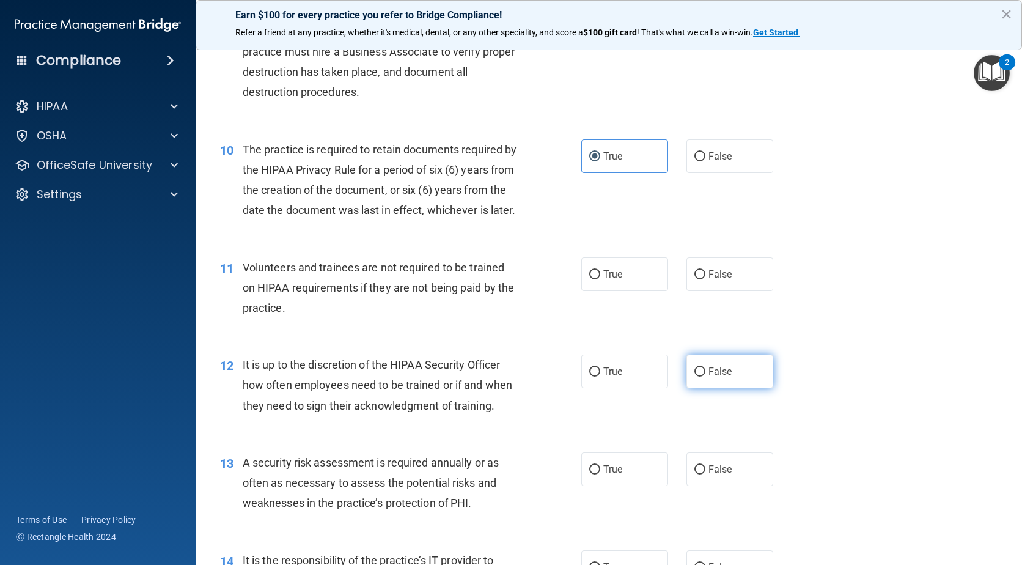
scroll to position [1101, 0]
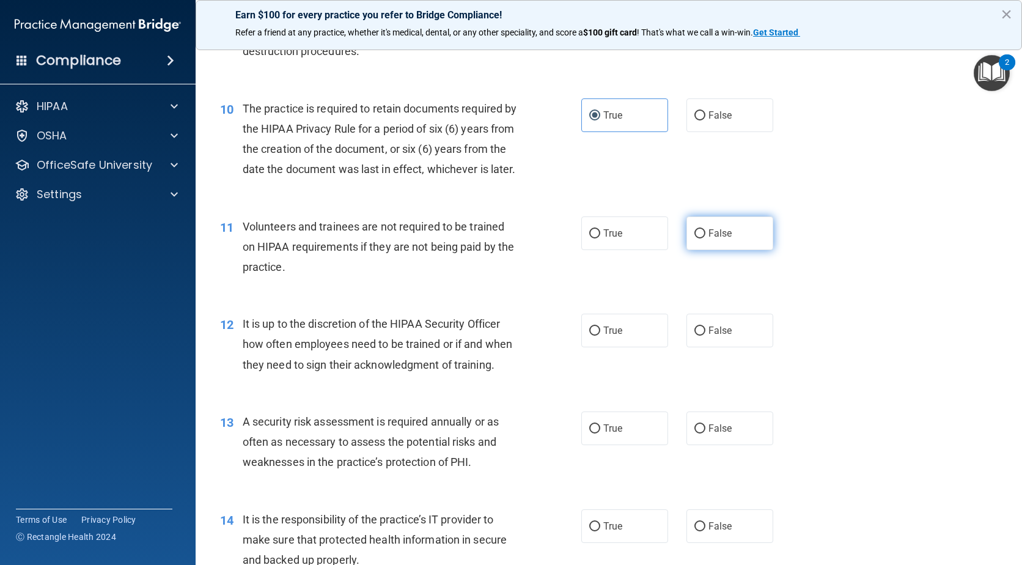
click at [758, 250] on label "False" at bounding box center [730, 233] width 87 height 34
click at [706, 238] on input "False" at bounding box center [700, 233] width 11 height 9
radio input "true"
click at [719, 336] on span "False" at bounding box center [721, 331] width 24 height 12
click at [706, 336] on input "False" at bounding box center [700, 331] width 11 height 9
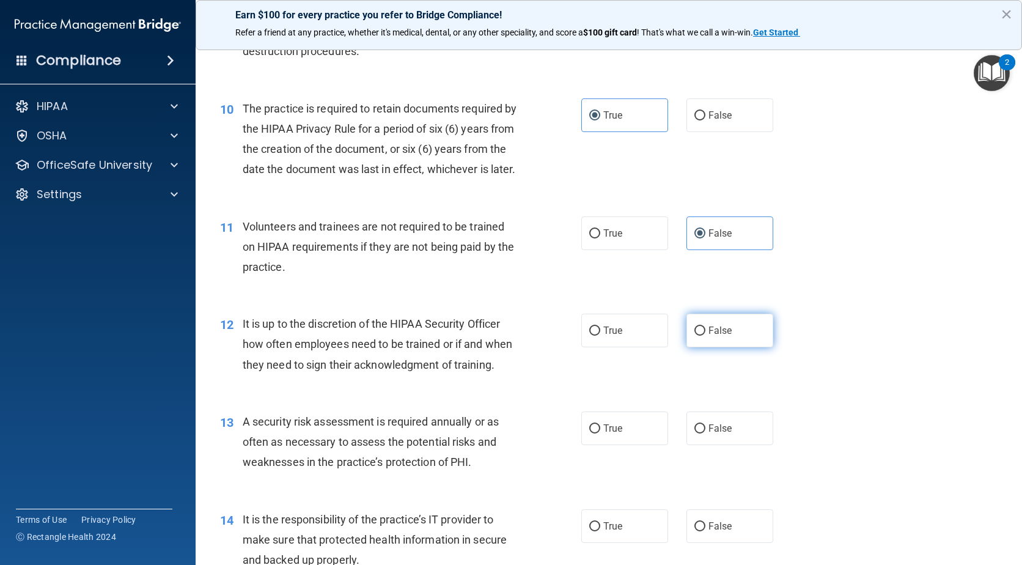
radio input "true"
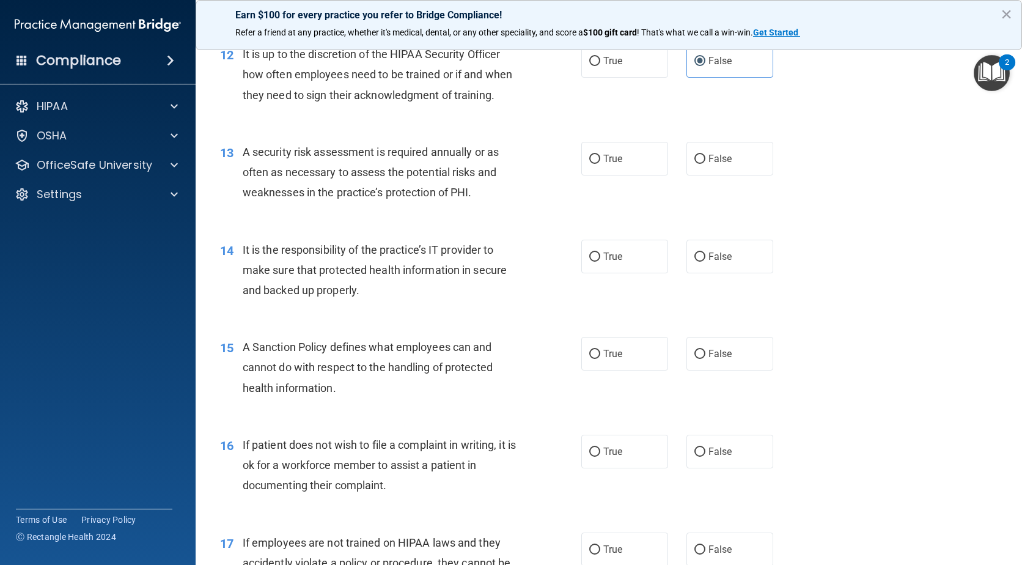
scroll to position [1407, 0]
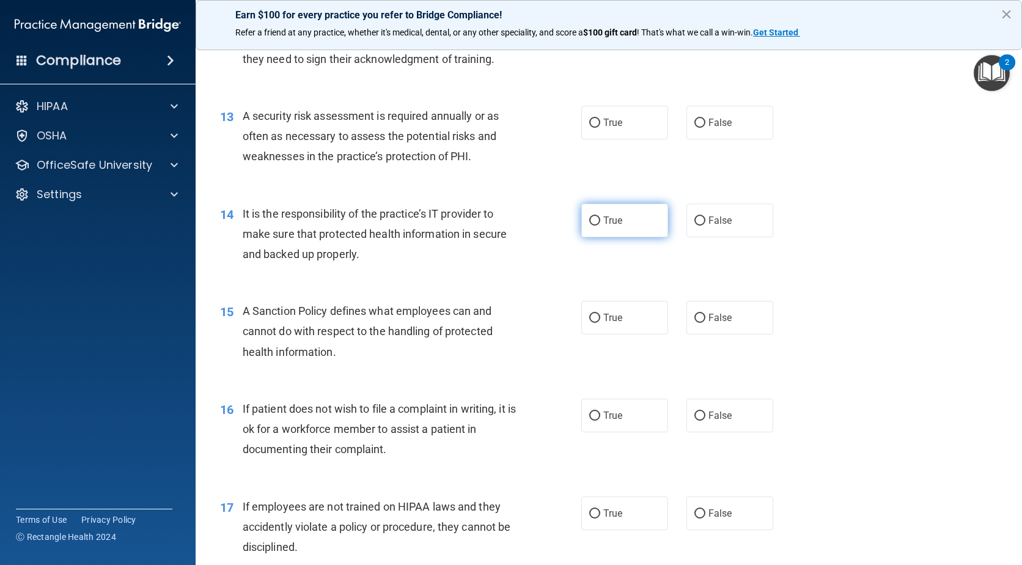
click at [624, 237] on label "True" at bounding box center [625, 221] width 87 height 34
click at [601, 226] on input "True" at bounding box center [595, 220] width 11 height 9
radio input "true"
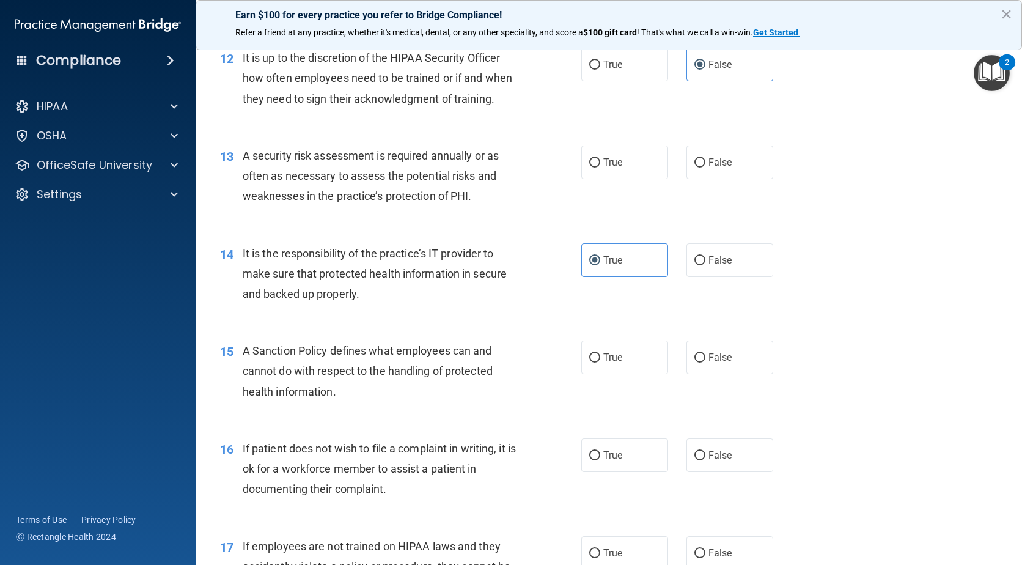
scroll to position [1345, 0]
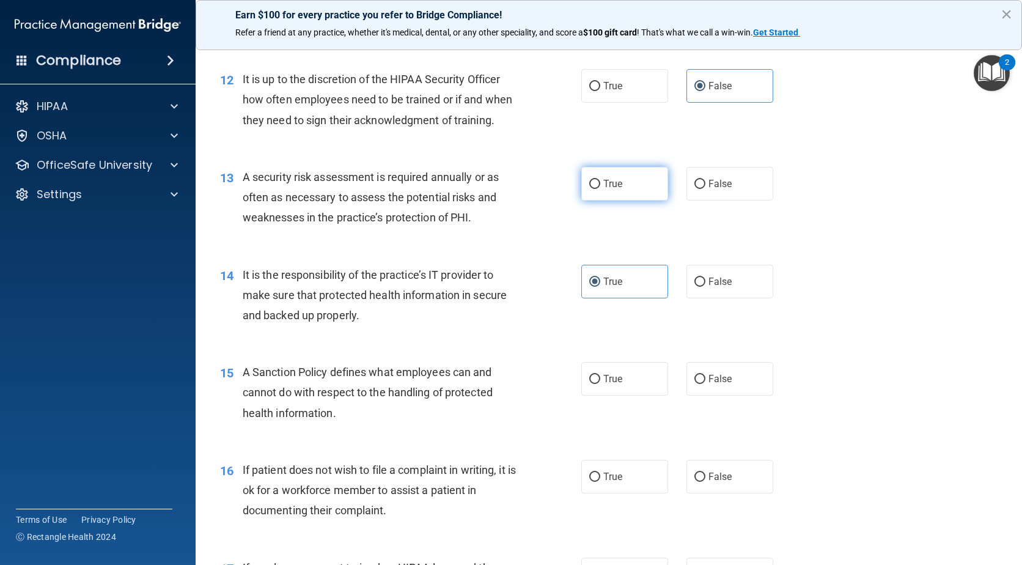
click at [624, 201] on label "True" at bounding box center [625, 184] width 87 height 34
click at [601, 189] on input "True" at bounding box center [595, 184] width 11 height 9
radio input "true"
click at [725, 287] on span "False" at bounding box center [721, 282] width 24 height 12
drag, startPoint x: 725, startPoint y: 300, endPoint x: 693, endPoint y: 304, distance: 31.5
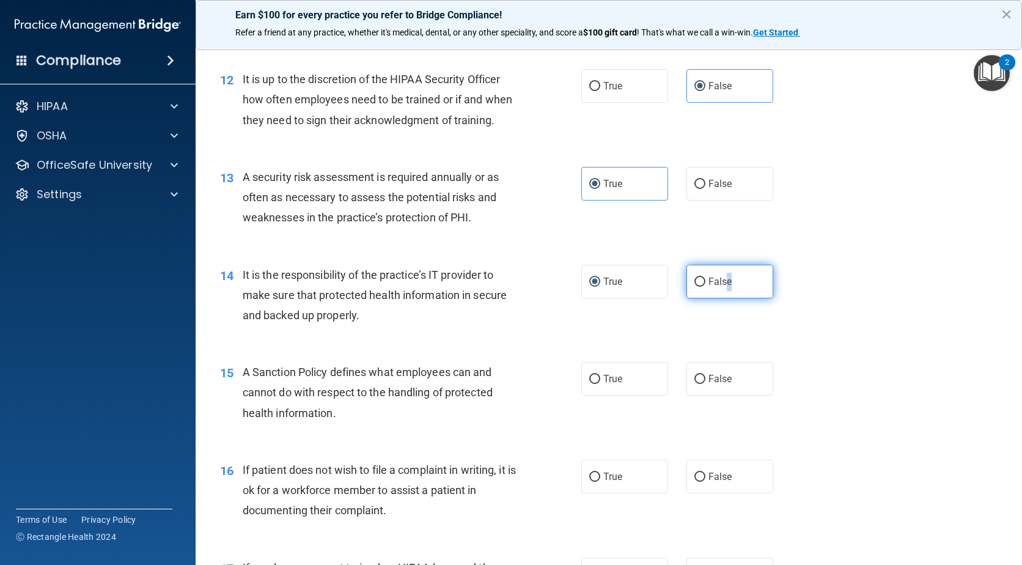
click at [695, 287] on input "False" at bounding box center [700, 282] width 11 height 9
radio input "true"
radio input "false"
click at [837, 275] on div "14 It is the responsibility of the practice’s IT provider to make sure that pro…" at bounding box center [609, 299] width 796 height 98
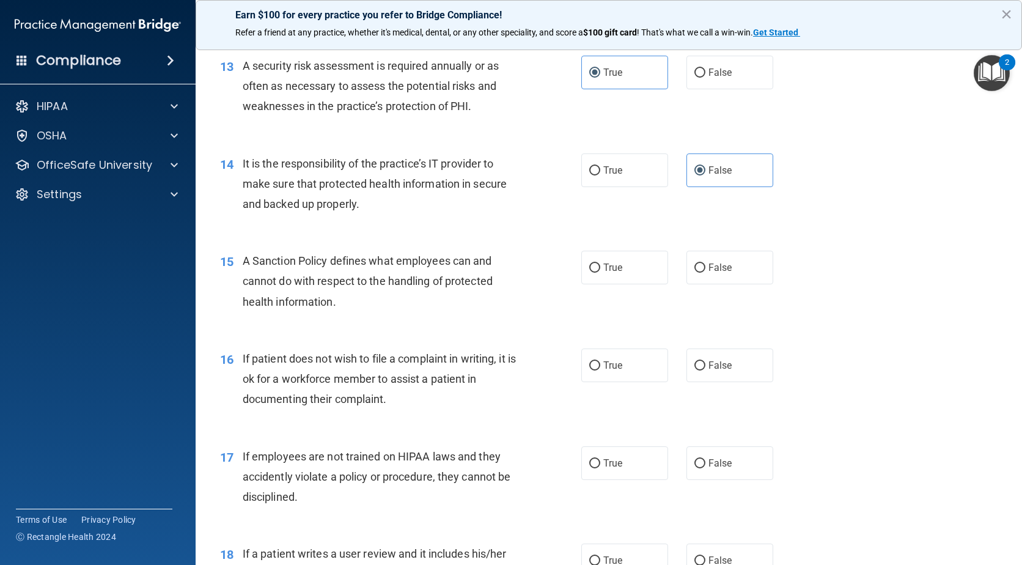
scroll to position [1468, 0]
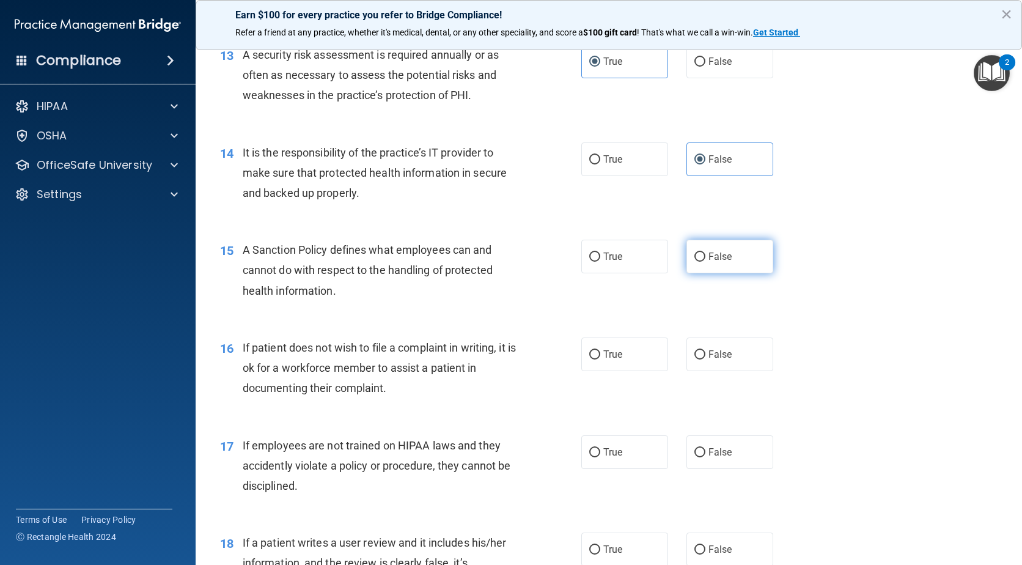
click at [750, 273] on label "False" at bounding box center [730, 257] width 87 height 34
click at [706, 262] on input "False" at bounding box center [700, 257] width 11 height 9
radio input "true"
click at [628, 369] on label "True" at bounding box center [625, 355] width 87 height 34
click at [601, 360] on input "True" at bounding box center [595, 354] width 11 height 9
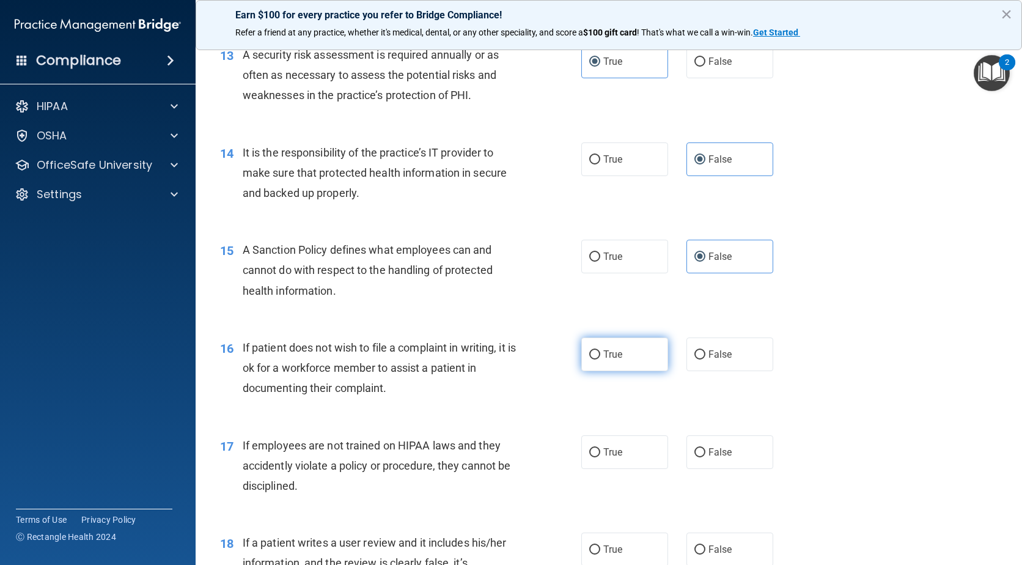
radio input "true"
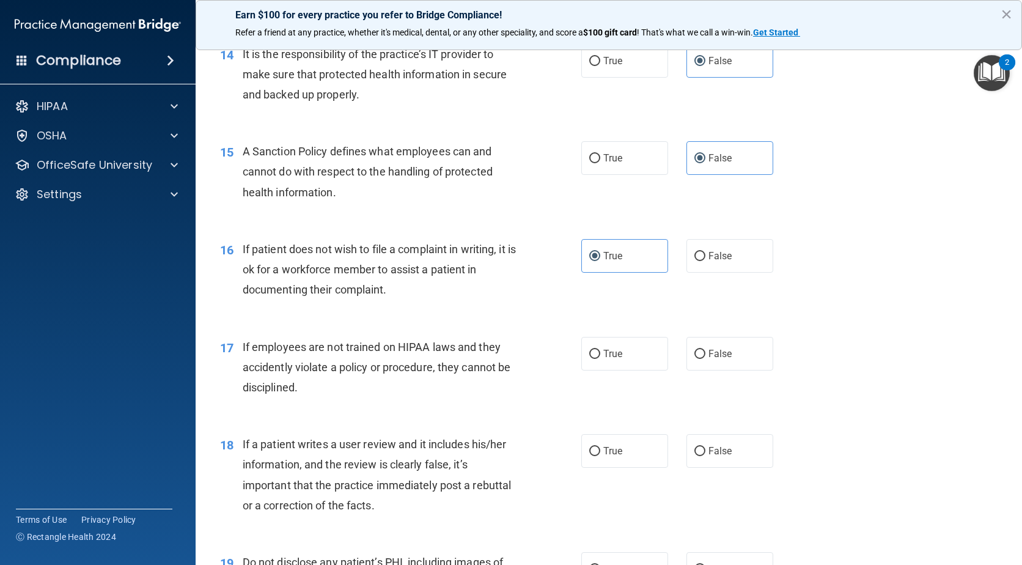
scroll to position [1590, 0]
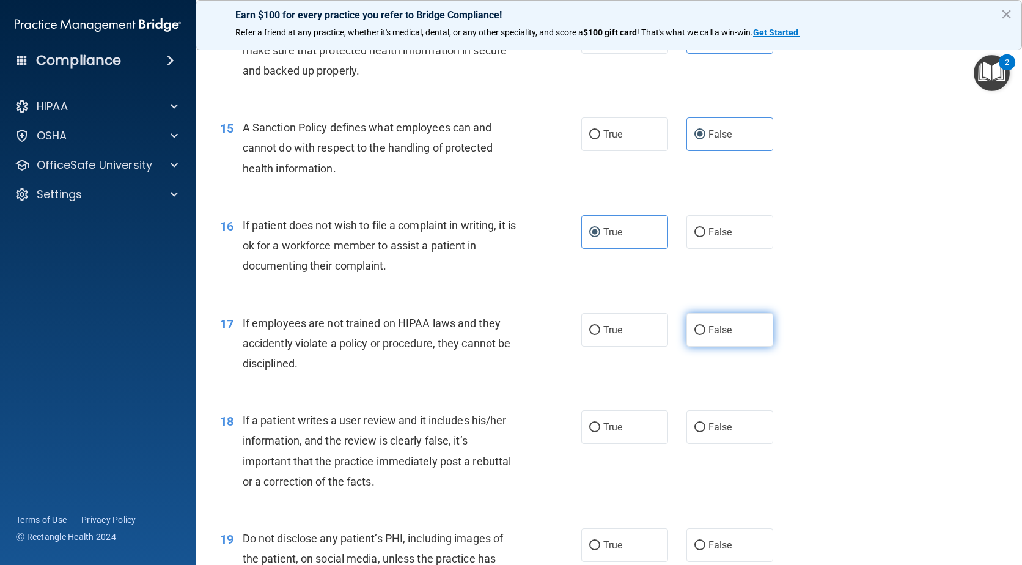
click at [719, 336] on span "False" at bounding box center [721, 330] width 24 height 12
click at [706, 335] on input "False" at bounding box center [700, 330] width 11 height 9
radio input "true"
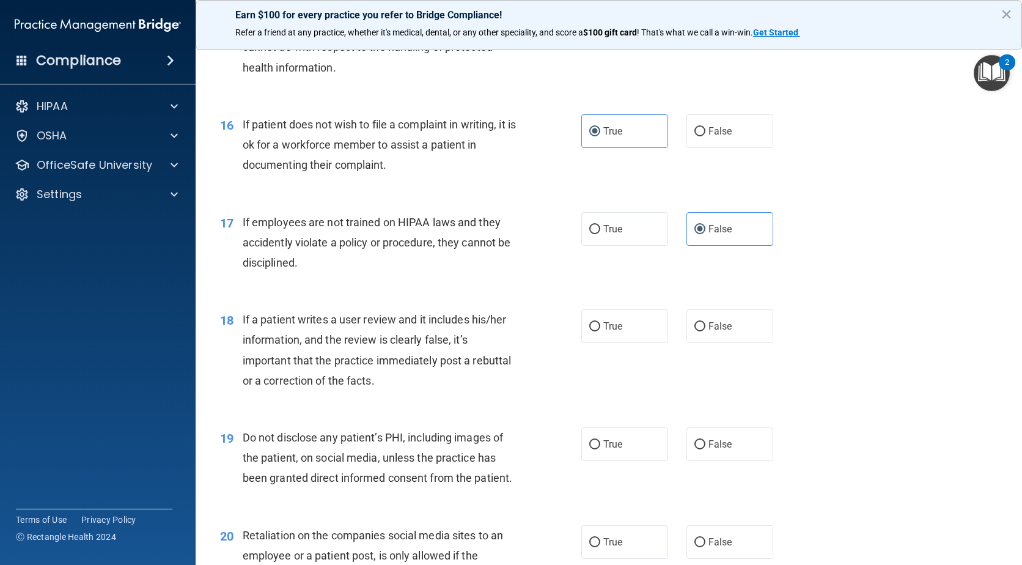
scroll to position [1712, 0]
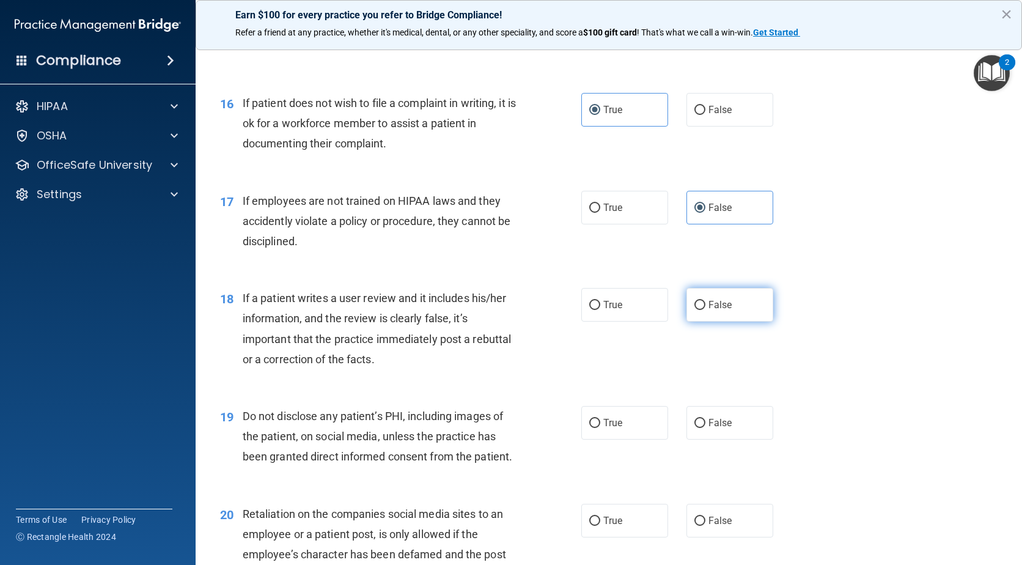
click at [736, 322] on label "False" at bounding box center [730, 305] width 87 height 34
click at [706, 310] on input "False" at bounding box center [700, 305] width 11 height 9
radio input "true"
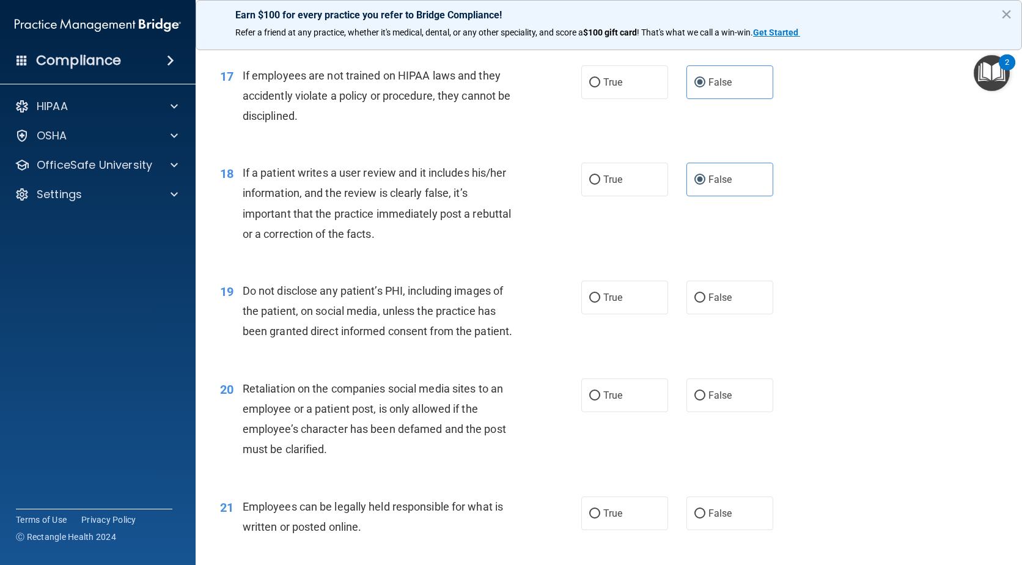
scroll to position [1896, 0]
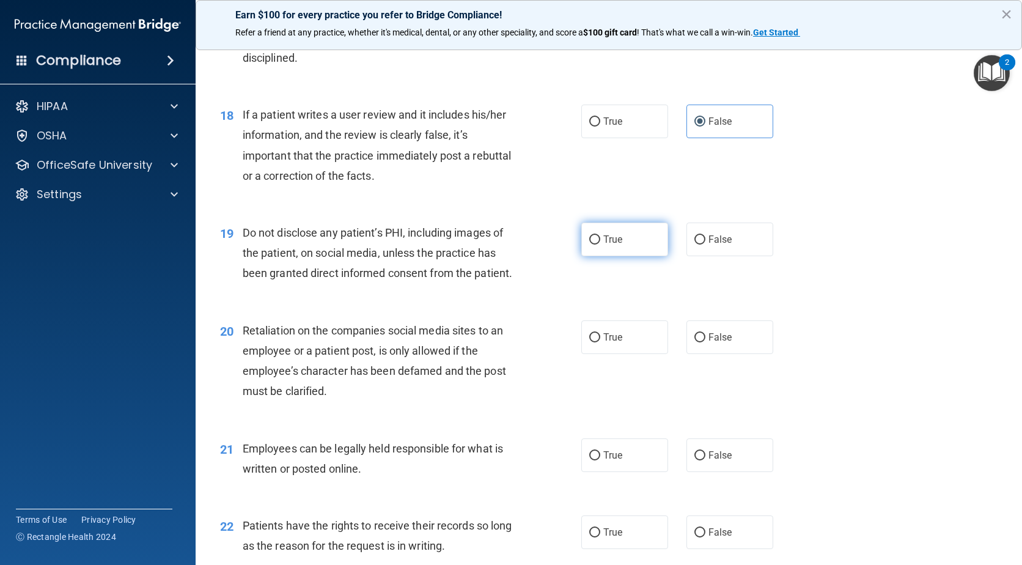
click at [627, 256] on label "True" at bounding box center [625, 240] width 87 height 34
click at [601, 245] on input "True" at bounding box center [595, 239] width 11 height 9
radio input "true"
click at [704, 354] on label "False" at bounding box center [730, 337] width 87 height 34
click at [704, 342] on input "False" at bounding box center [700, 337] width 11 height 9
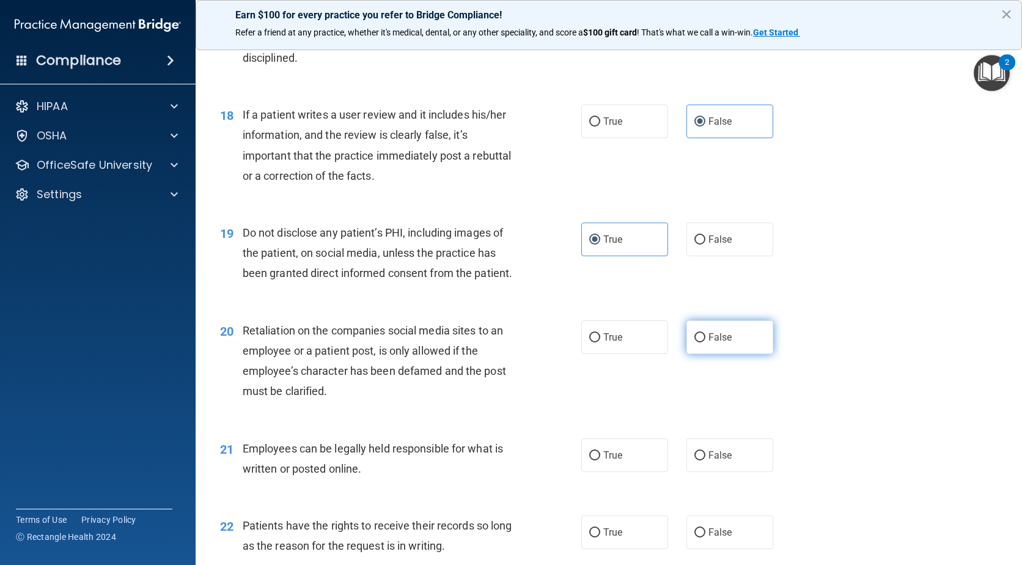
radio input "true"
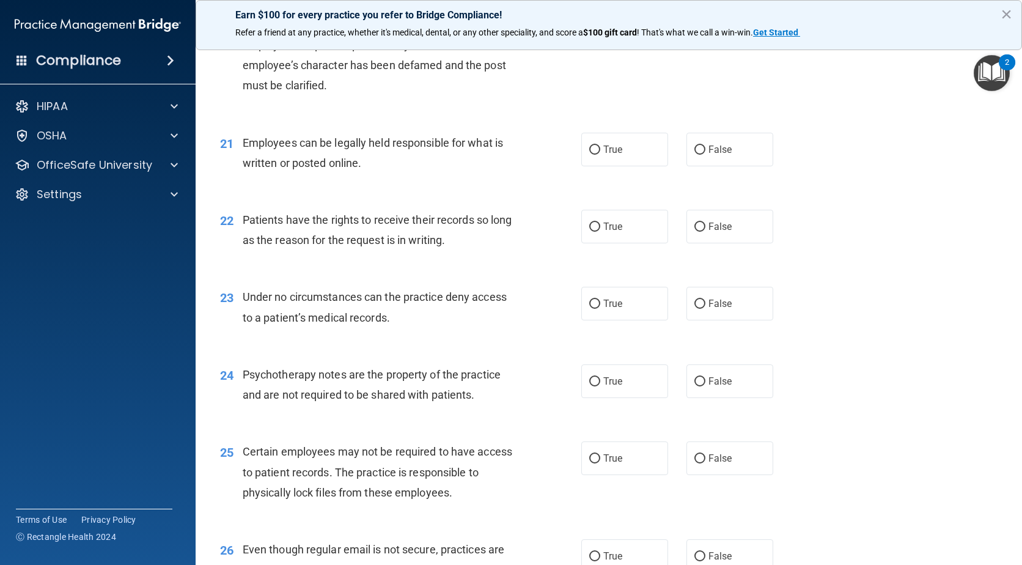
scroll to position [2263, 0]
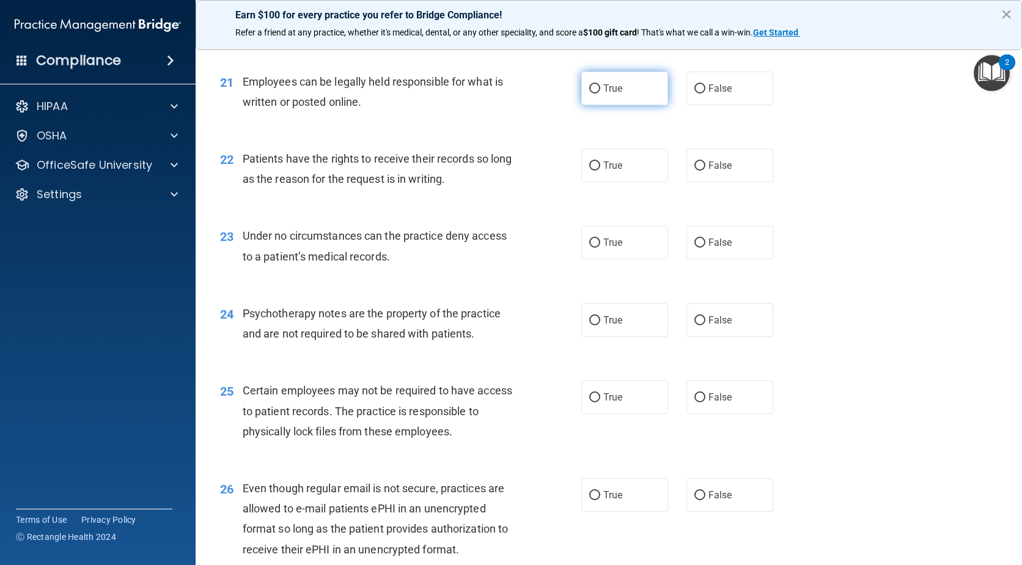
click at [604, 102] on label "True" at bounding box center [625, 89] width 87 height 34
click at [601, 94] on input "True" at bounding box center [595, 88] width 11 height 9
radio input "true"
click at [720, 171] on span "False" at bounding box center [721, 166] width 24 height 12
click at [706, 171] on input "False" at bounding box center [700, 165] width 11 height 9
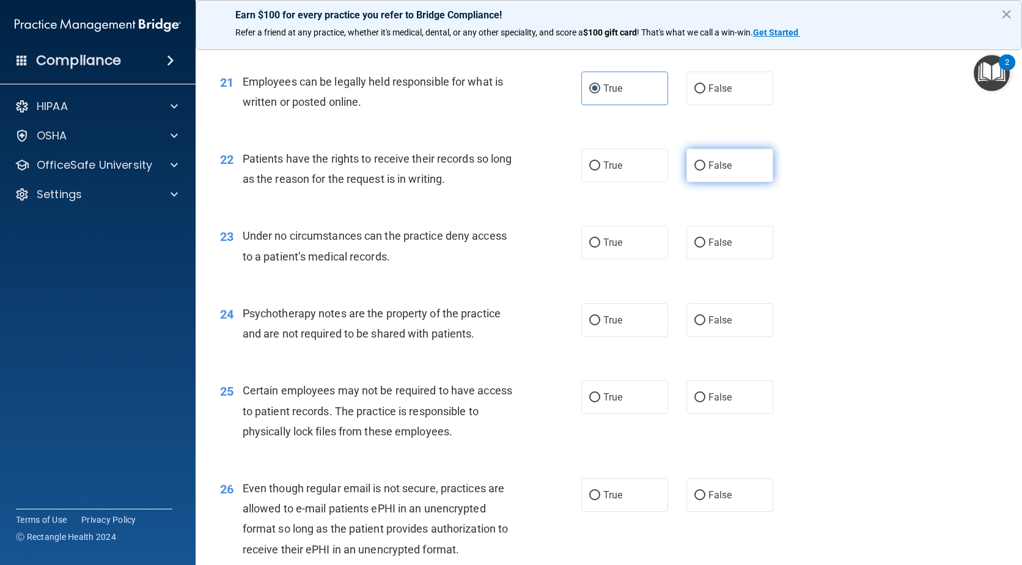
radio input "true"
click at [704, 259] on label "False" at bounding box center [730, 243] width 87 height 34
click at [704, 248] on input "False" at bounding box center [700, 242] width 11 height 9
radio input "true"
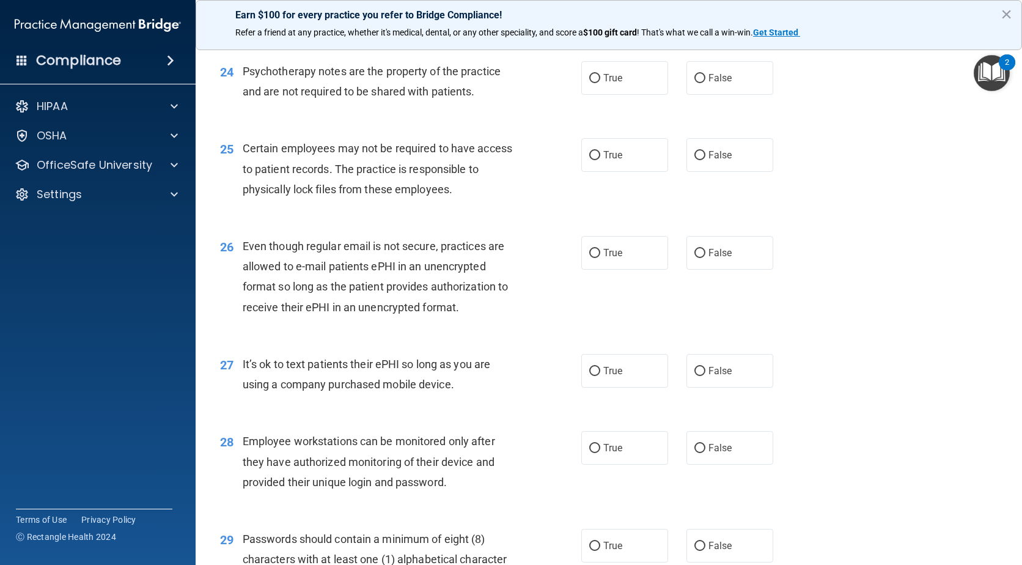
scroll to position [2507, 0]
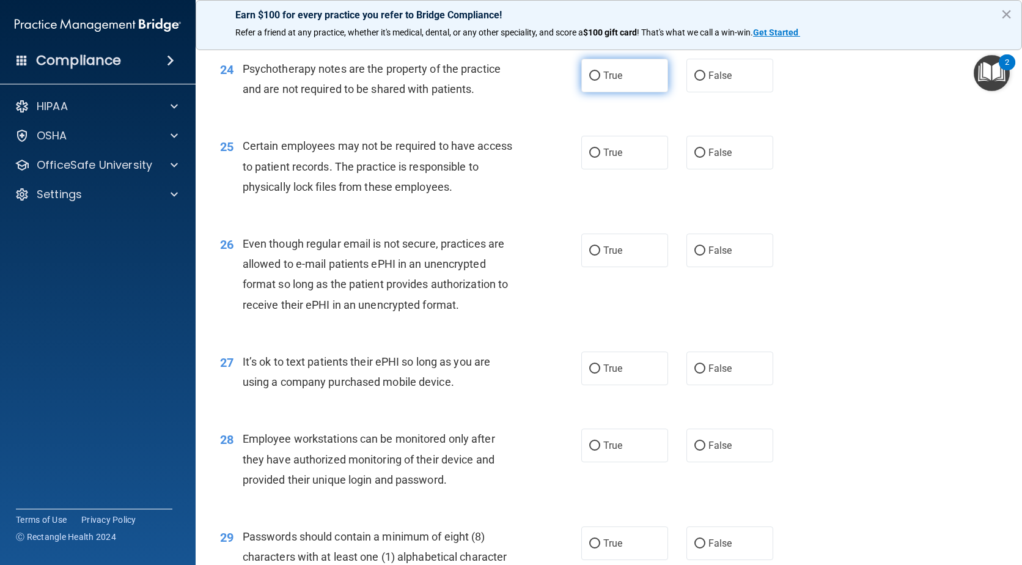
click at [599, 90] on label "True" at bounding box center [625, 76] width 87 height 34
click at [599, 81] on input "True" at bounding box center [595, 76] width 11 height 9
radio input "true"
click at [598, 159] on label "True" at bounding box center [625, 153] width 87 height 34
click at [598, 158] on input "True" at bounding box center [595, 153] width 11 height 9
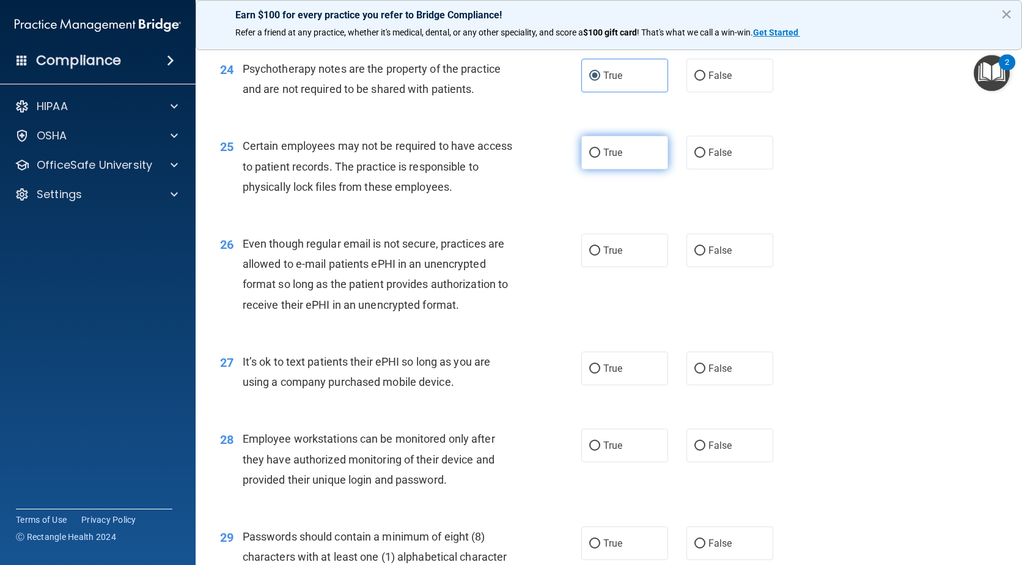
radio input "true"
click at [608, 267] on label "True" at bounding box center [625, 251] width 87 height 34
click at [601, 256] on input "True" at bounding box center [595, 250] width 11 height 9
radio input "true"
click at [722, 374] on span "False" at bounding box center [721, 369] width 24 height 12
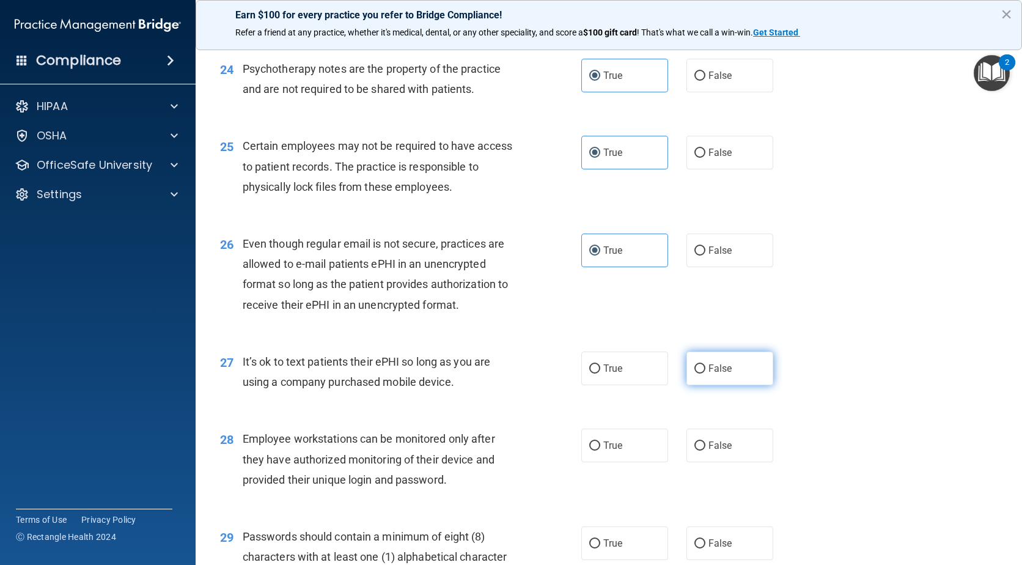
click at [706, 374] on input "False" at bounding box center [700, 368] width 11 height 9
radio input "true"
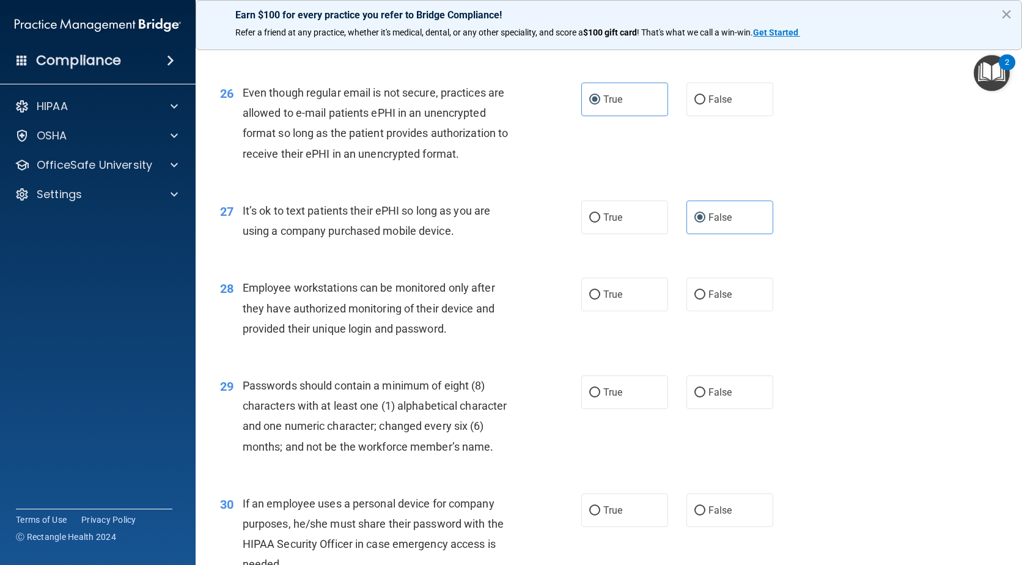
scroll to position [2691, 0]
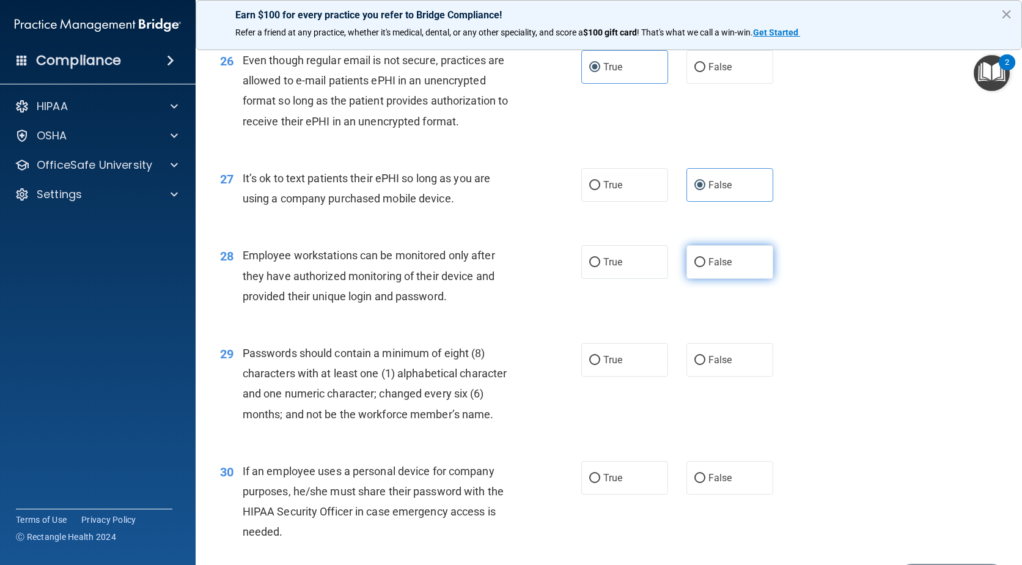
click at [717, 268] on span "False" at bounding box center [721, 262] width 24 height 12
click at [706, 267] on input "False" at bounding box center [700, 262] width 11 height 9
radio input "true"
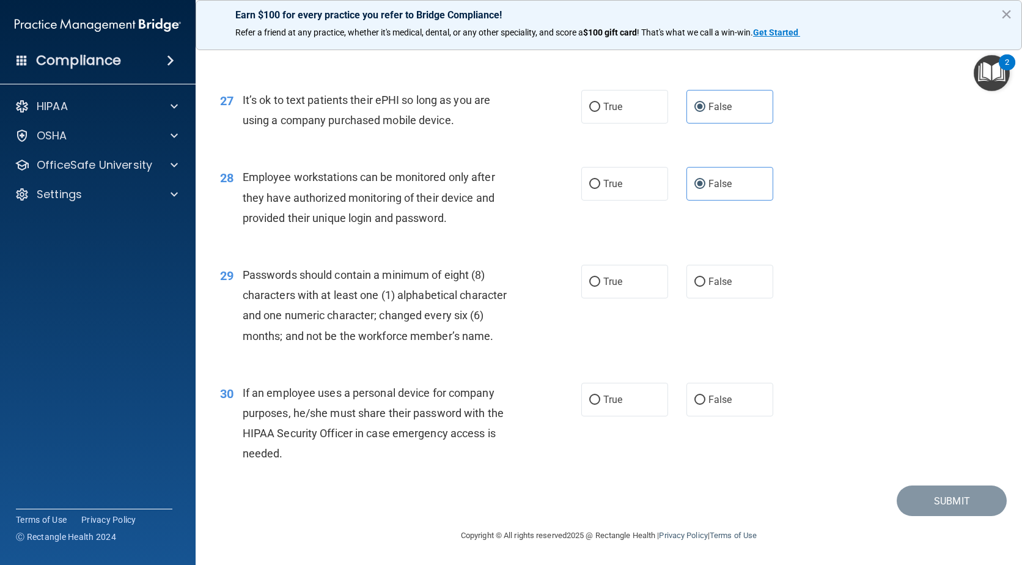
scroll to position [2789, 0]
click at [624, 288] on label "True" at bounding box center [625, 282] width 87 height 34
click at [601, 287] on input "True" at bounding box center [595, 282] width 11 height 9
radio input "true"
click at [722, 403] on span "False" at bounding box center [721, 400] width 24 height 12
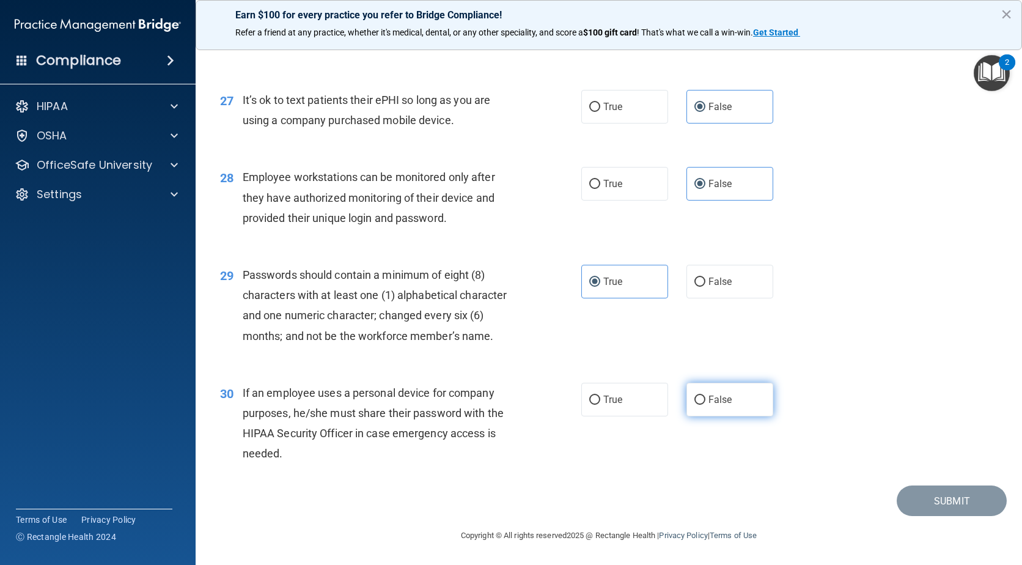
click at [706, 403] on input "False" at bounding box center [700, 400] width 11 height 9
radio input "true"
click at [955, 503] on button "Submit" at bounding box center [952, 501] width 110 height 31
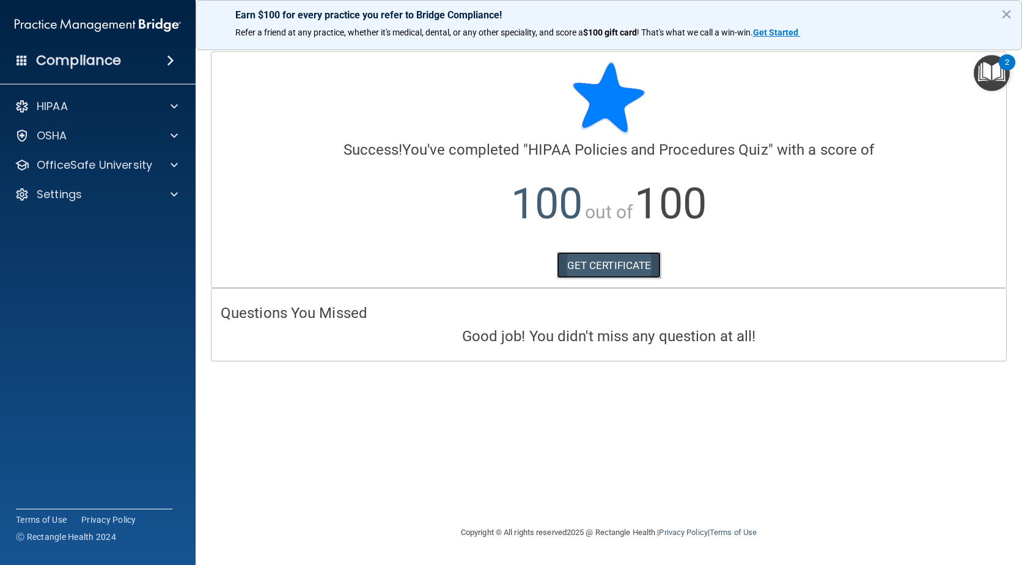
click at [586, 256] on link "GET CERTIFICATE" at bounding box center [609, 265] width 105 height 27
click at [125, 153] on div "OfficeSafe University" at bounding box center [98, 165] width 196 height 24
click at [120, 169] on p "OfficeSafe University" at bounding box center [95, 165] width 116 height 15
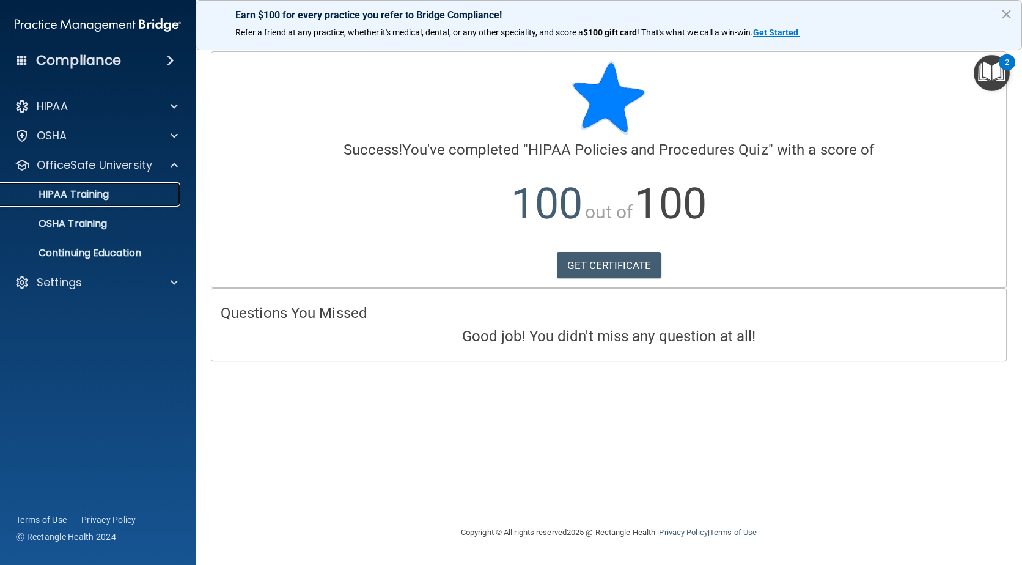
click at [110, 199] on div "HIPAA Training" at bounding box center [91, 194] width 167 height 12
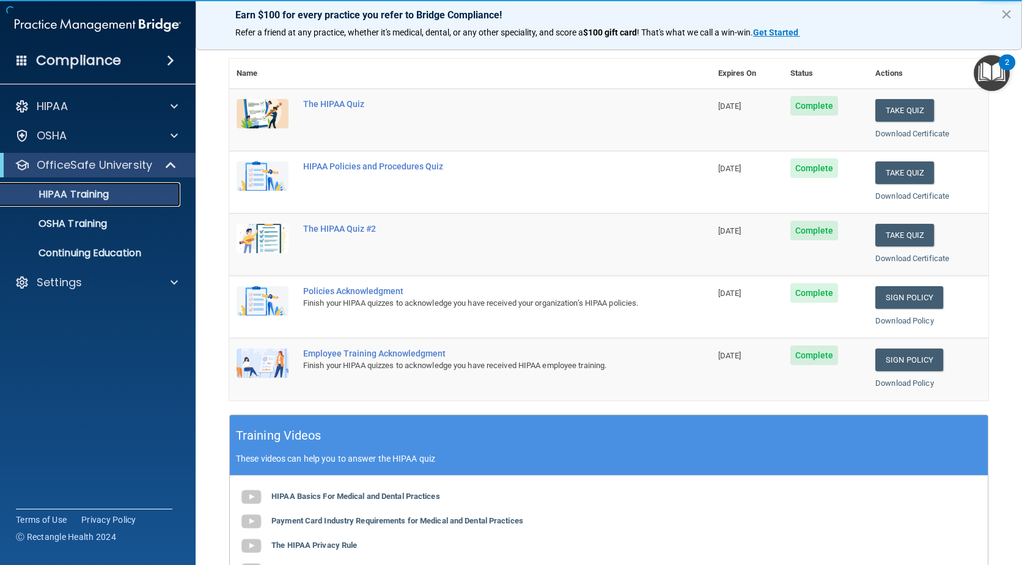
scroll to position [122, 0]
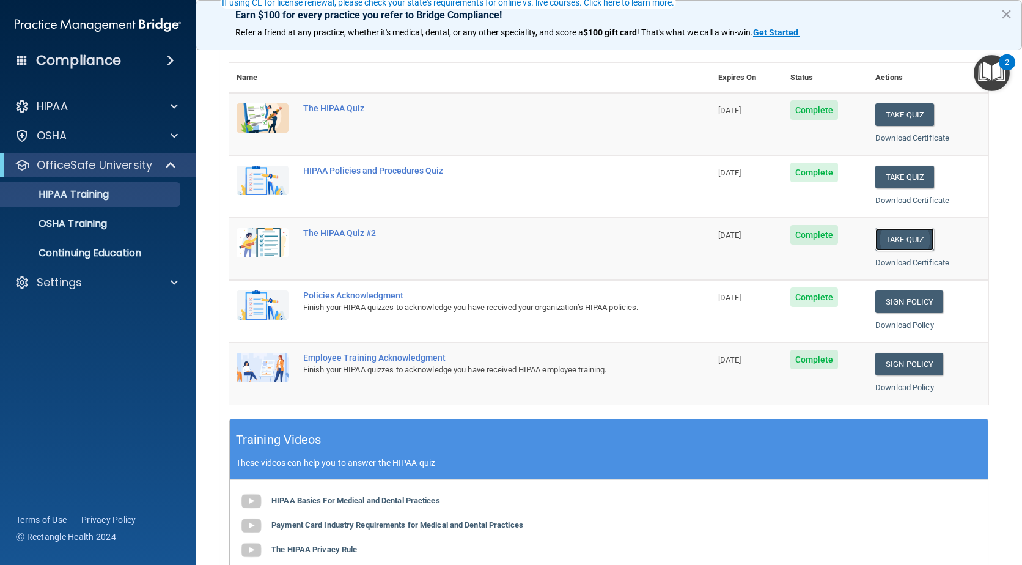
click at [904, 242] on button "Take Quiz" at bounding box center [905, 239] width 59 height 23
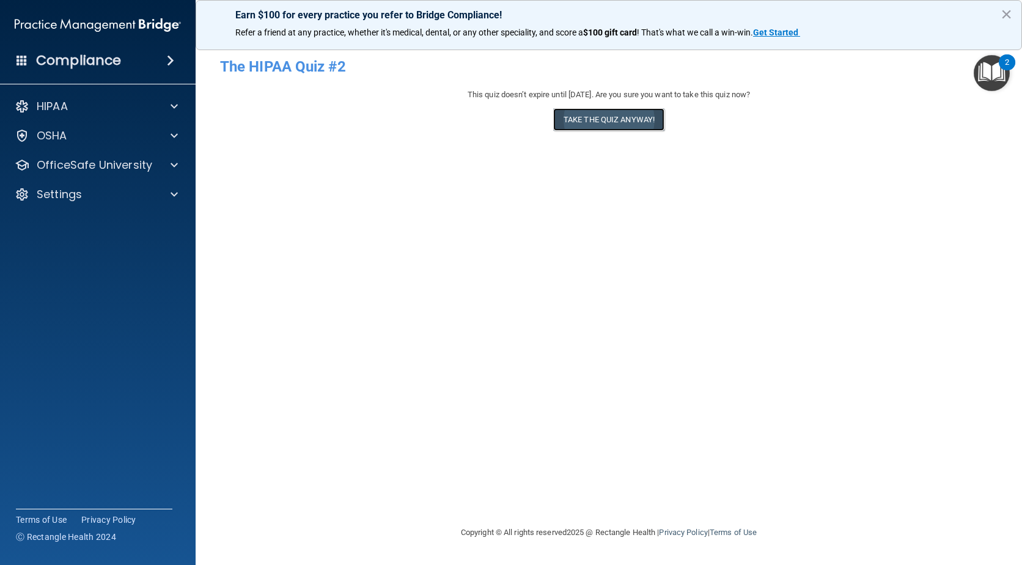
click at [639, 117] on button "Take the quiz anyway!" at bounding box center [608, 119] width 111 height 23
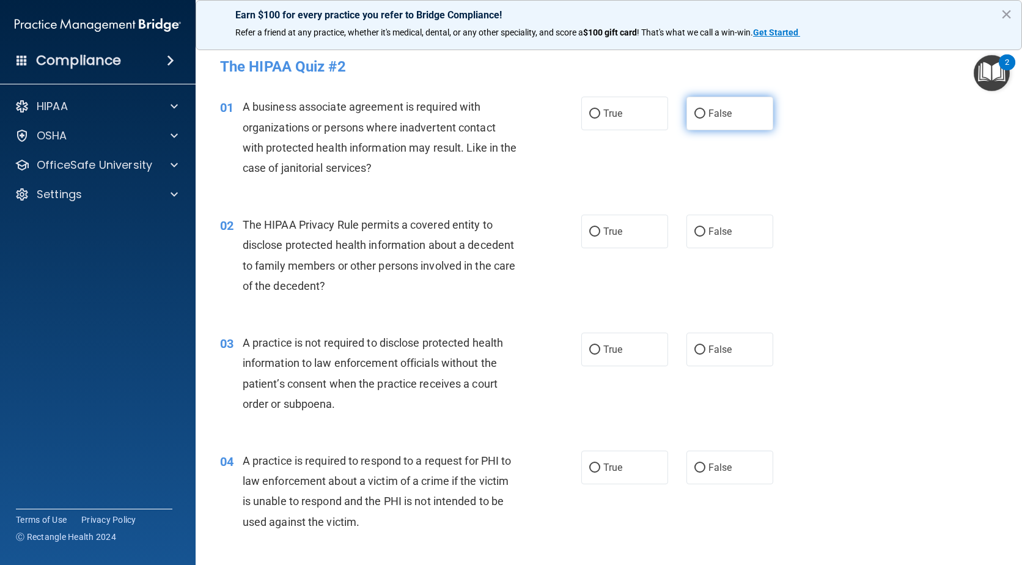
click at [731, 107] on label "False" at bounding box center [730, 114] width 87 height 34
click at [706, 109] on input "False" at bounding box center [700, 113] width 11 height 9
radio input "true"
click at [619, 247] on label "True" at bounding box center [625, 232] width 87 height 34
click at [601, 237] on input "True" at bounding box center [595, 231] width 11 height 9
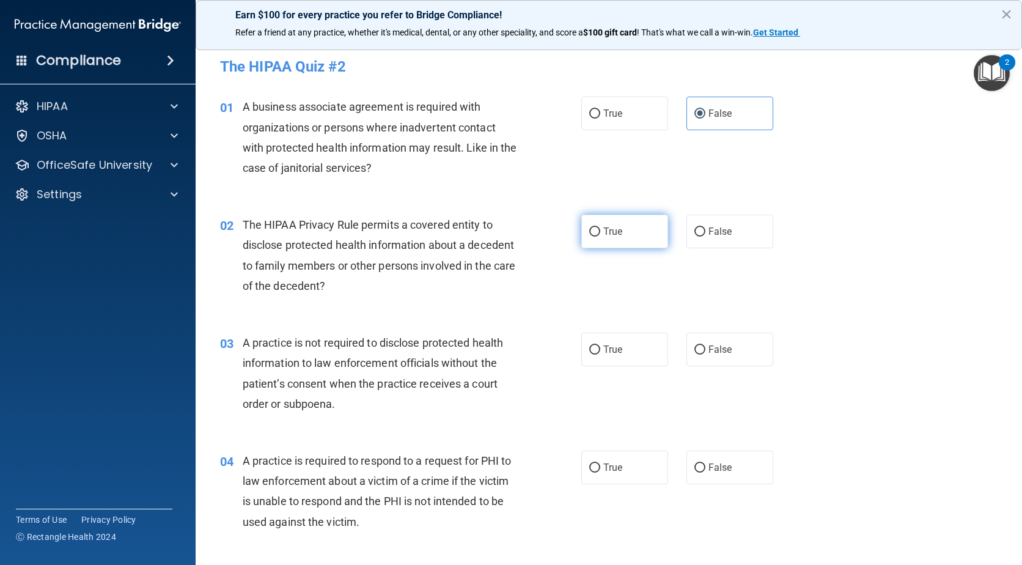
radio input "true"
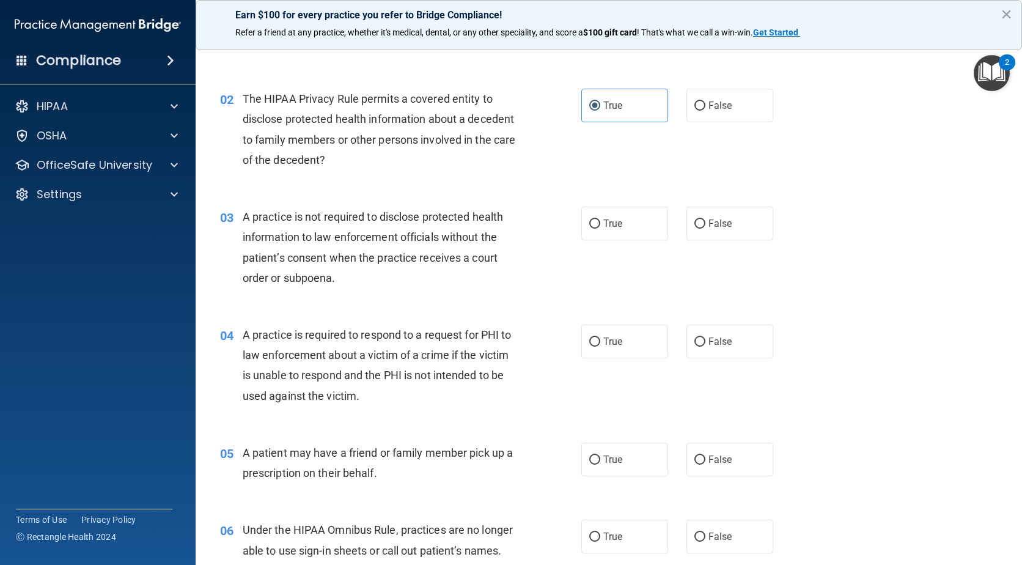
scroll to position [183, 0]
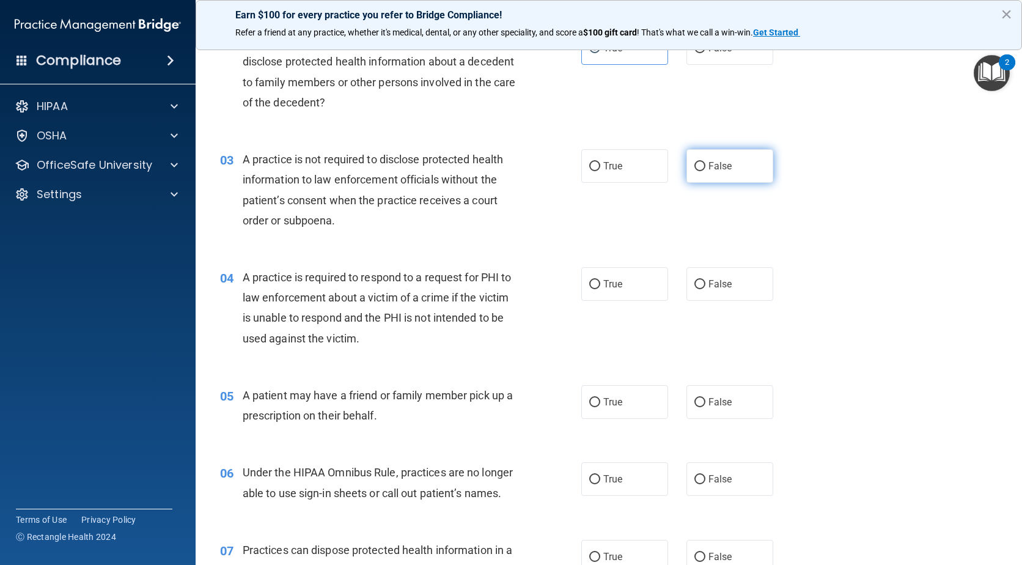
click at [733, 168] on label "False" at bounding box center [730, 166] width 87 height 34
click at [706, 168] on input "False" at bounding box center [700, 166] width 11 height 9
radio input "true"
click at [642, 283] on label "True" at bounding box center [625, 284] width 87 height 34
click at [601, 283] on input "True" at bounding box center [595, 284] width 11 height 9
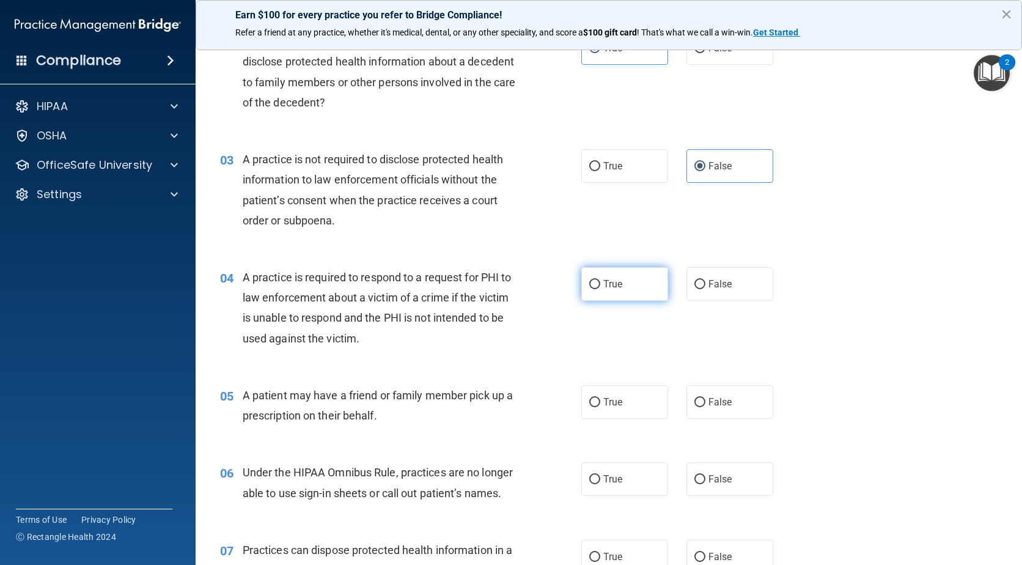
radio input "true"
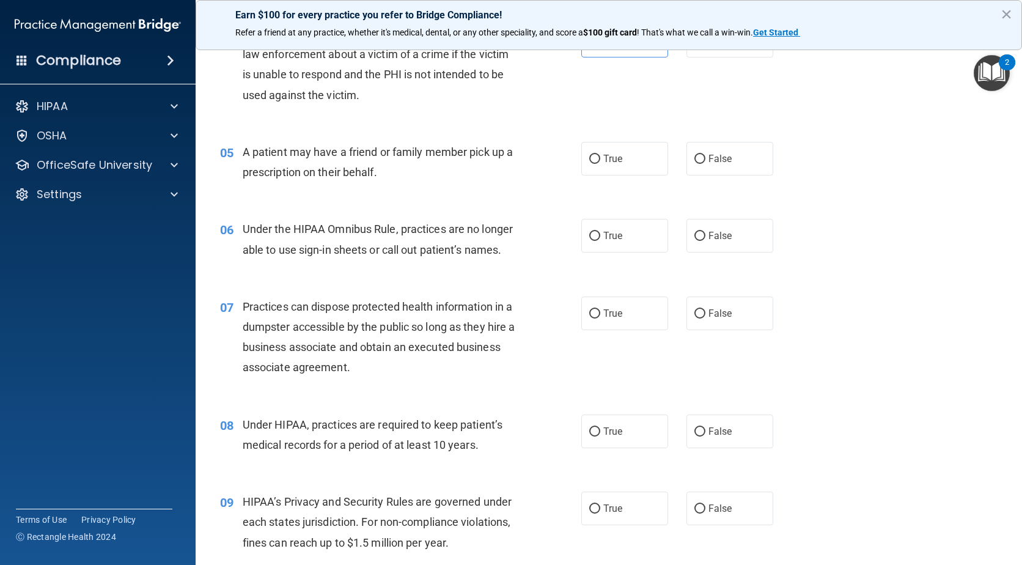
scroll to position [428, 0]
click at [613, 155] on span "True" at bounding box center [613, 158] width 19 height 12
click at [601, 155] on input "True" at bounding box center [595, 157] width 11 height 9
radio input "true"
click at [717, 237] on span "False" at bounding box center [721, 235] width 24 height 12
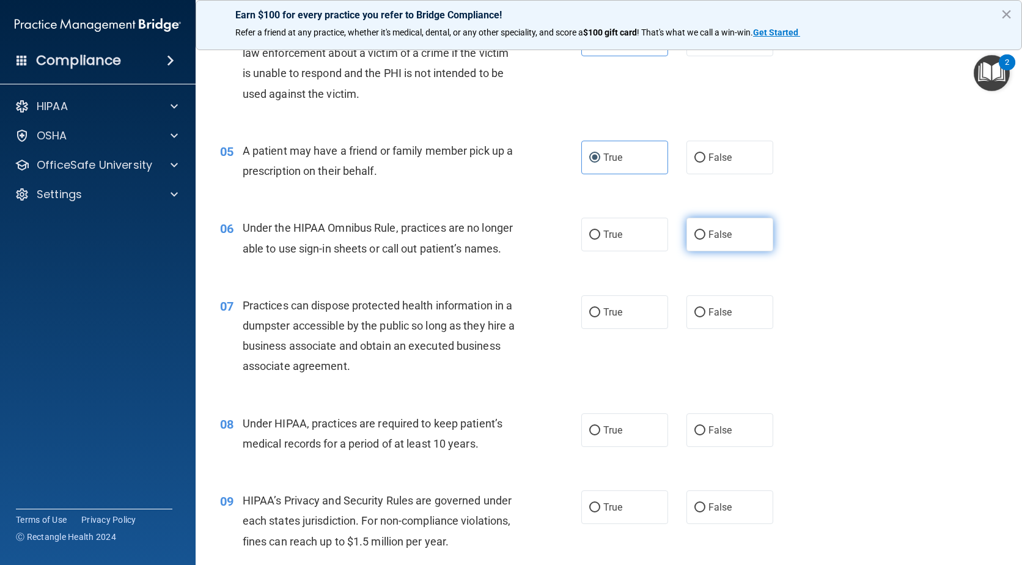
click at [706, 237] on input "False" at bounding box center [700, 235] width 11 height 9
radio input "true"
click at [719, 298] on label "False" at bounding box center [730, 312] width 87 height 34
click at [706, 308] on input "False" at bounding box center [700, 312] width 11 height 9
radio input "true"
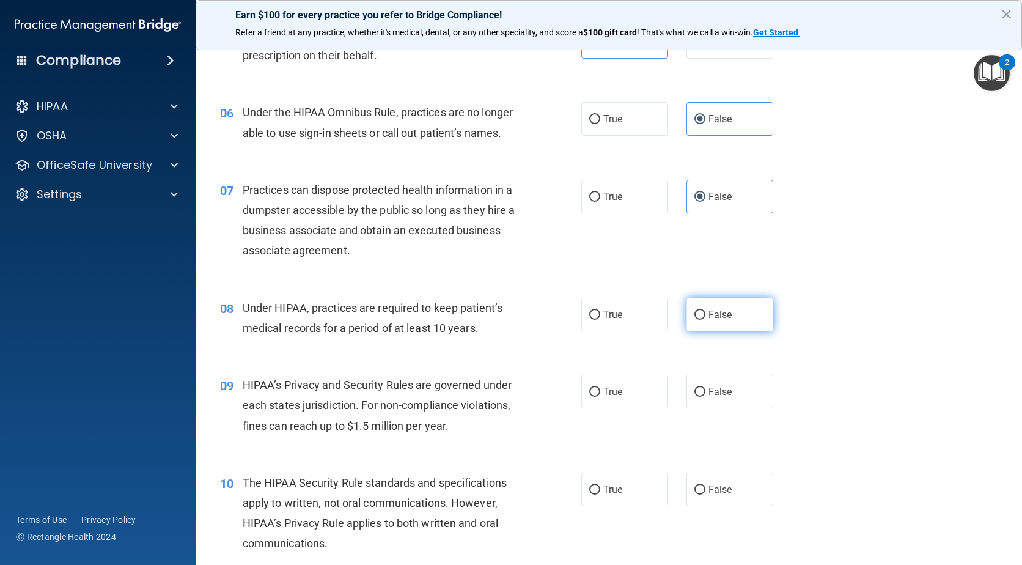
scroll to position [550, 0]
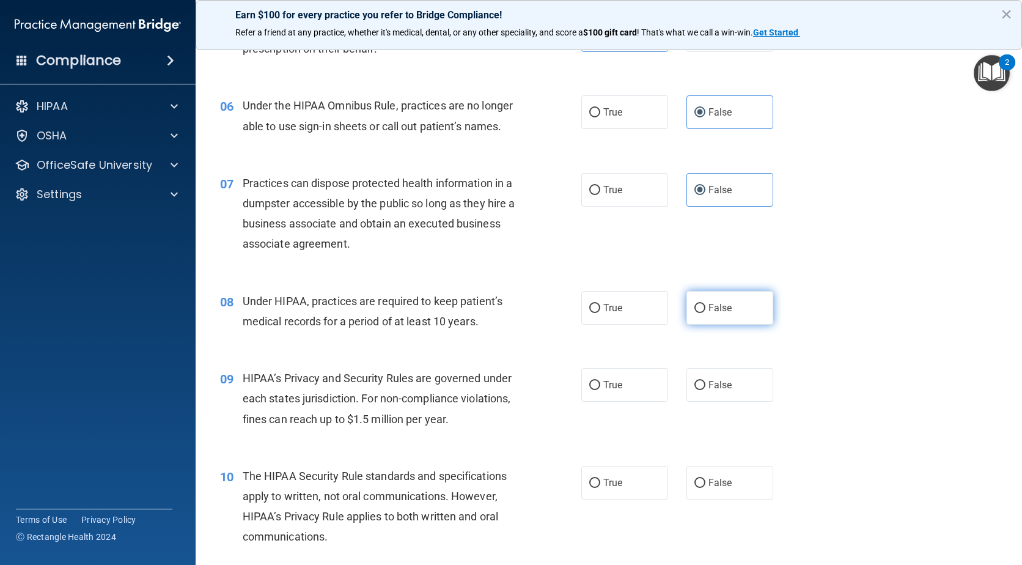
click at [723, 305] on span "False" at bounding box center [721, 308] width 24 height 12
click at [706, 305] on input "False" at bounding box center [700, 308] width 11 height 9
radio input "true"
click at [728, 372] on label "False" at bounding box center [730, 385] width 87 height 34
click at [706, 381] on input "False" at bounding box center [700, 385] width 11 height 9
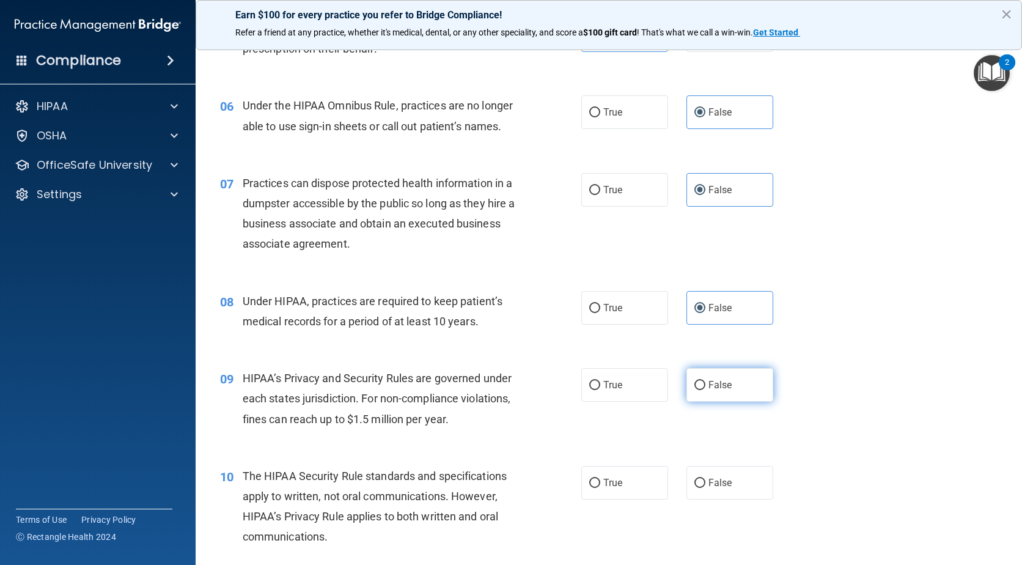
radio input "true"
click at [617, 484] on span "True" at bounding box center [613, 483] width 19 height 12
click at [601, 484] on input "True" at bounding box center [595, 483] width 11 height 9
radio input "true"
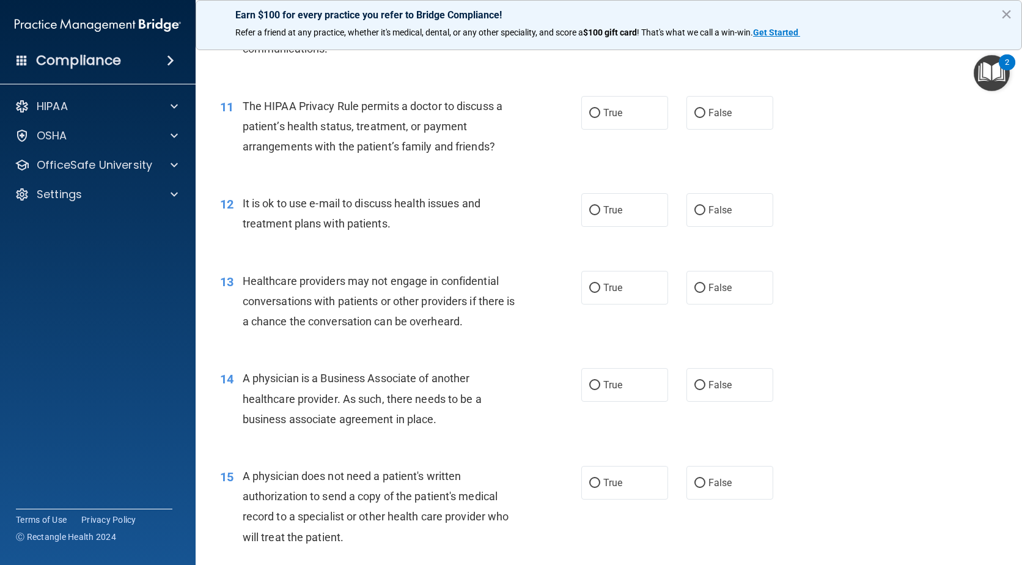
scroll to position [1040, 0]
click at [633, 104] on label "True" at bounding box center [625, 112] width 87 height 34
click at [601, 108] on input "True" at bounding box center [595, 112] width 11 height 9
radio input "true"
click at [634, 218] on label "True" at bounding box center [625, 209] width 87 height 34
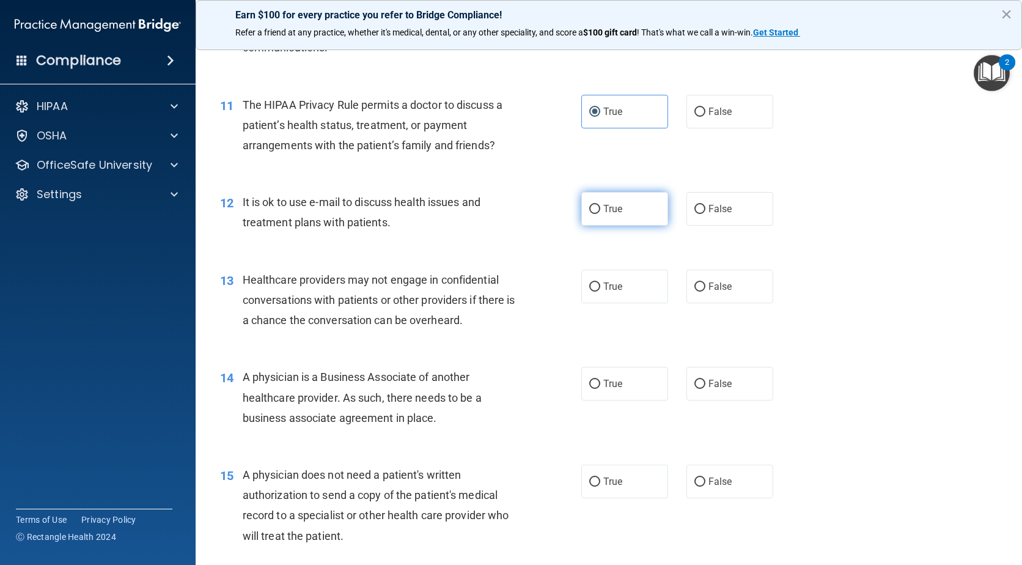
click at [601, 214] on input "True" at bounding box center [595, 209] width 11 height 9
radio input "true"
click at [719, 287] on span "False" at bounding box center [721, 287] width 24 height 12
click at [706, 287] on input "False" at bounding box center [700, 287] width 11 height 9
radio input "true"
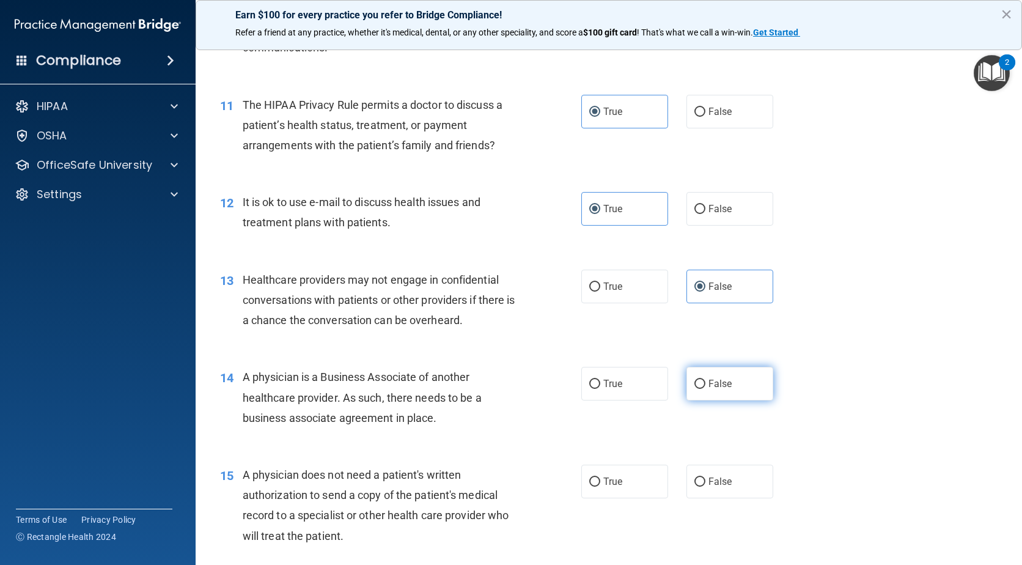
click at [726, 384] on span "False" at bounding box center [721, 384] width 24 height 12
click at [706, 384] on input "False" at bounding box center [700, 384] width 11 height 9
radio input "true"
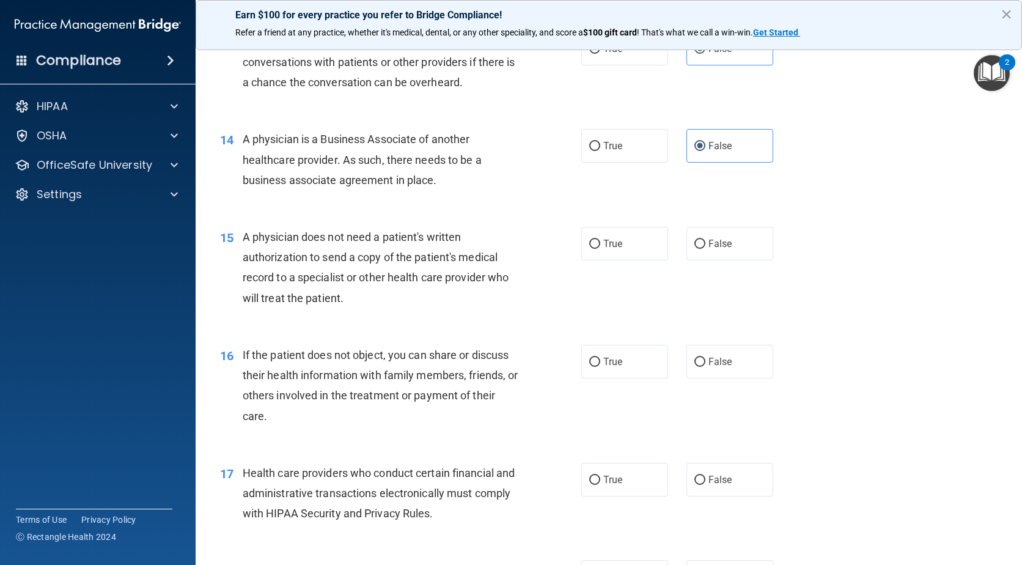
scroll to position [1284, 0]
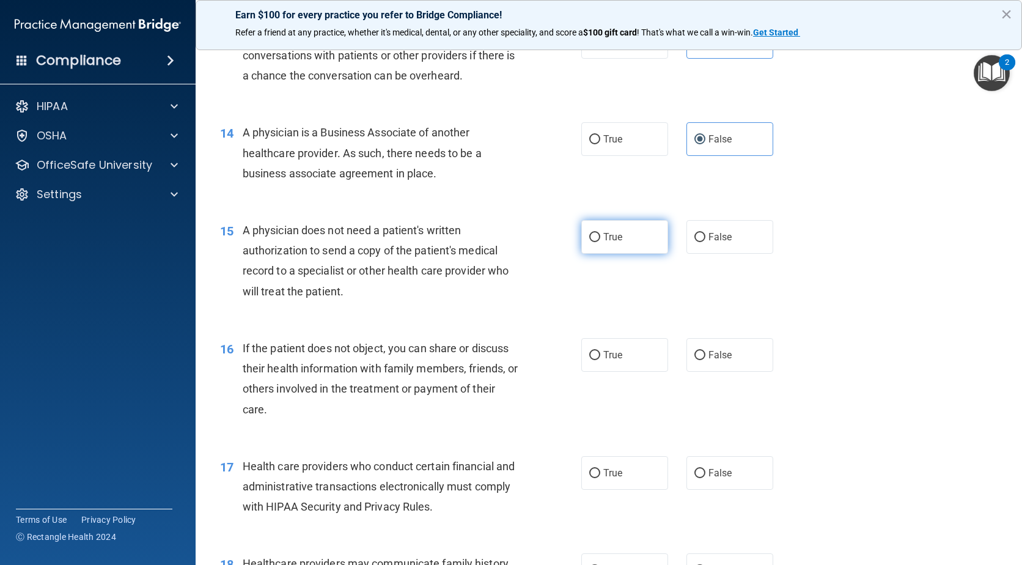
click at [623, 242] on label "True" at bounding box center [625, 237] width 87 height 34
click at [601, 242] on input "True" at bounding box center [595, 237] width 11 height 9
radio input "true"
click at [638, 363] on label "True" at bounding box center [625, 355] width 87 height 34
click at [601, 360] on input "True" at bounding box center [595, 355] width 11 height 9
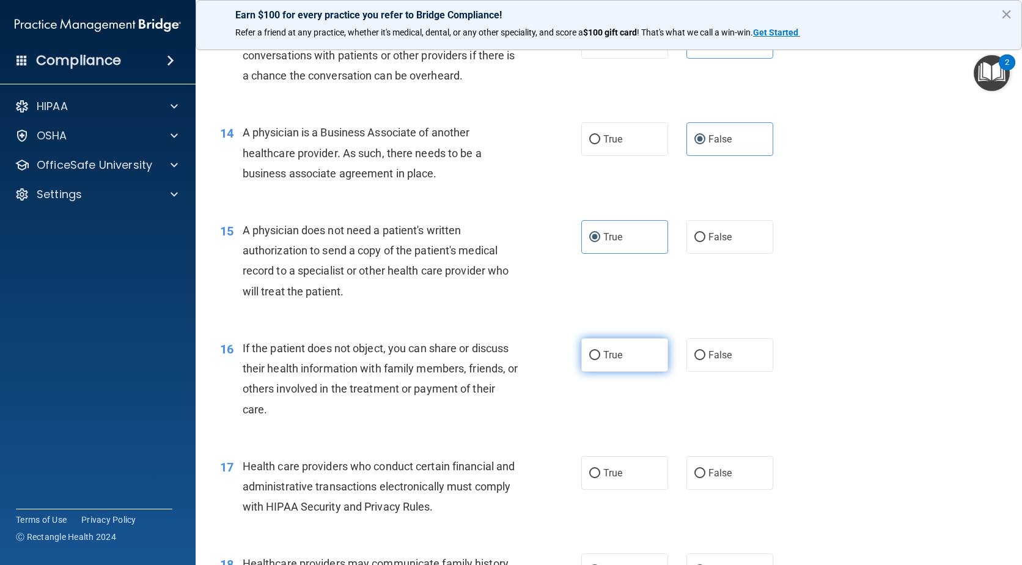
radio input "true"
click at [622, 472] on label "True" at bounding box center [625, 473] width 87 height 34
click at [601, 472] on input "True" at bounding box center [595, 473] width 11 height 9
radio input "true"
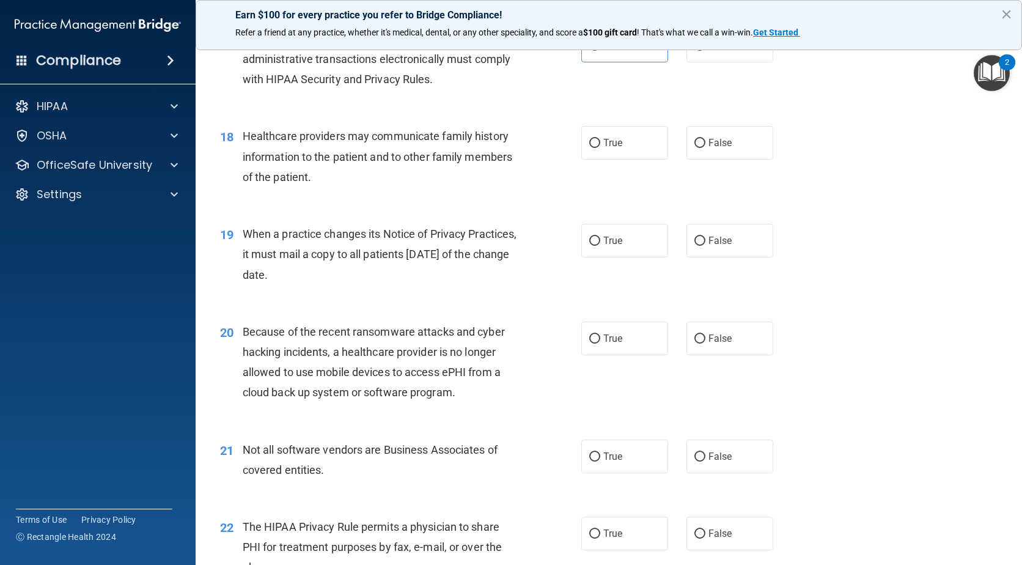
scroll to position [1712, 0]
click at [709, 147] on span "False" at bounding box center [721, 142] width 24 height 12
click at [706, 147] on input "False" at bounding box center [700, 142] width 11 height 9
radio input "true"
click at [735, 238] on label "False" at bounding box center [730, 240] width 87 height 34
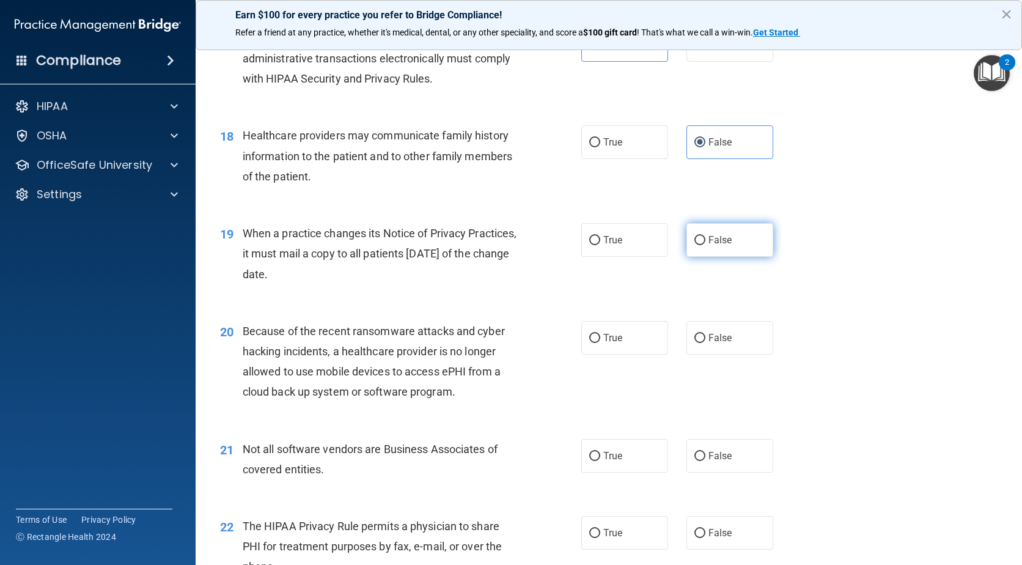
click at [706, 238] on input "False" at bounding box center [700, 240] width 11 height 9
radio input "true"
click at [726, 335] on label "False" at bounding box center [730, 338] width 87 height 34
click at [706, 335] on input "False" at bounding box center [700, 338] width 11 height 9
radio input "true"
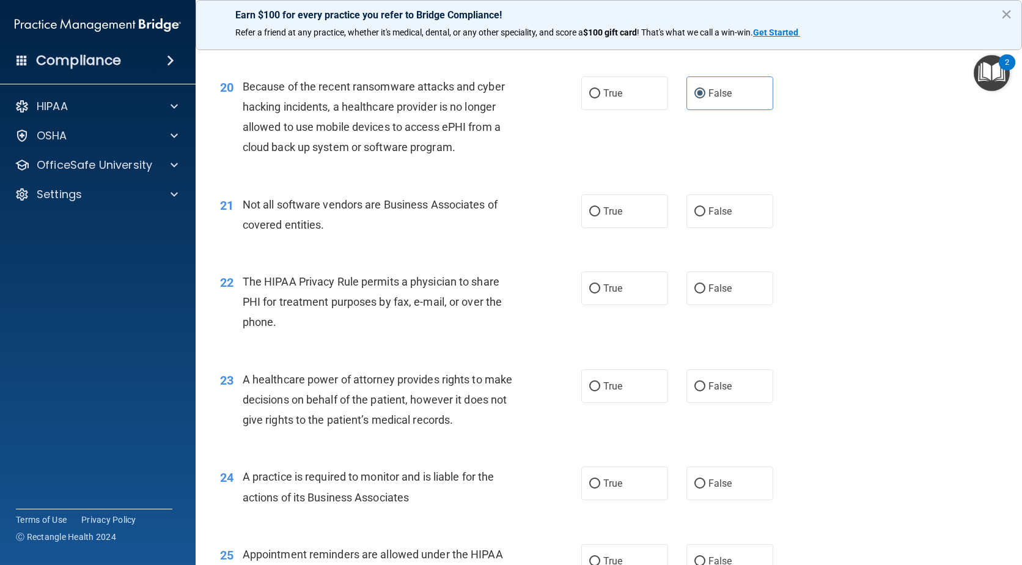
scroll to position [2018, 0]
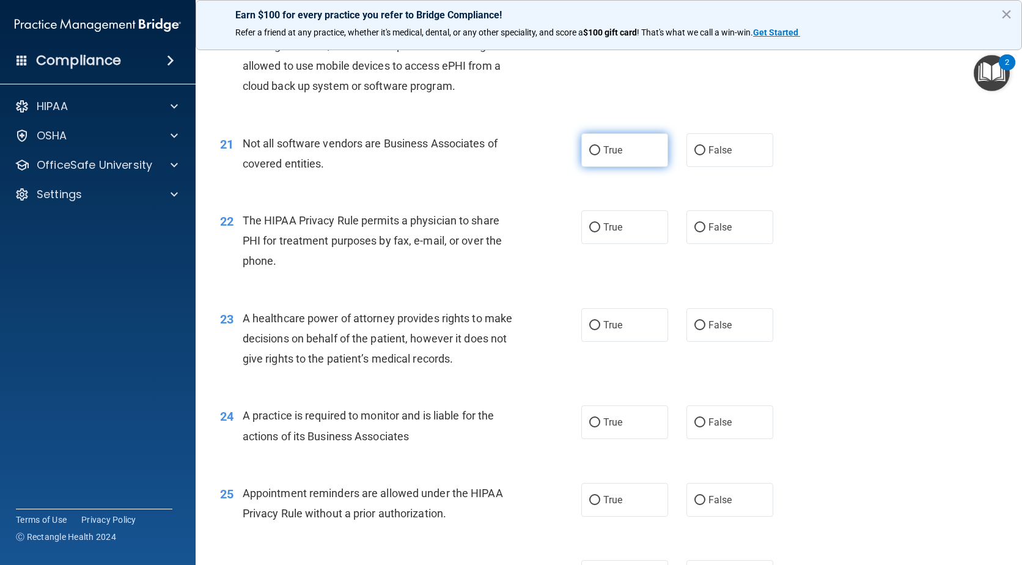
click at [646, 157] on label "True" at bounding box center [625, 150] width 87 height 34
click at [601, 155] on input "True" at bounding box center [595, 150] width 11 height 9
radio input "true"
click at [621, 226] on label "True" at bounding box center [625, 227] width 87 height 34
click at [601, 226] on input "True" at bounding box center [595, 227] width 11 height 9
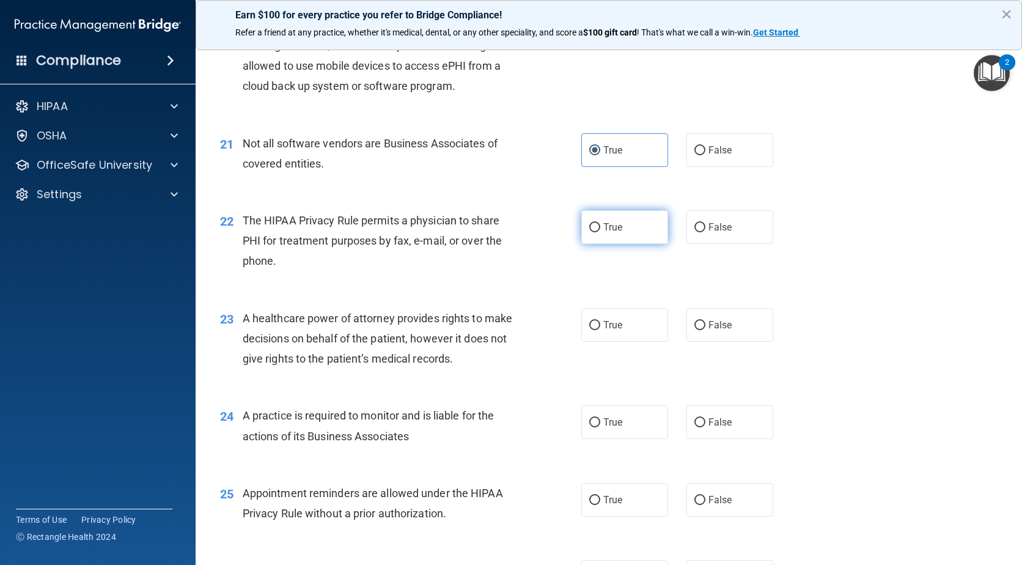
radio input "true"
click at [726, 348] on div "23 A healthcare power of attorney provides rights to make decisions on behalf o…" at bounding box center [609, 342] width 796 height 98
click at [722, 323] on span "False" at bounding box center [721, 325] width 24 height 12
click at [706, 323] on input "False" at bounding box center [700, 325] width 11 height 9
radio input "true"
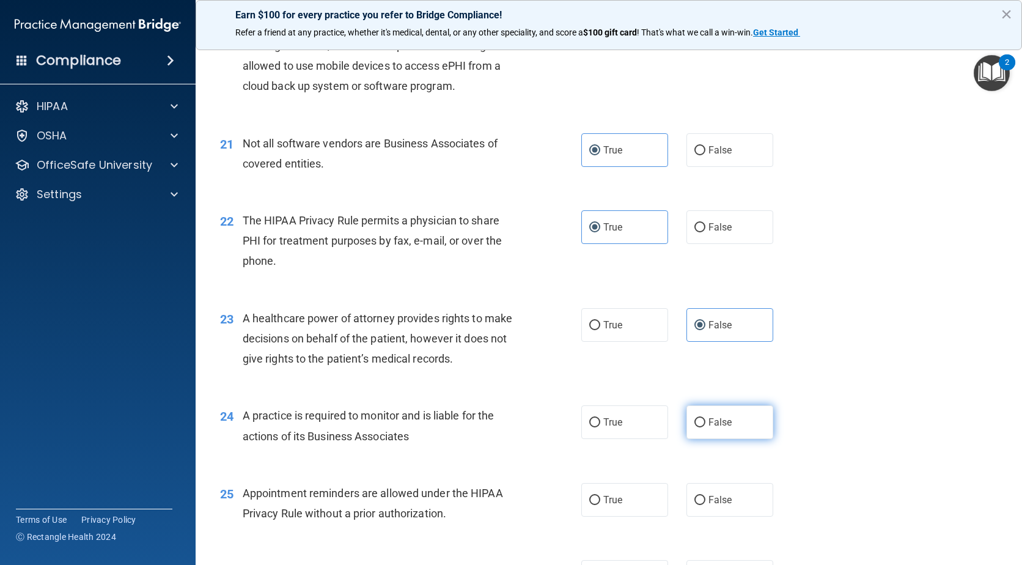
click at [722, 433] on label "False" at bounding box center [730, 422] width 87 height 34
click at [706, 427] on input "False" at bounding box center [700, 422] width 11 height 9
radio input "true"
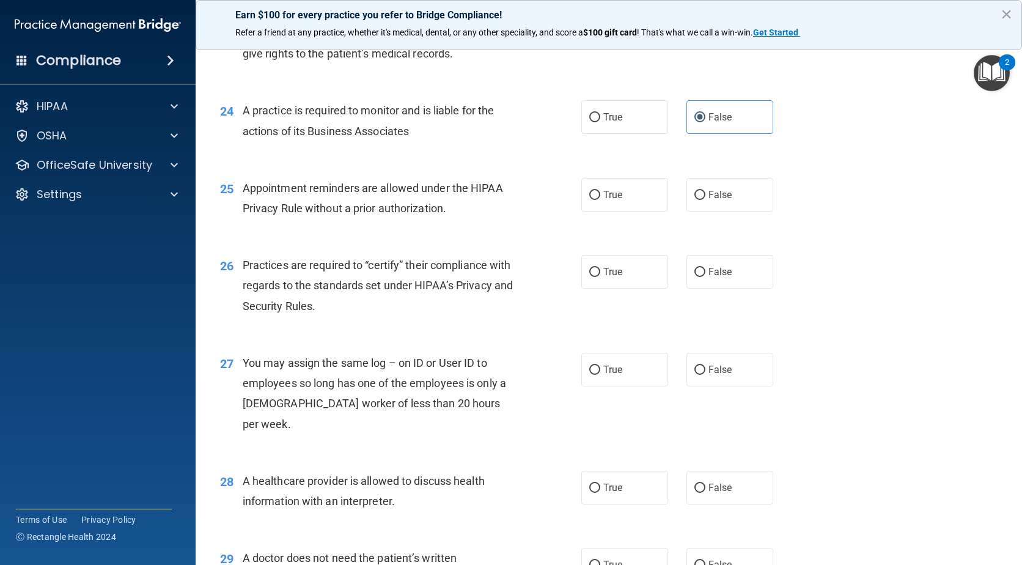
scroll to position [2324, 0]
click at [612, 183] on label "True" at bounding box center [625, 194] width 87 height 34
click at [601, 190] on input "True" at bounding box center [595, 194] width 11 height 9
radio input "true"
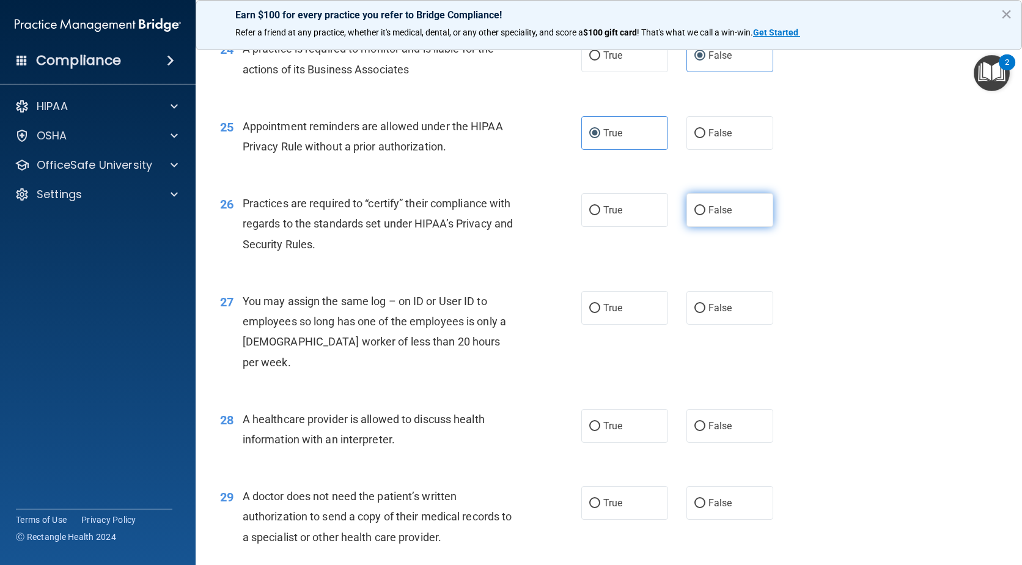
click at [736, 207] on label "False" at bounding box center [730, 210] width 87 height 34
click at [706, 207] on input "False" at bounding box center [700, 210] width 11 height 9
radio input "true"
click at [715, 316] on label "False" at bounding box center [730, 308] width 87 height 34
click at [706, 313] on input "False" at bounding box center [700, 308] width 11 height 9
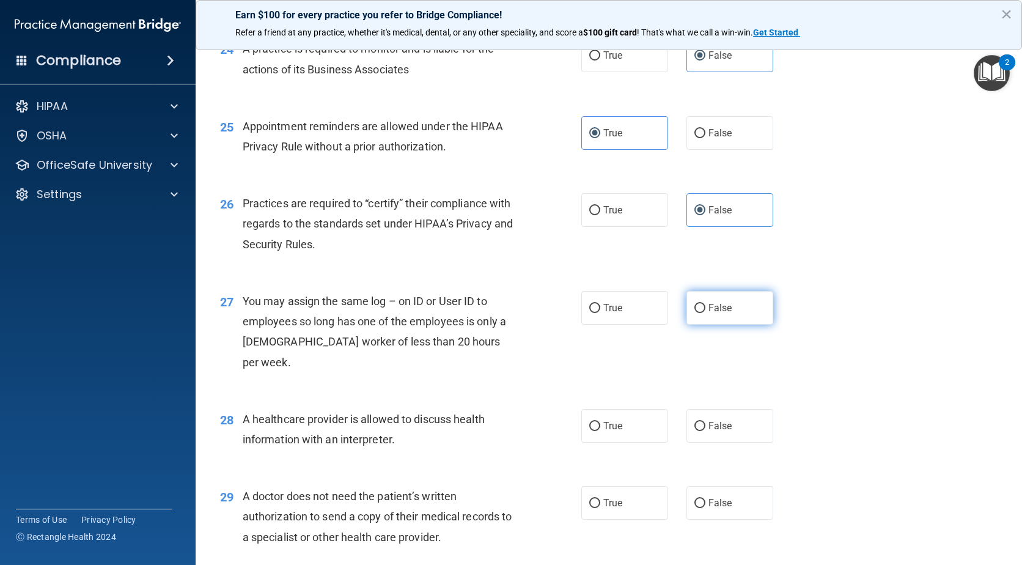
radio input "true"
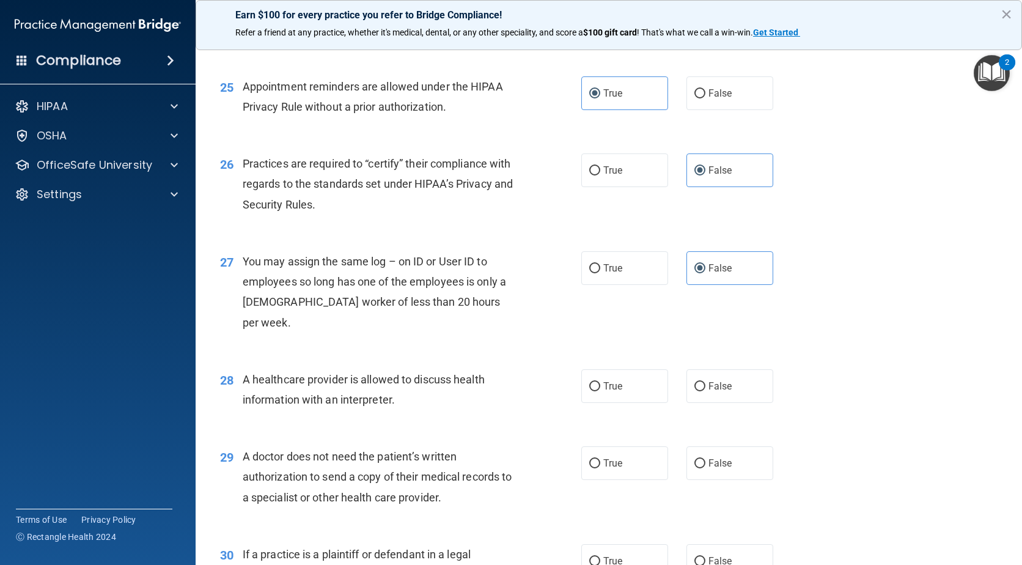
scroll to position [2507, 0]
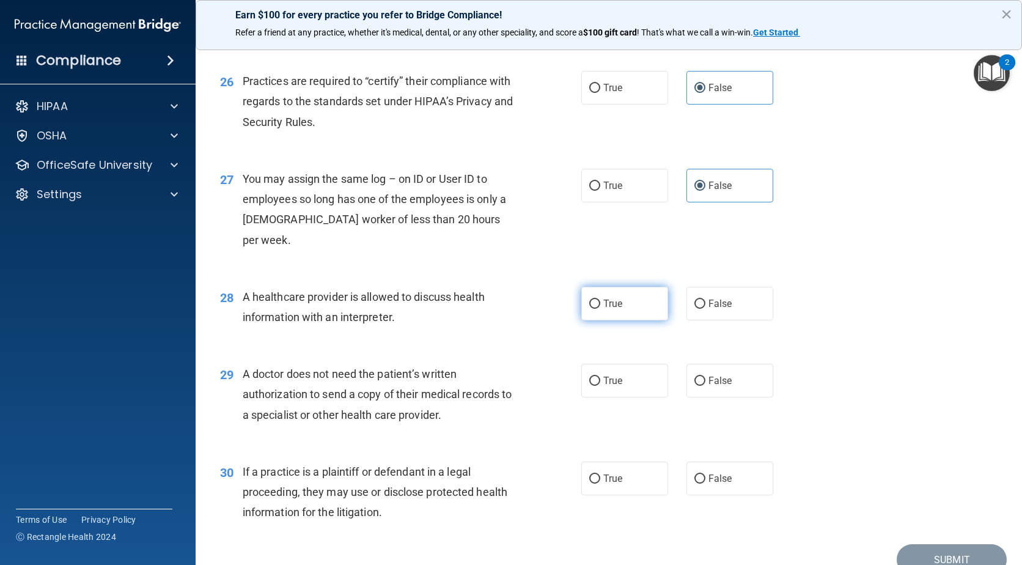
click at [645, 296] on label "True" at bounding box center [625, 304] width 87 height 34
click at [601, 300] on input "True" at bounding box center [595, 304] width 11 height 9
radio input "true"
click at [637, 364] on label "True" at bounding box center [625, 381] width 87 height 34
click at [601, 377] on input "True" at bounding box center [595, 381] width 11 height 9
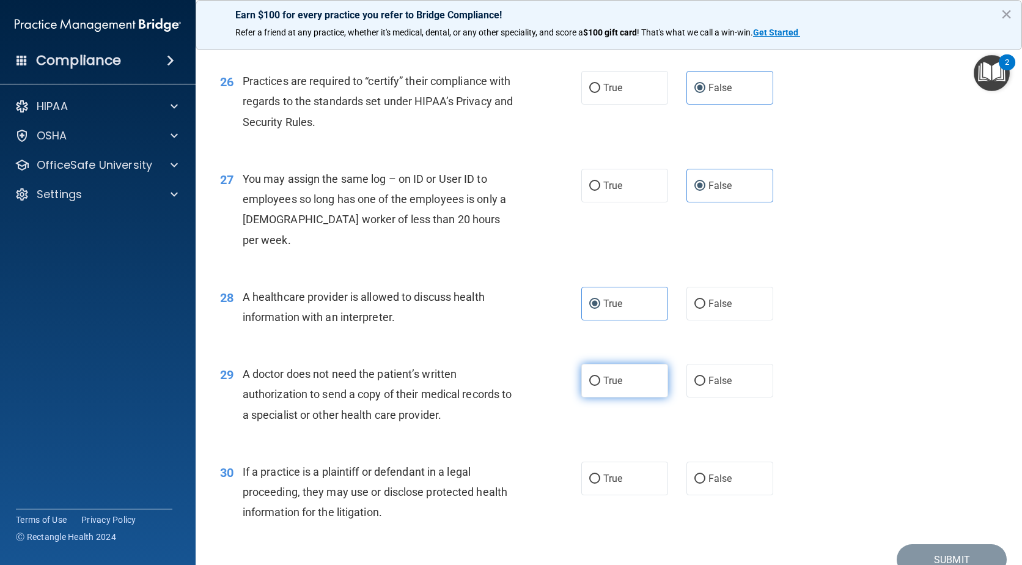
radio input "true"
click at [626, 478] on div "30 If a practice is a plaintiff or defendant in a legal proceeding, they may us…" at bounding box center [609, 495] width 796 height 98
click at [630, 462] on label "True" at bounding box center [625, 479] width 87 height 34
click at [601, 475] on input "True" at bounding box center [595, 479] width 11 height 9
radio input "true"
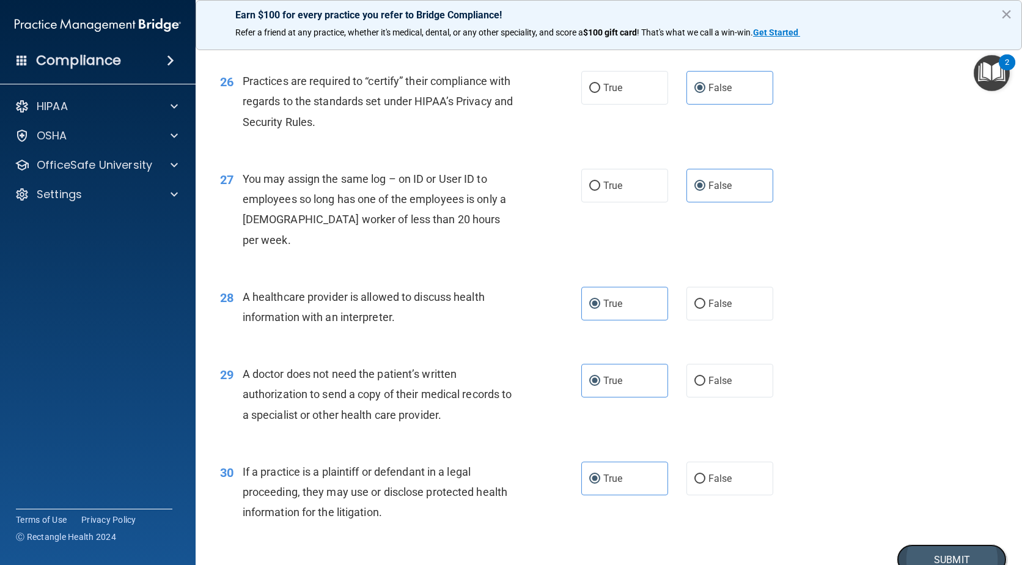
click at [941, 544] on button "Submit" at bounding box center [952, 559] width 110 height 31
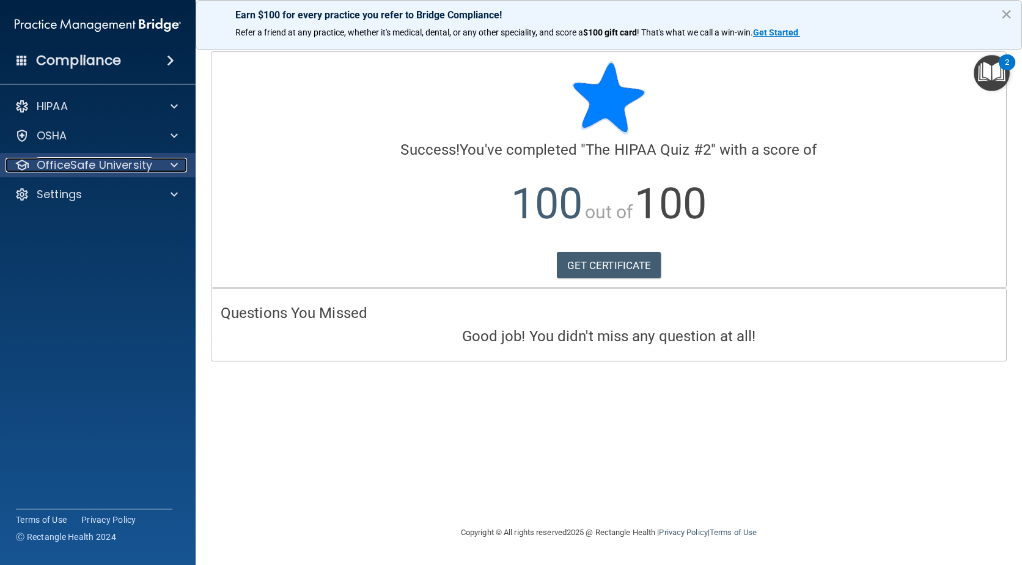
click at [125, 164] on p "OfficeSafe University" at bounding box center [95, 165] width 116 height 15
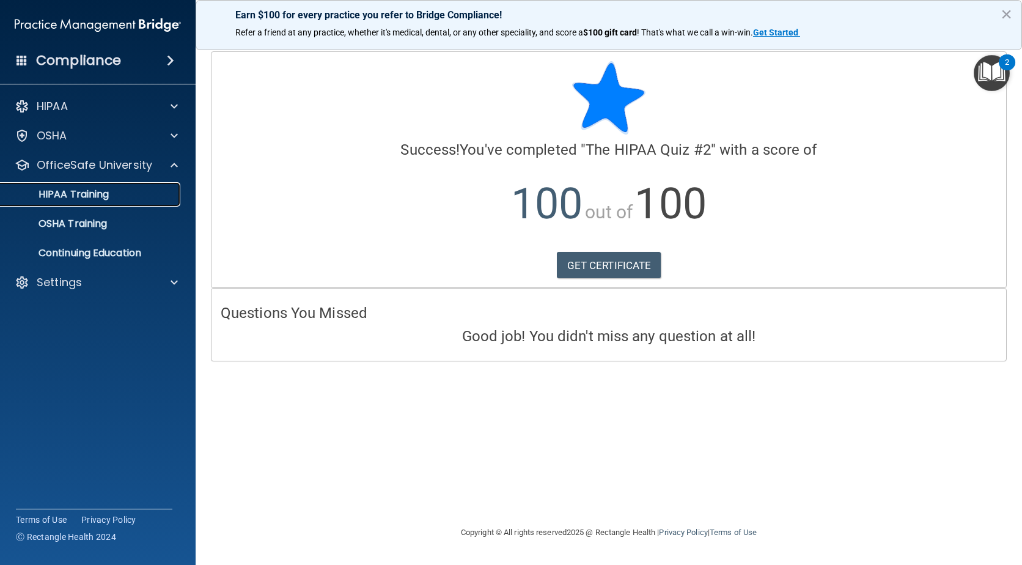
click at [123, 197] on div "HIPAA Training" at bounding box center [91, 194] width 167 height 12
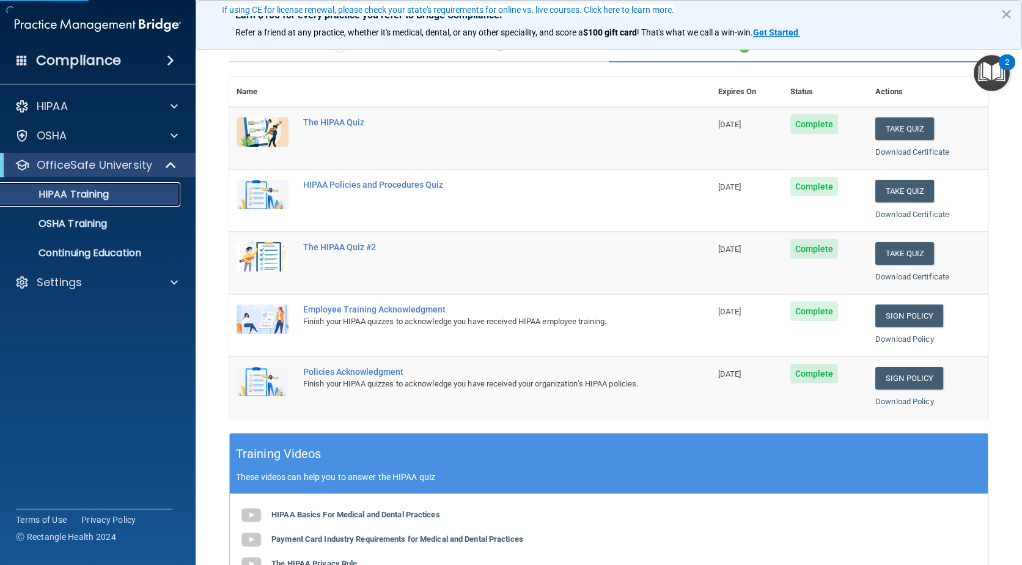
scroll to position [122, 0]
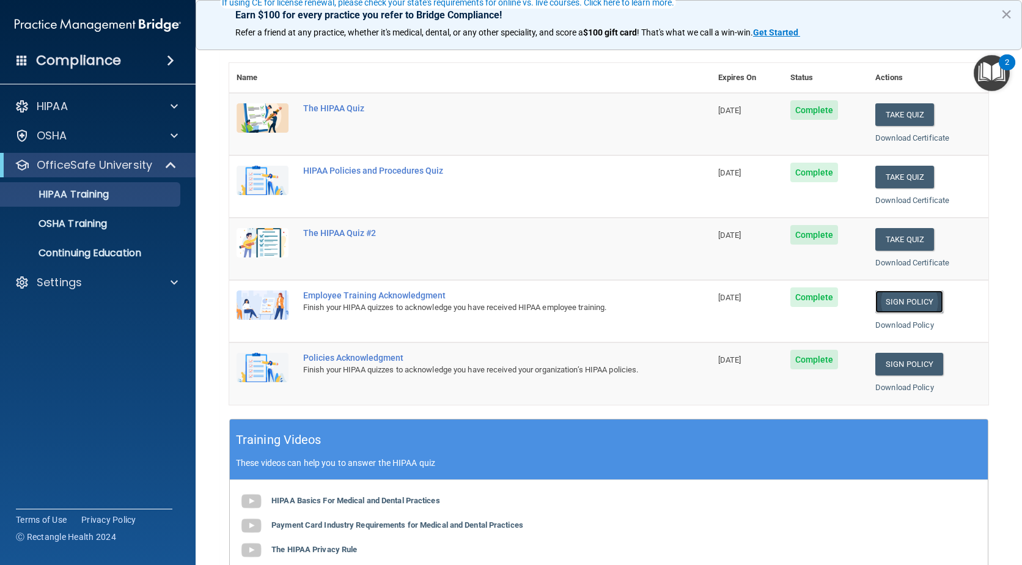
click at [903, 306] on link "Sign Policy" at bounding box center [910, 301] width 68 height 23
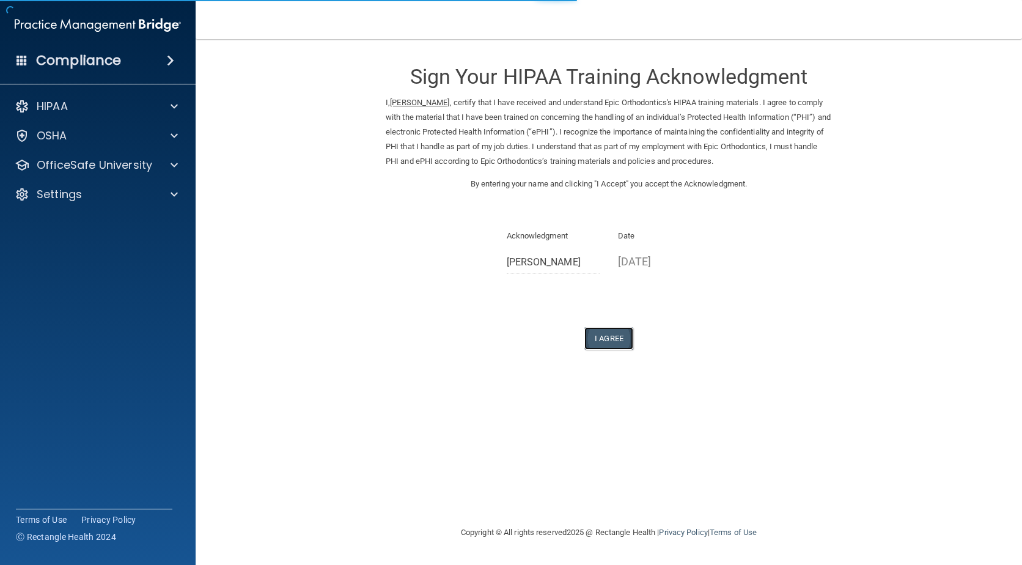
click at [607, 338] on button "I Agree" at bounding box center [609, 338] width 49 height 23
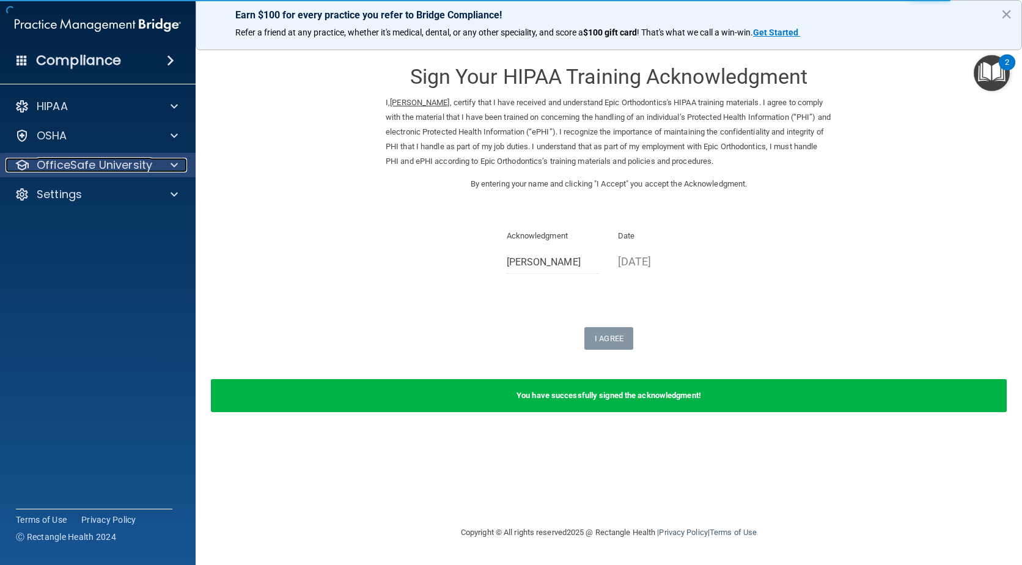
click at [150, 168] on p "OfficeSafe University" at bounding box center [95, 165] width 116 height 15
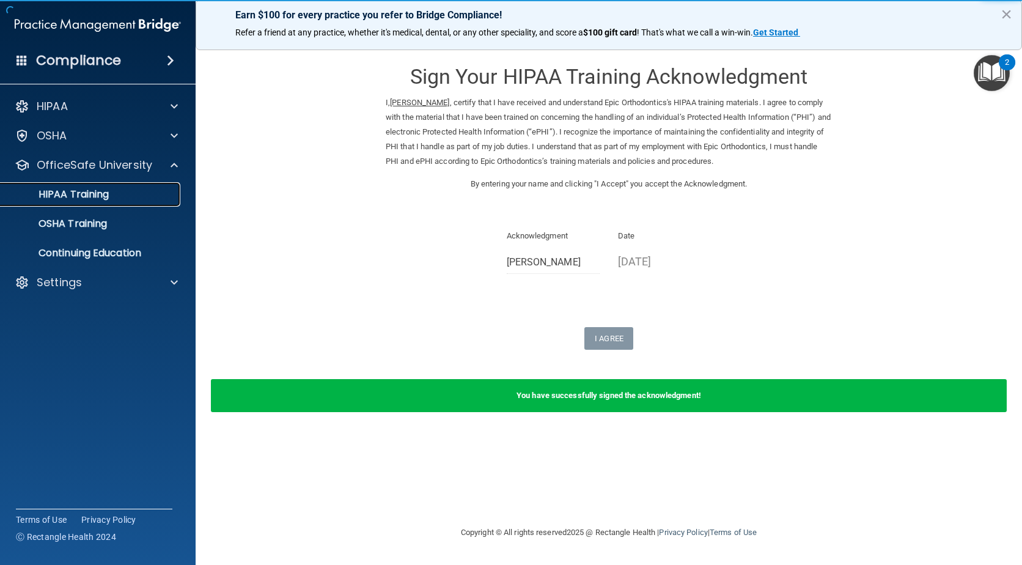
click at [116, 200] on div "HIPAA Training" at bounding box center [91, 194] width 167 height 12
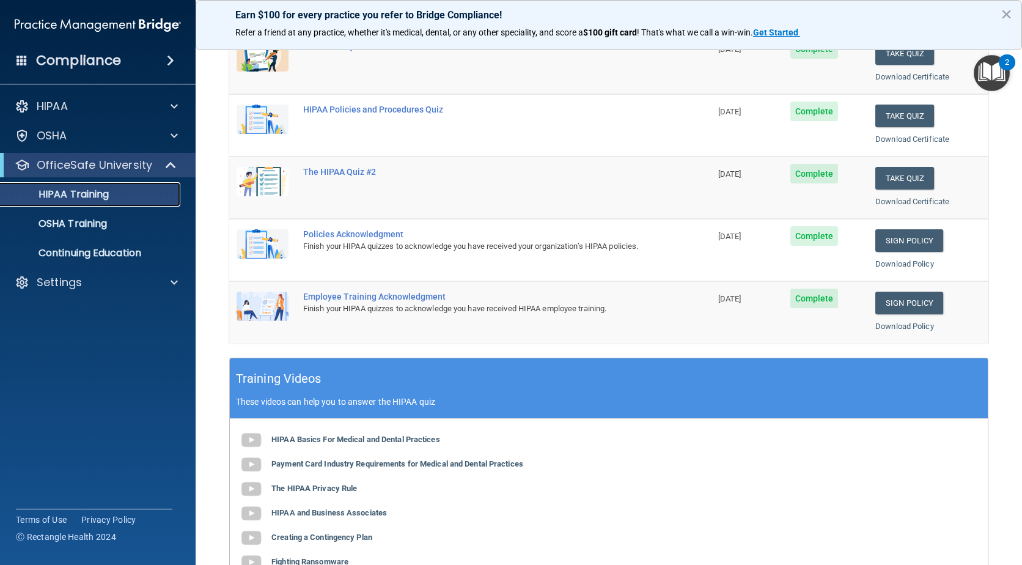
scroll to position [122, 0]
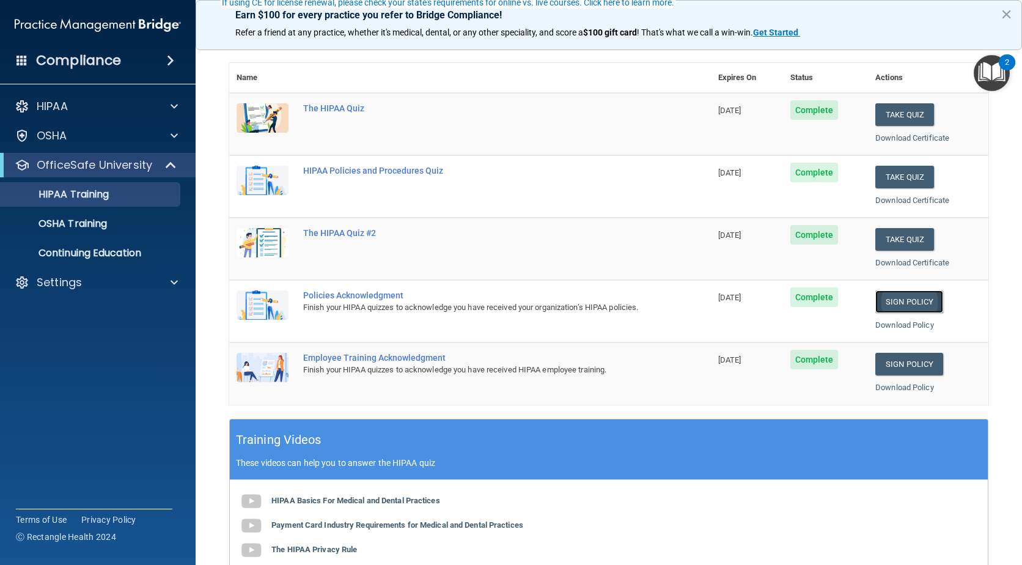
click at [890, 296] on link "Sign Policy" at bounding box center [910, 301] width 68 height 23
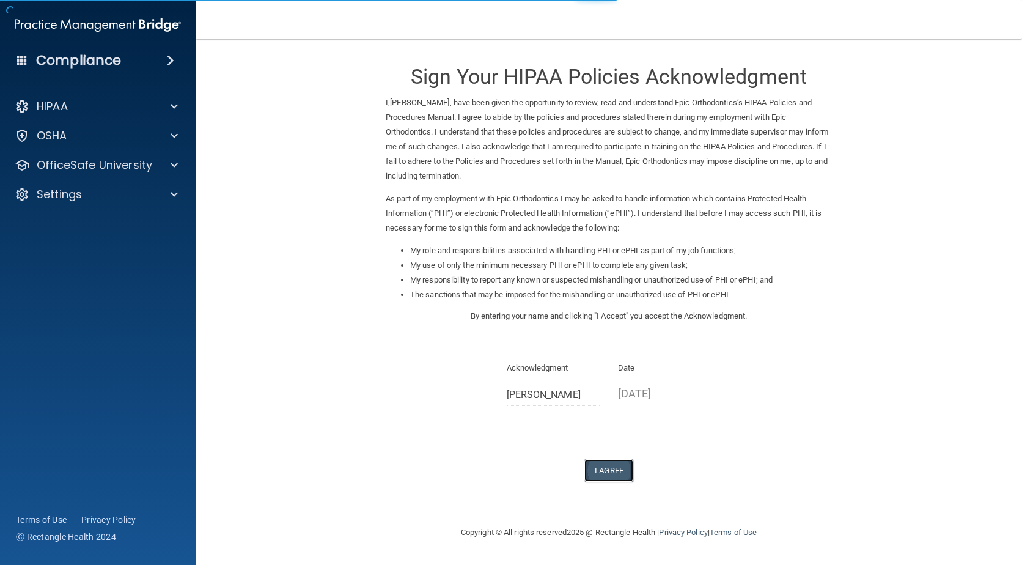
click at [605, 462] on button "I Agree" at bounding box center [609, 470] width 49 height 23
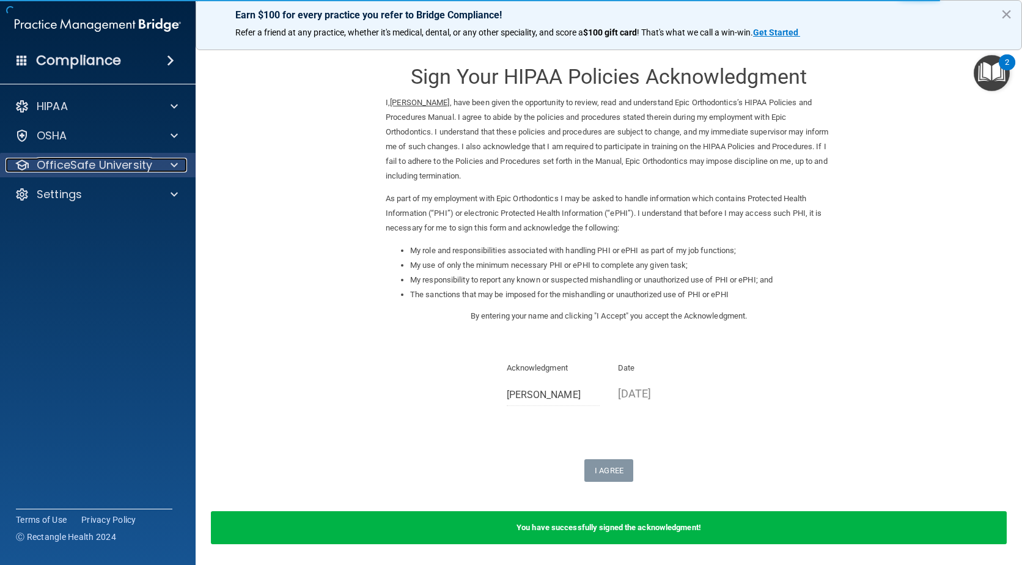
click at [150, 166] on p "OfficeSafe University" at bounding box center [95, 165] width 116 height 15
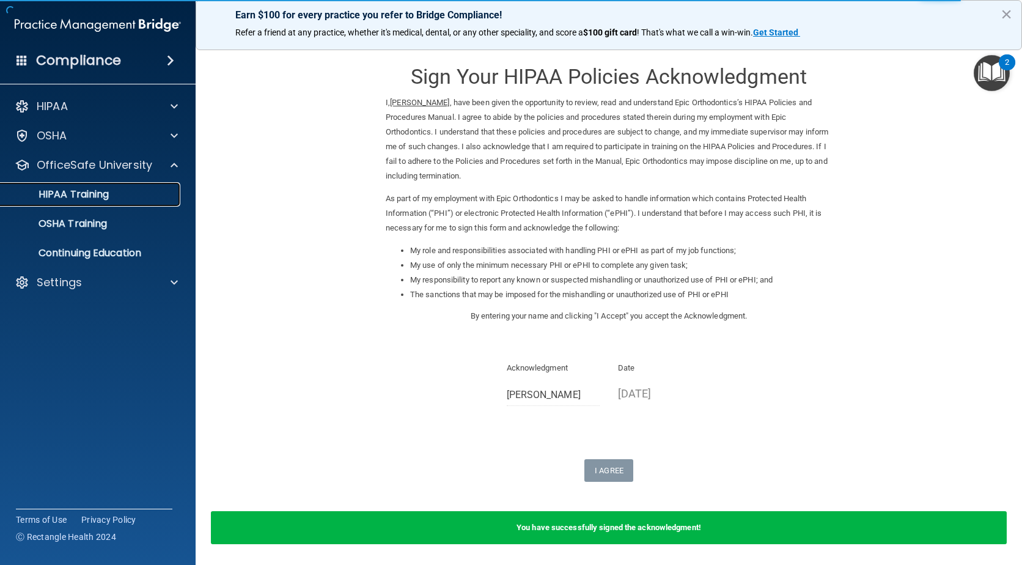
click at [121, 194] on div "HIPAA Training" at bounding box center [91, 194] width 167 height 12
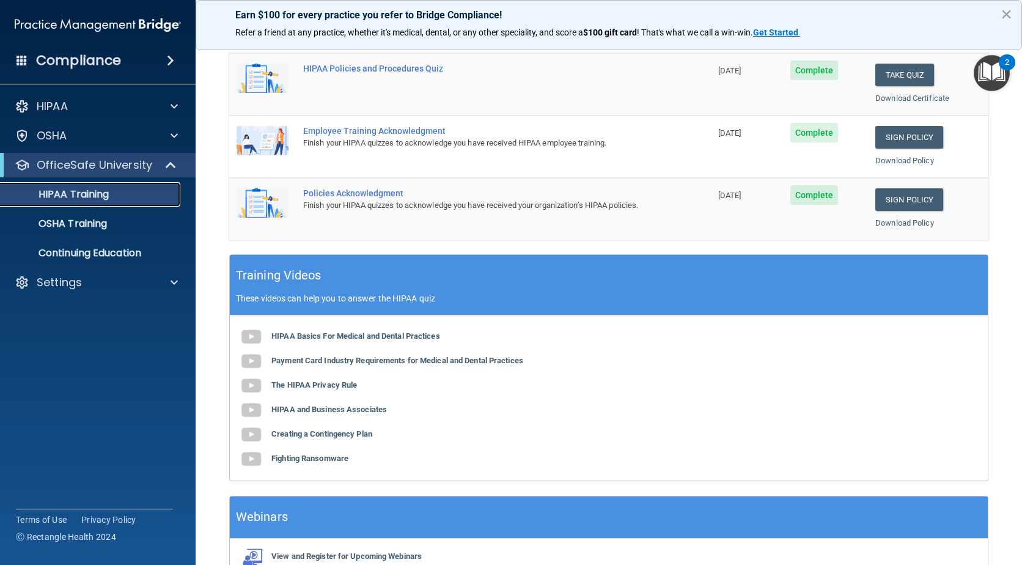
scroll to position [356, 0]
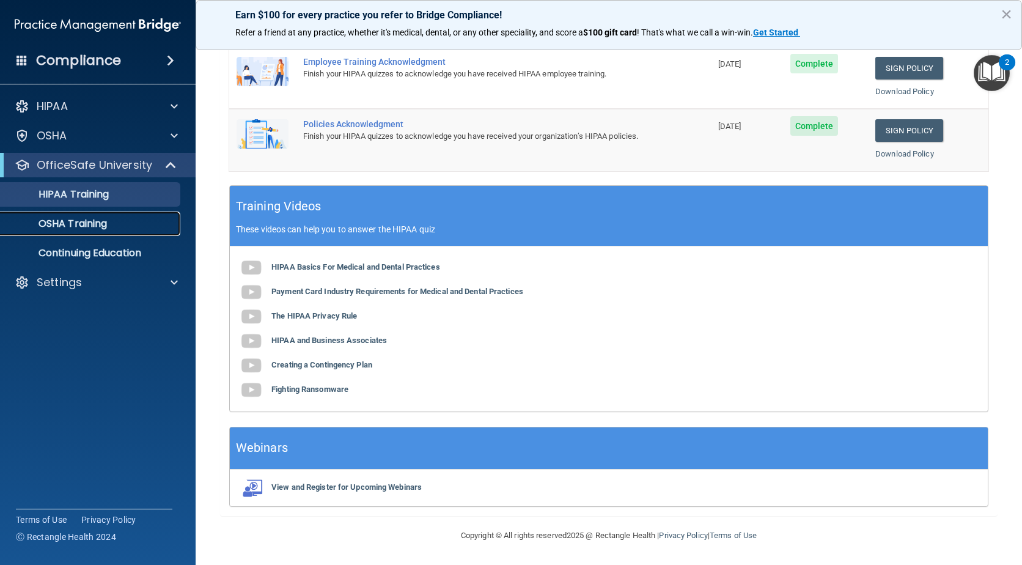
click at [122, 225] on div "OSHA Training" at bounding box center [91, 224] width 167 height 12
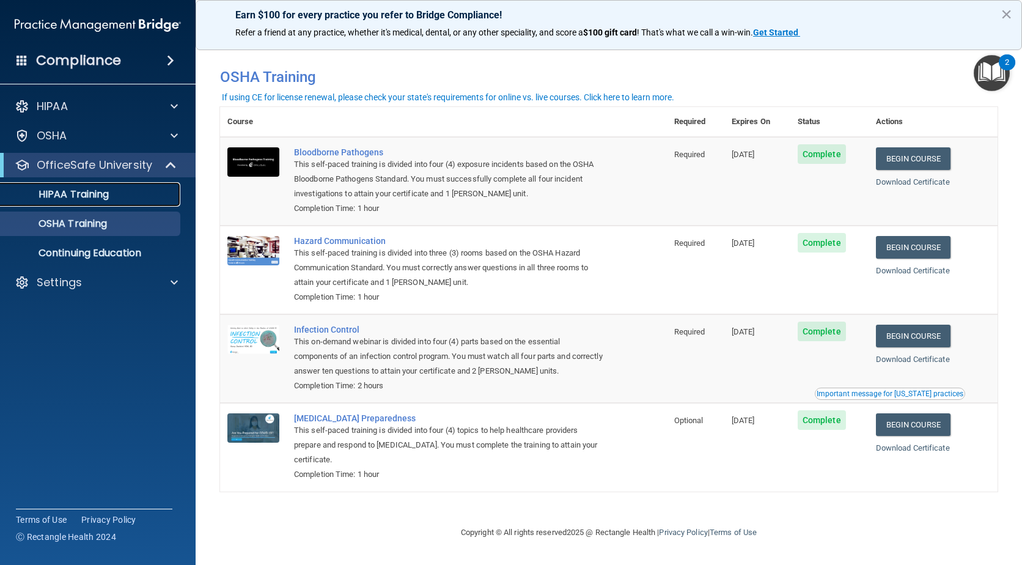
click at [122, 201] on link "HIPAA Training" at bounding box center [84, 194] width 193 height 24
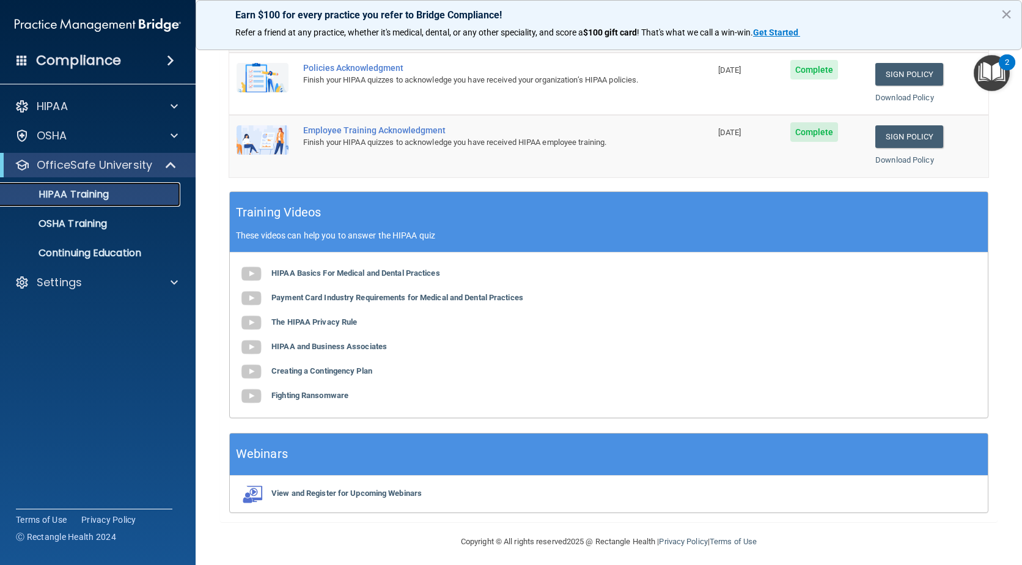
scroll to position [356, 0]
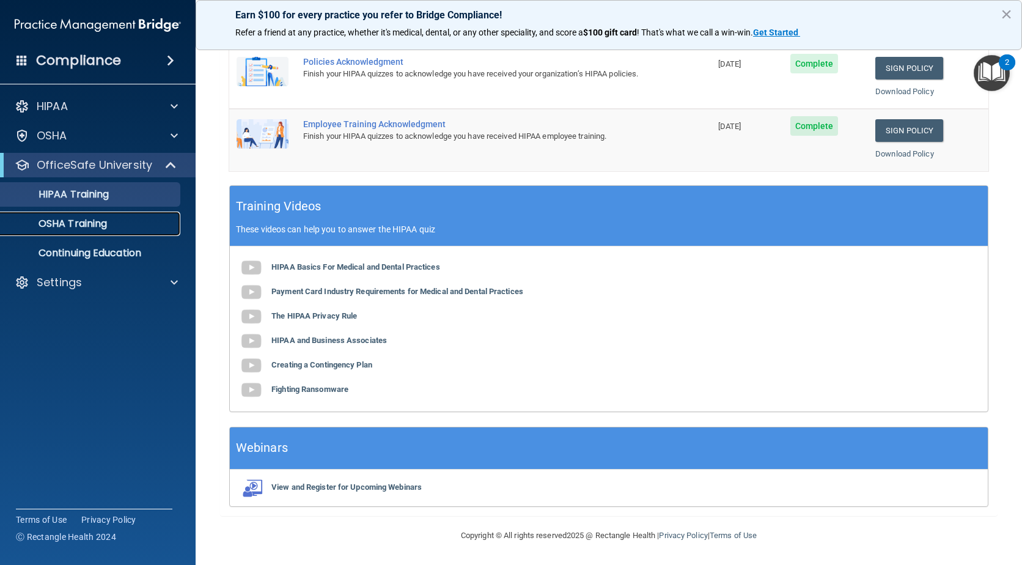
click at [96, 218] on p "OSHA Training" at bounding box center [57, 224] width 99 height 12
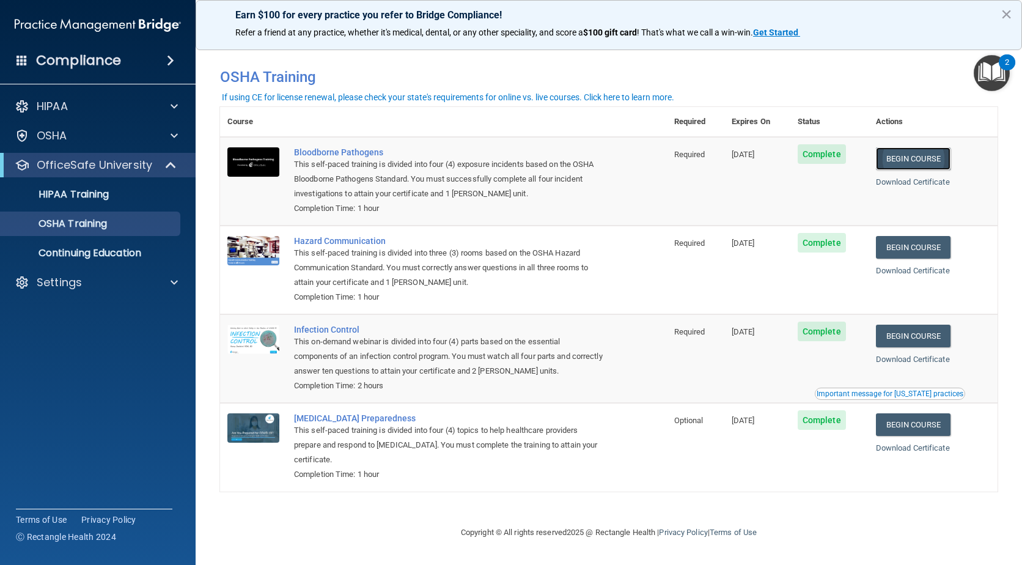
click at [920, 161] on link "Begin Course" at bounding box center [913, 158] width 75 height 23
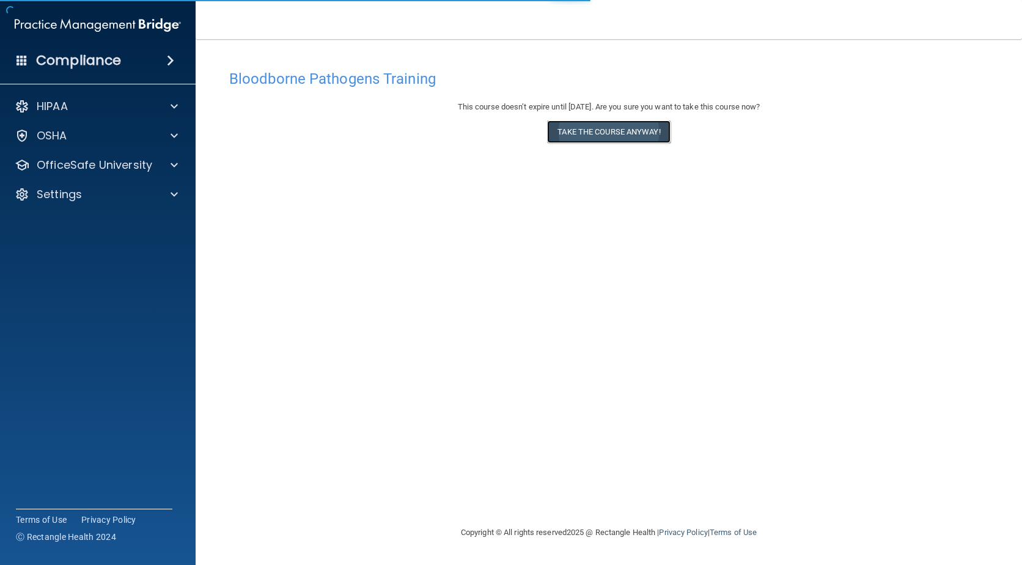
click at [633, 130] on button "Take the course anyway!" at bounding box center [608, 131] width 123 height 23
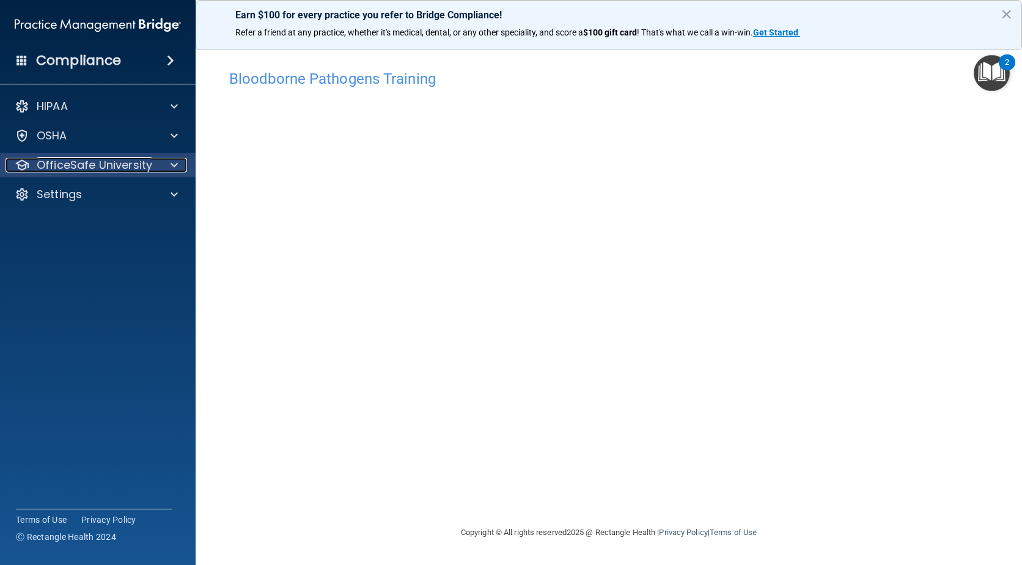
click at [157, 166] on div "OfficeSafe University" at bounding box center [97, 165] width 182 height 15
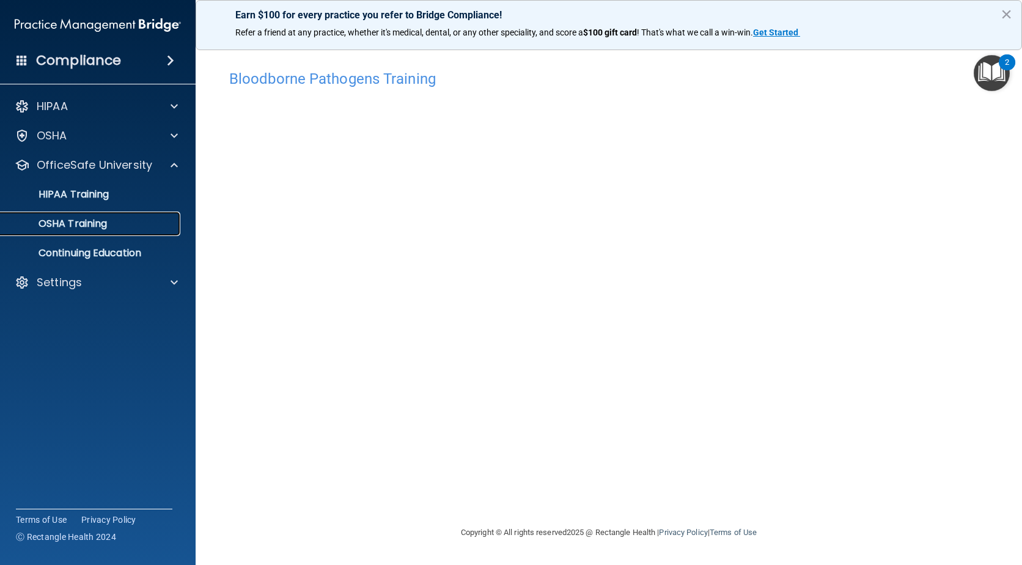
click at [117, 229] on div "OSHA Training" at bounding box center [91, 224] width 167 height 12
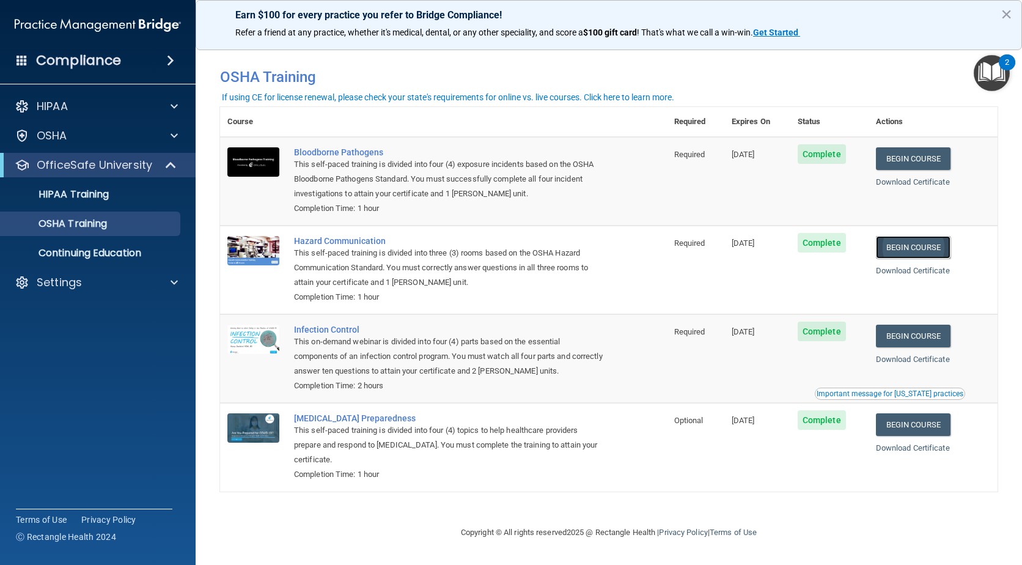
click at [931, 250] on link "Begin Course" at bounding box center [913, 247] width 75 height 23
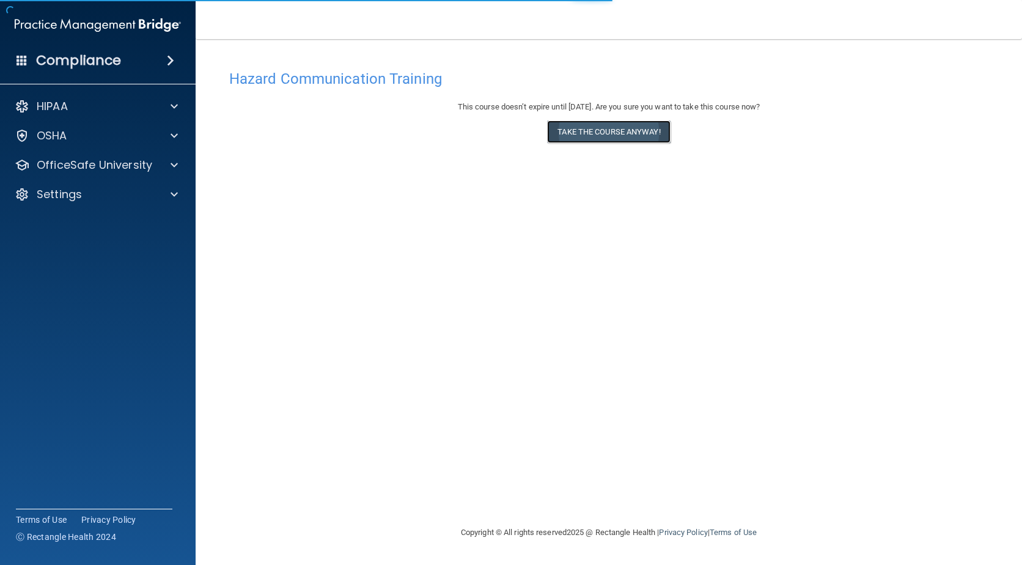
click at [621, 135] on button "Take the course anyway!" at bounding box center [608, 131] width 123 height 23
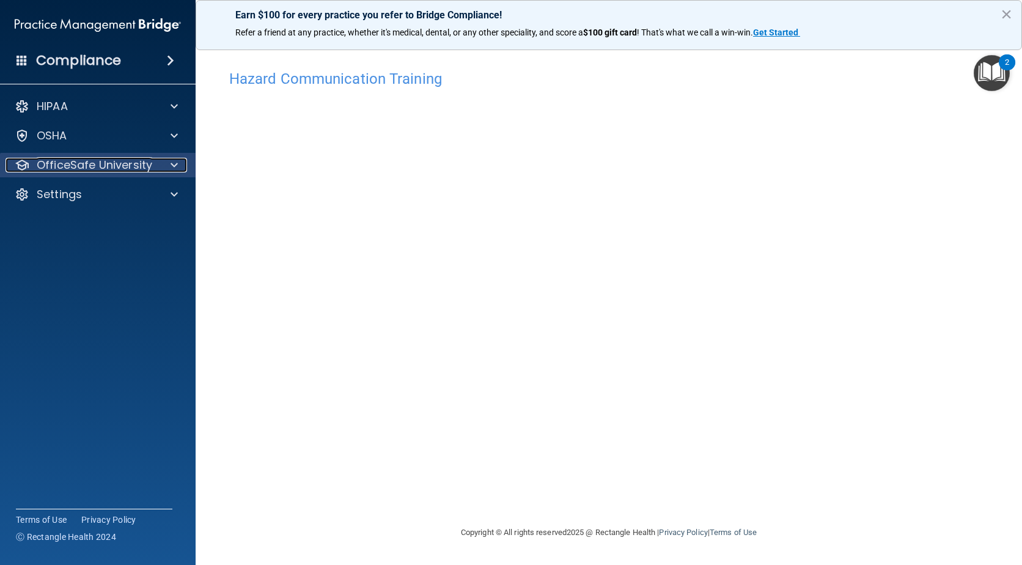
click at [158, 170] on div at bounding box center [172, 165] width 31 height 15
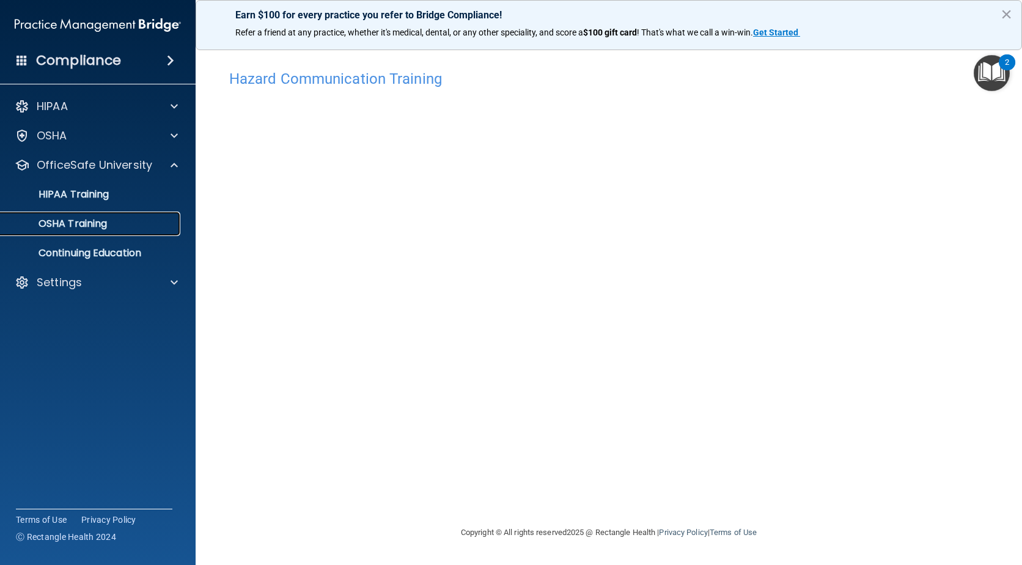
click at [123, 223] on div "OSHA Training" at bounding box center [91, 224] width 167 height 12
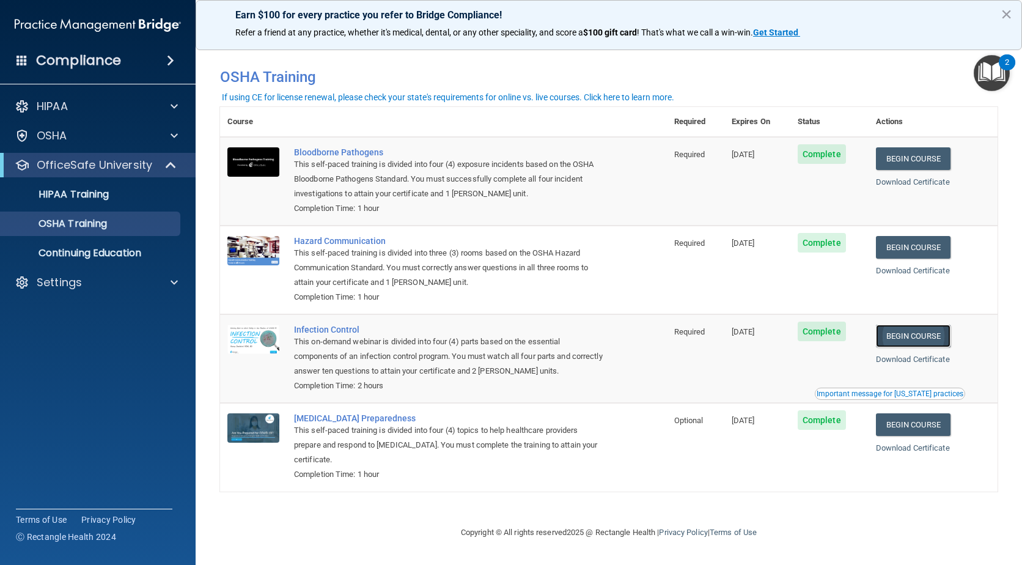
click at [928, 331] on link "Begin Course" at bounding box center [913, 336] width 75 height 23
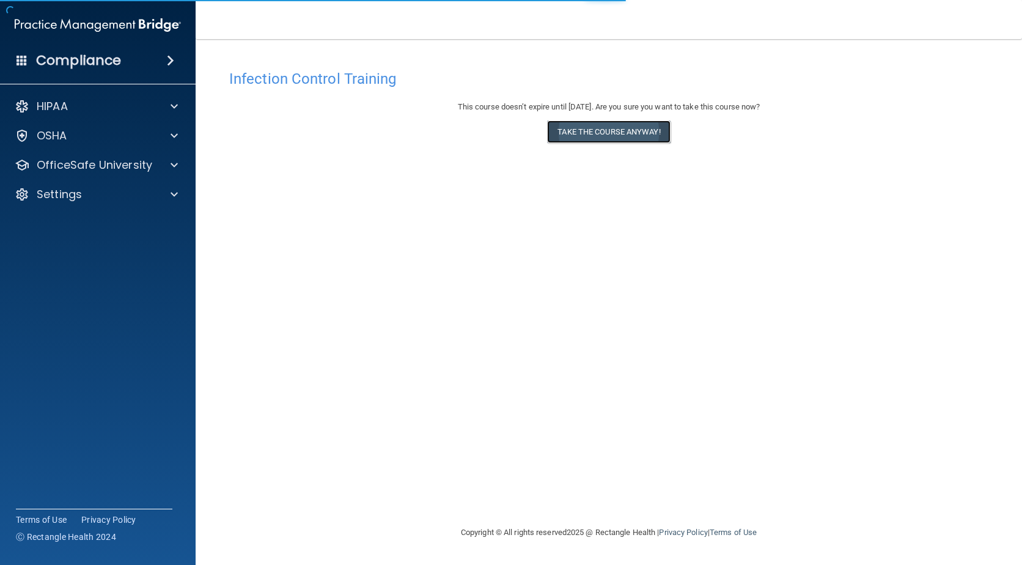
click at [649, 128] on button "Take the course anyway!" at bounding box center [608, 131] width 123 height 23
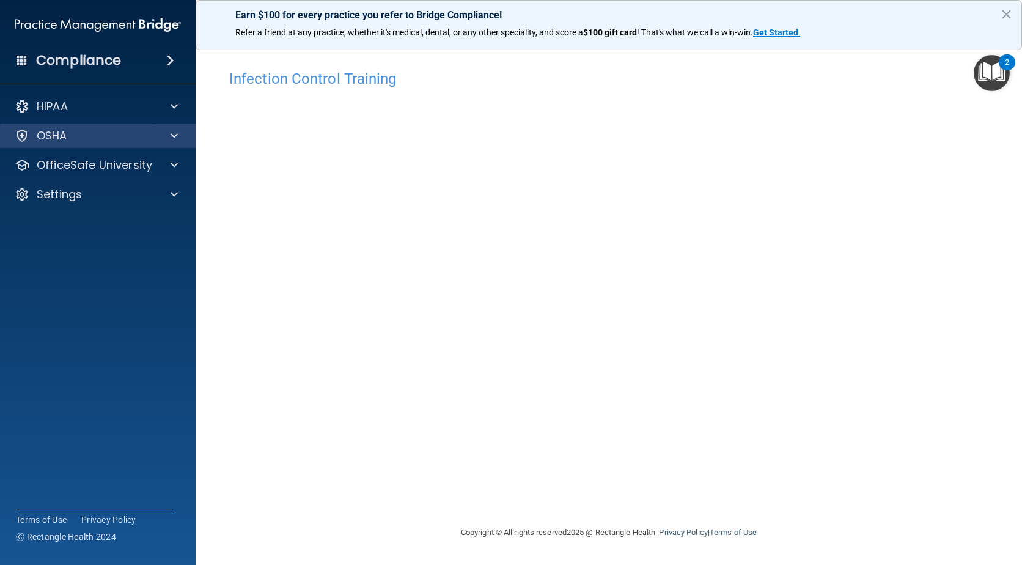
click at [130, 143] on div "OSHA" at bounding box center [98, 136] width 196 height 24
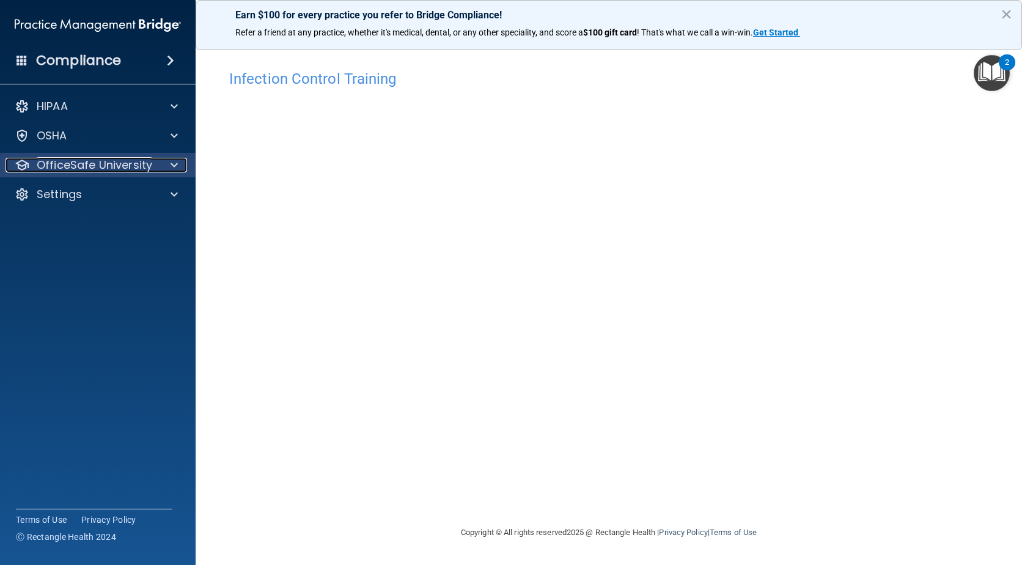
click at [142, 163] on p "OfficeSafe University" at bounding box center [95, 165] width 116 height 15
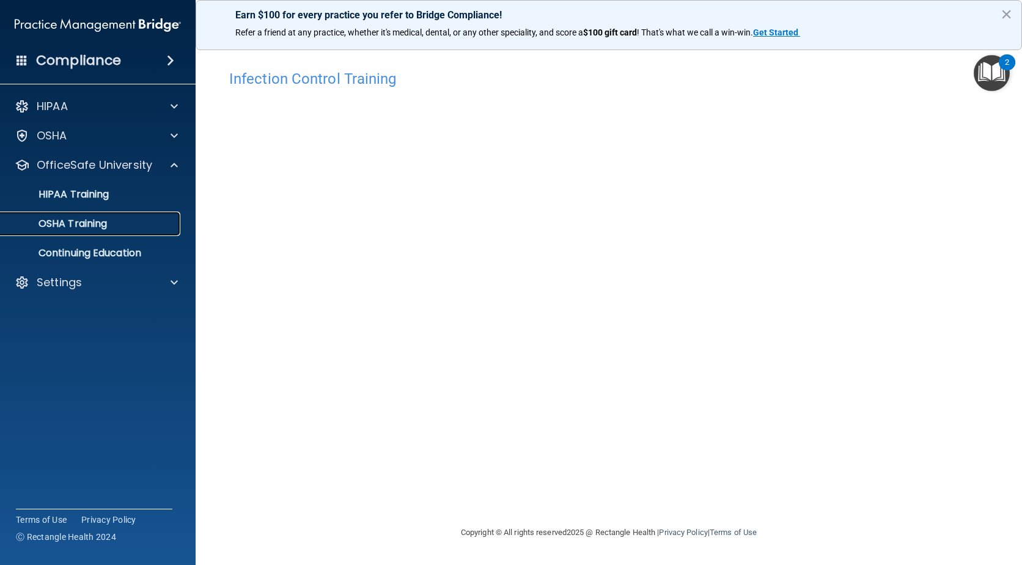
click at [131, 216] on link "OSHA Training" at bounding box center [84, 224] width 193 height 24
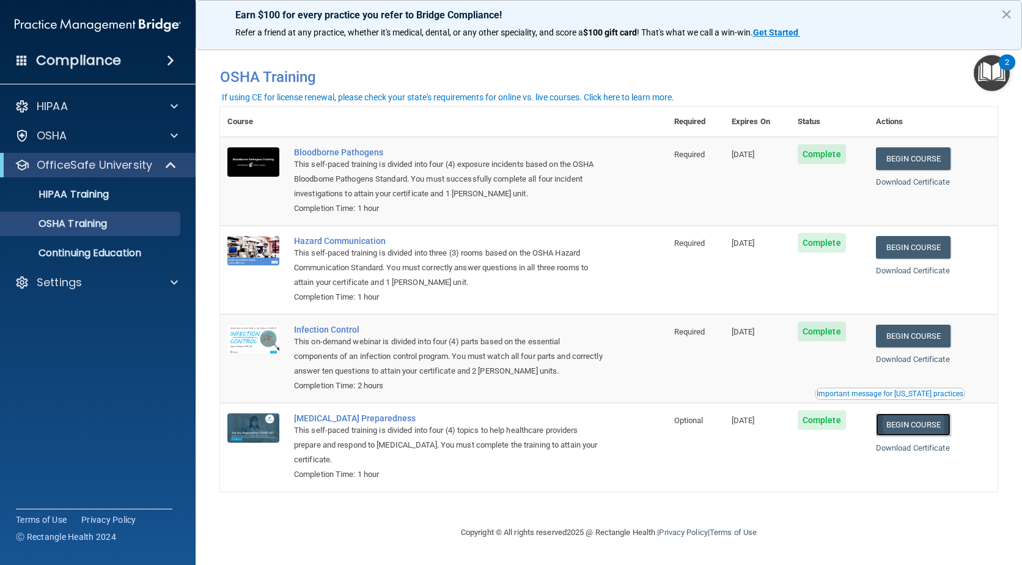
click at [909, 426] on link "Begin Course" at bounding box center [913, 424] width 75 height 23
click at [92, 189] on p "HIPAA Training" at bounding box center [58, 194] width 101 height 12
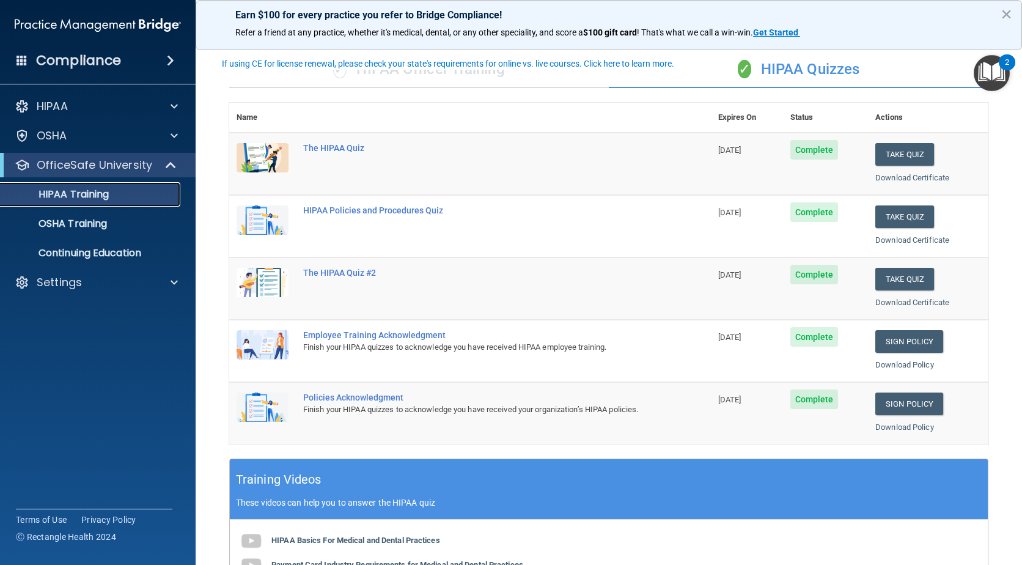
scroll to position [61, 0]
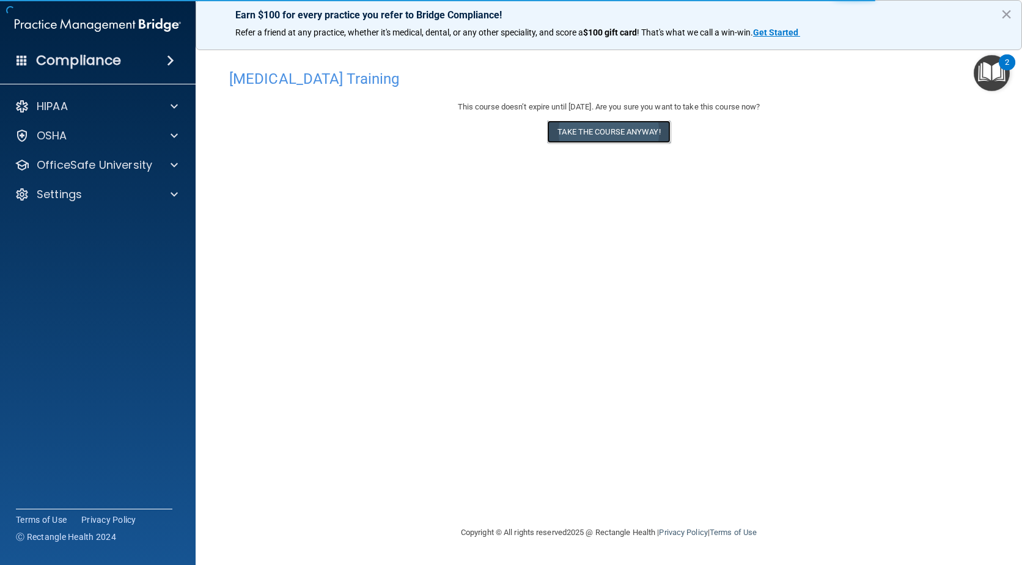
click at [618, 127] on button "Take the course anyway!" at bounding box center [608, 131] width 123 height 23
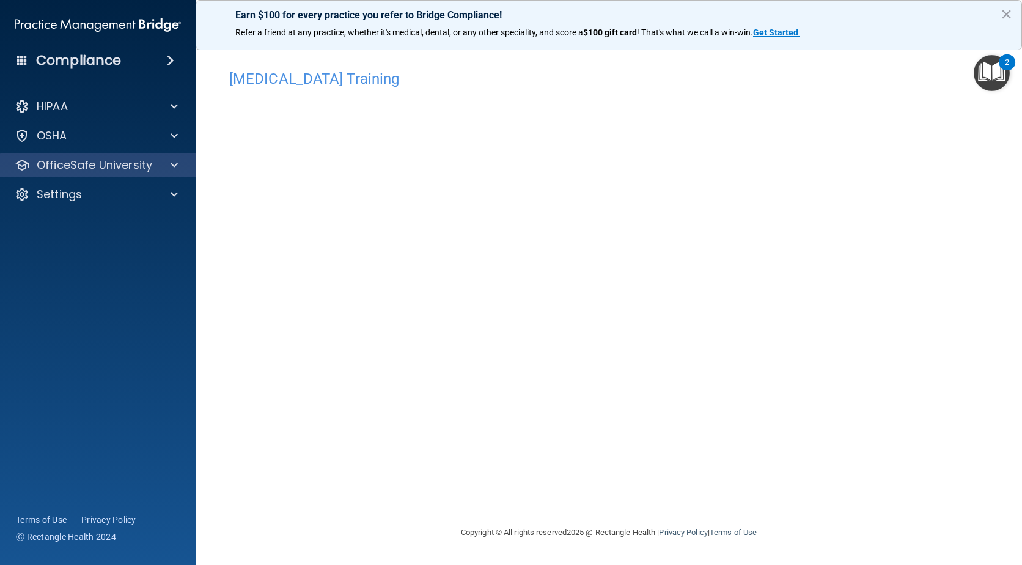
click at [127, 173] on div "OfficeSafe University" at bounding box center [98, 165] width 196 height 24
click at [120, 171] on p "OfficeSafe University" at bounding box center [95, 165] width 116 height 15
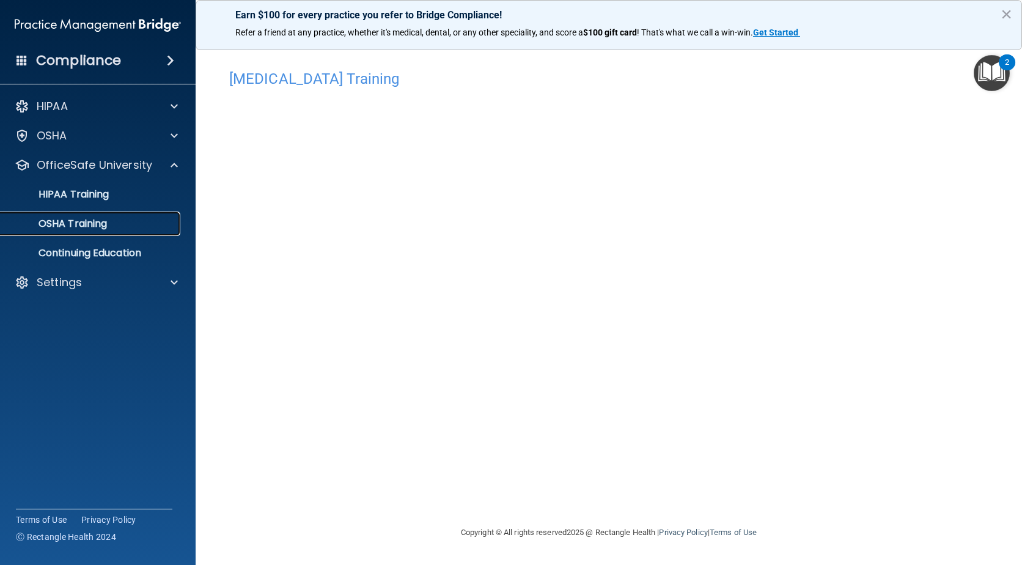
click at [97, 223] on p "OSHA Training" at bounding box center [57, 224] width 99 height 12
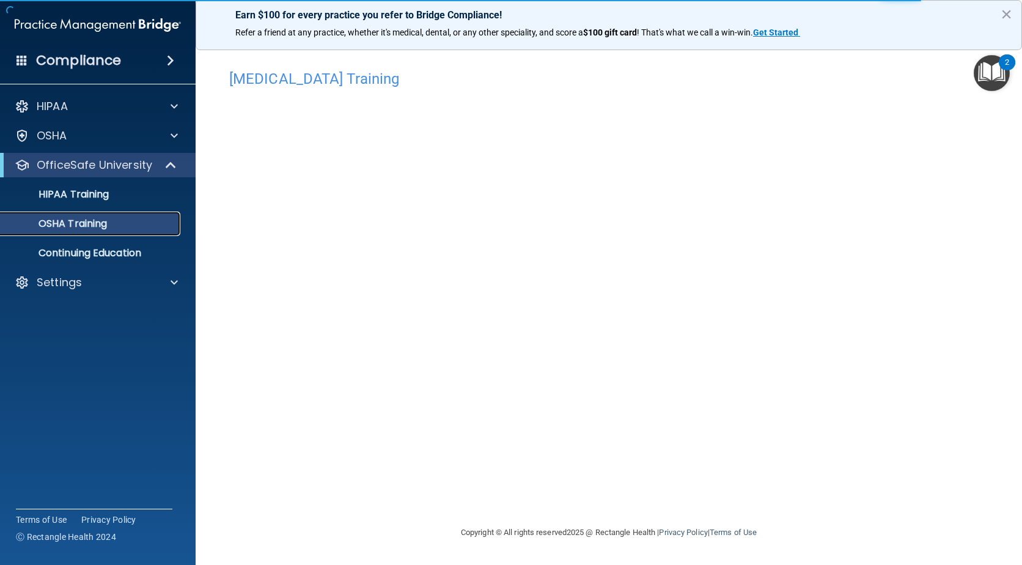
click at [107, 224] on p "OSHA Training" at bounding box center [57, 224] width 99 height 12
